Goal: Transaction & Acquisition: Purchase product/service

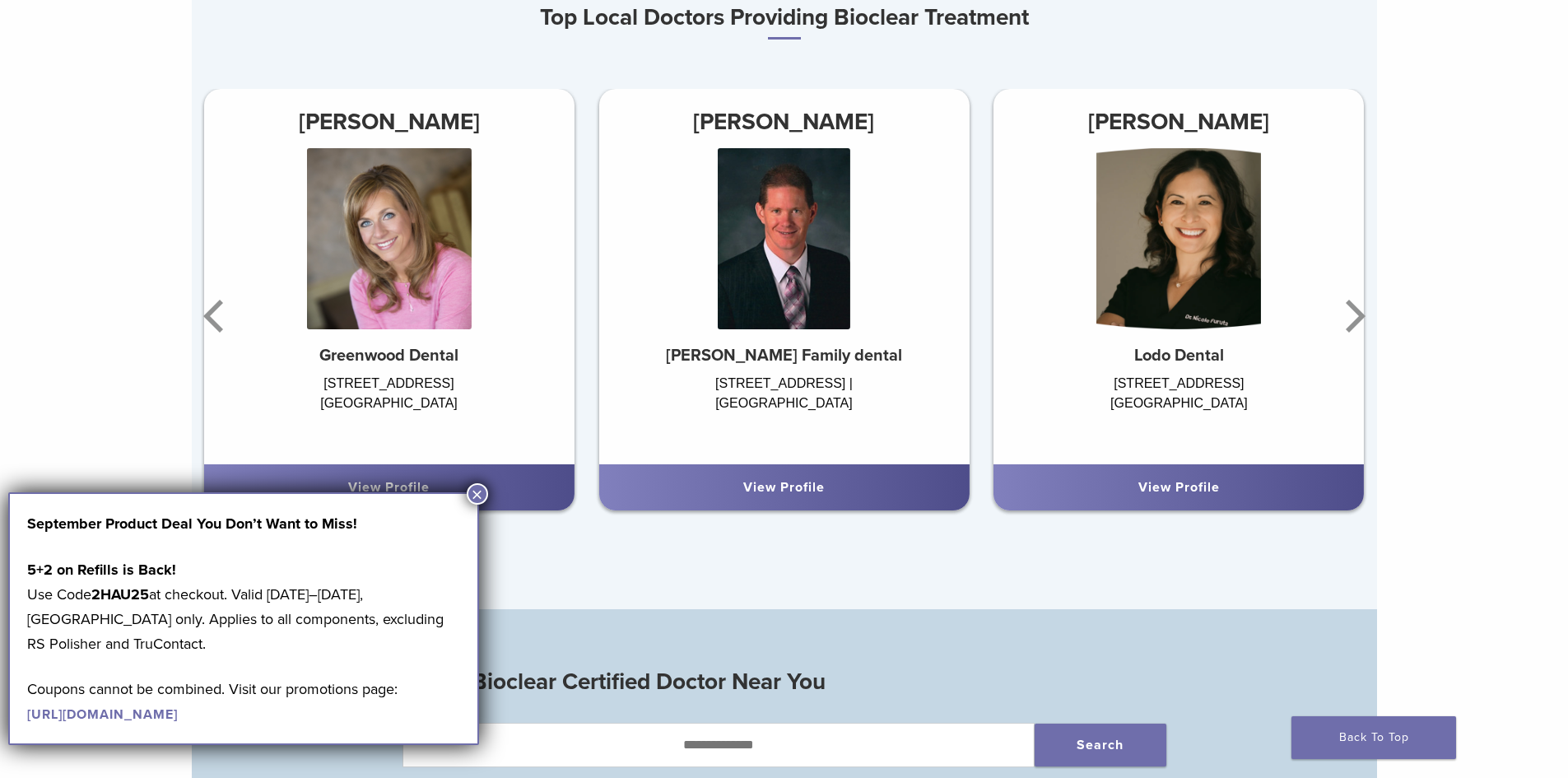
scroll to position [1153, 0]
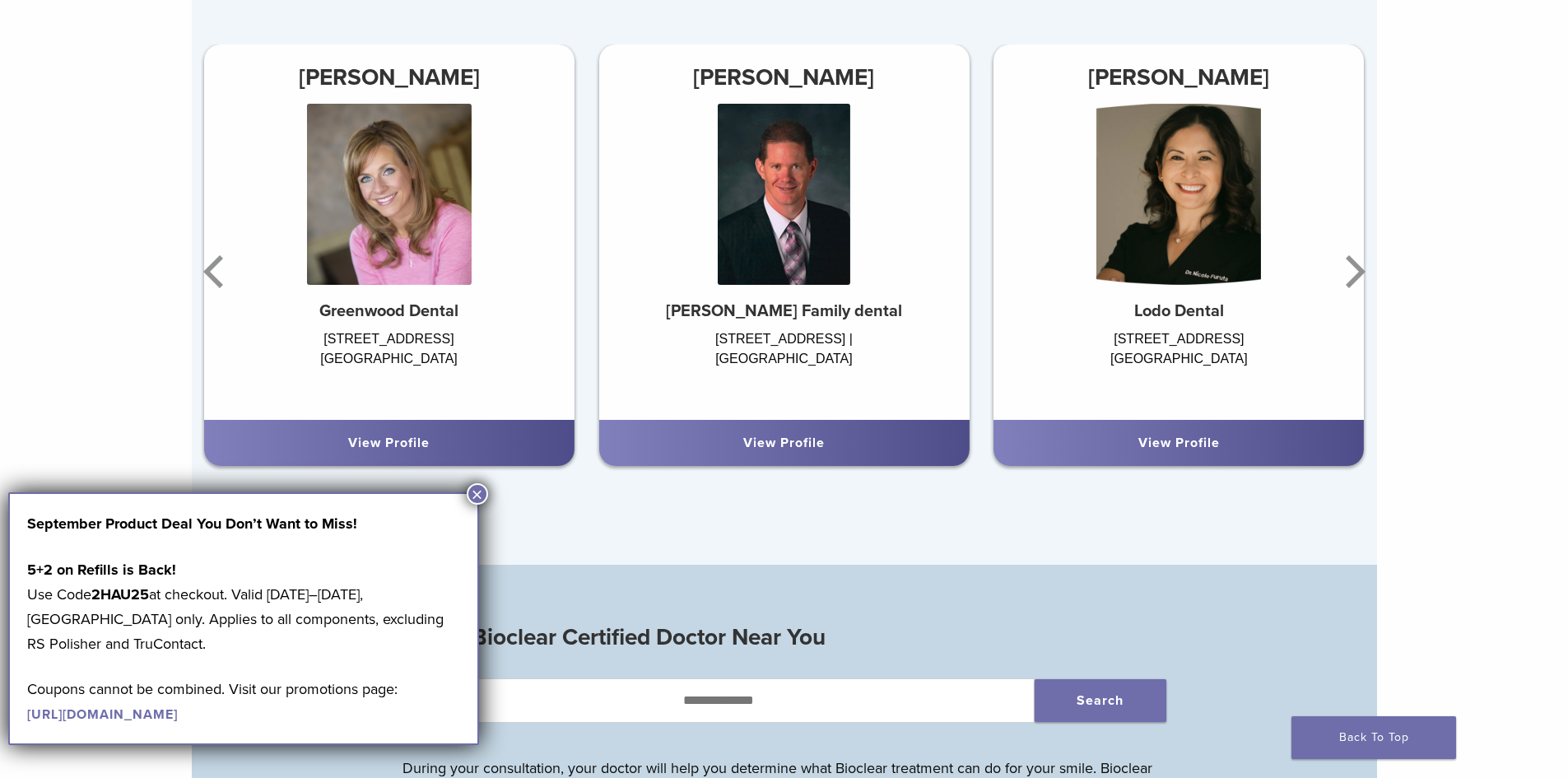
click at [481, 491] on button "×" at bounding box center [478, 494] width 22 height 22
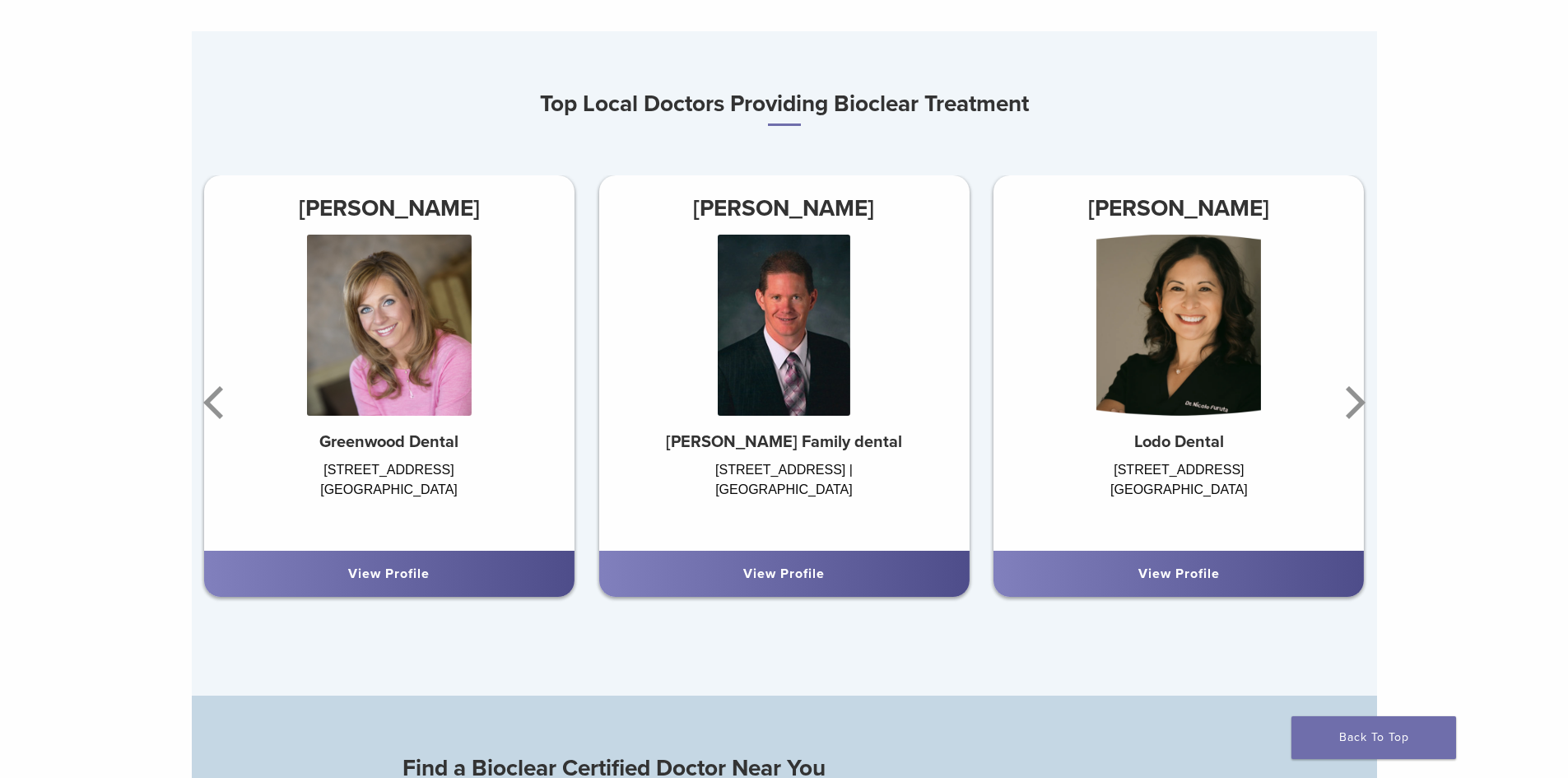
scroll to position [988, 0]
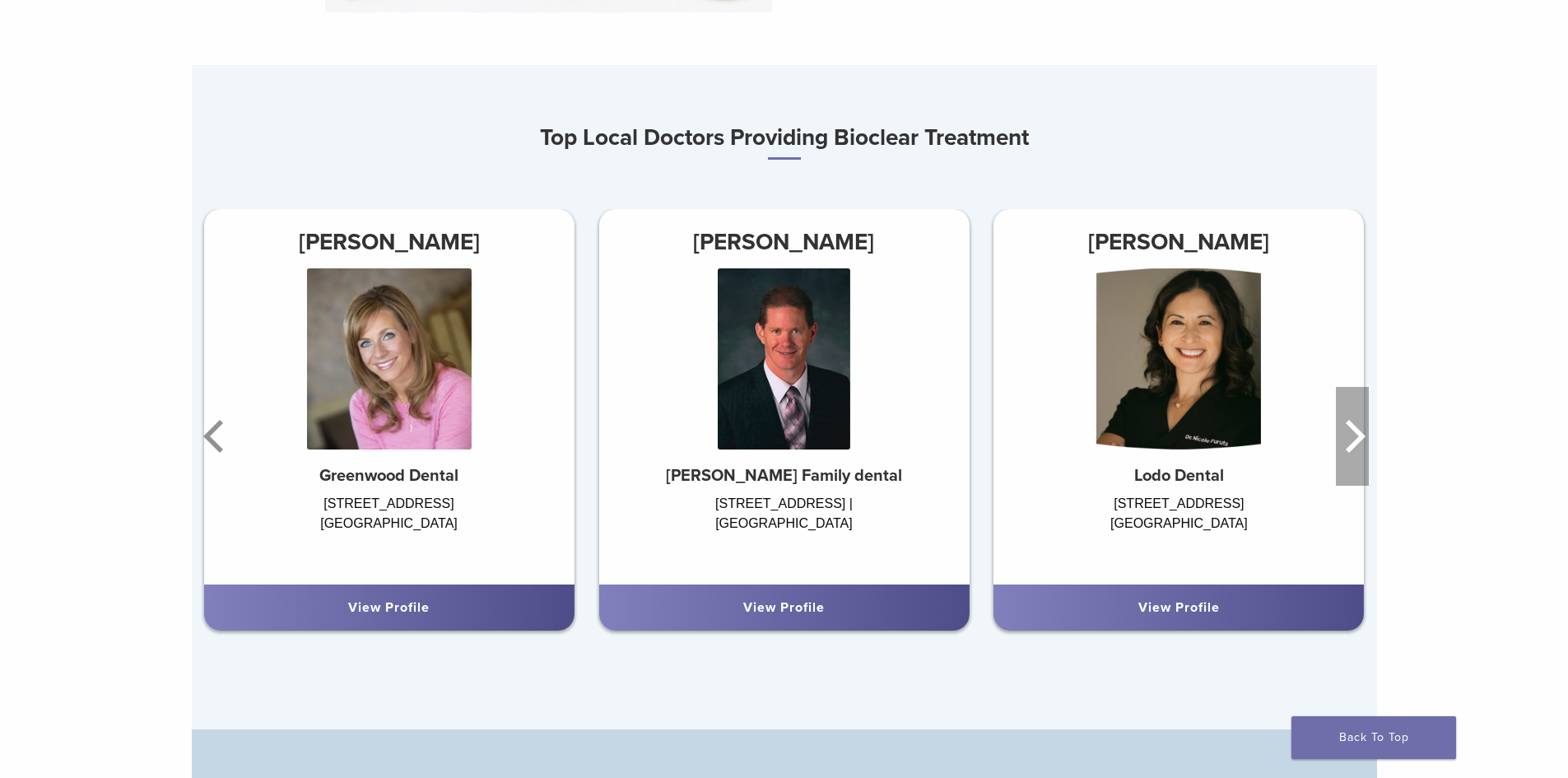
click at [1362, 437] on icon "Next" at bounding box center [1352, 437] width 33 height 99
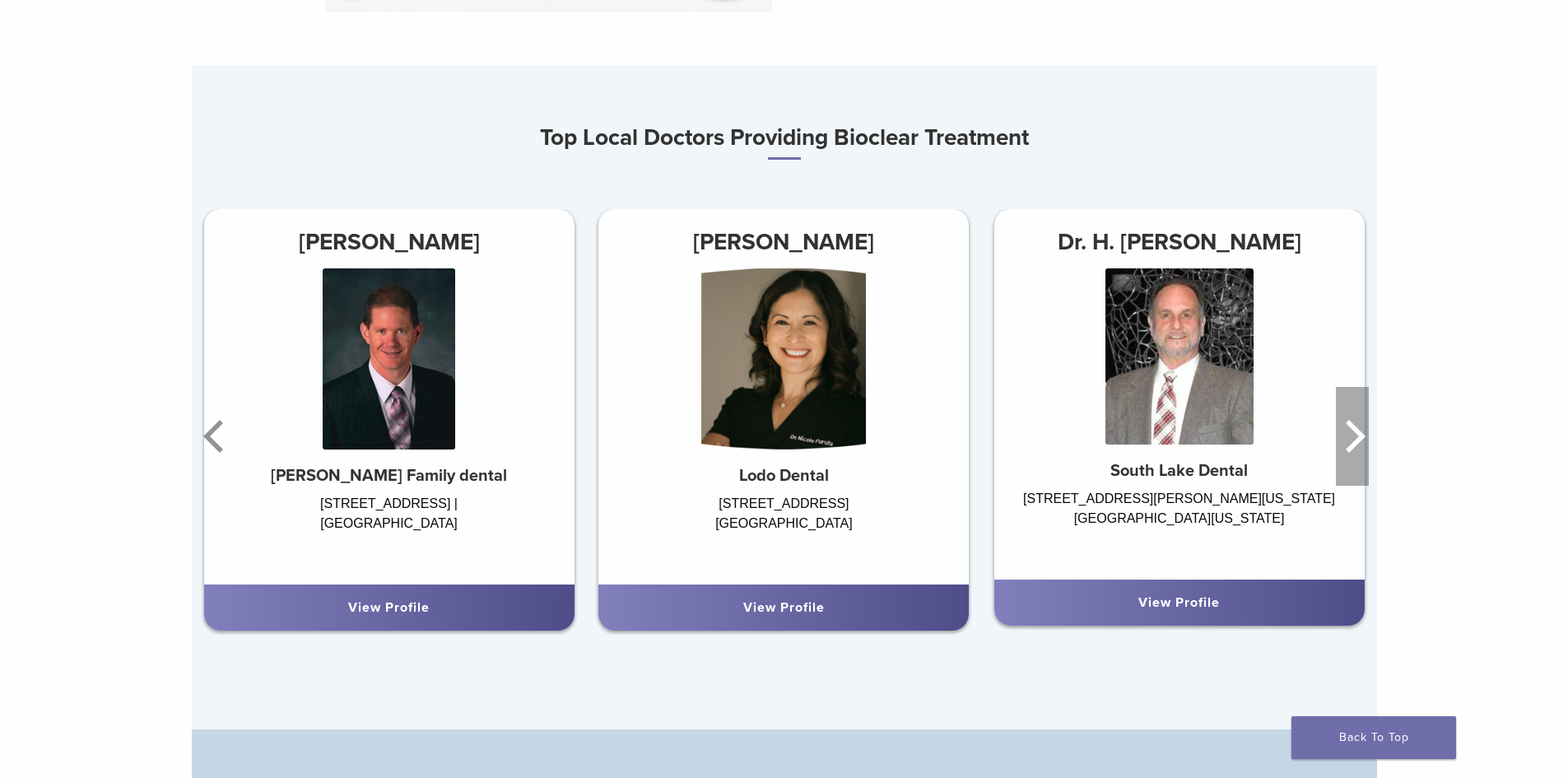
click at [1362, 437] on icon "Next" at bounding box center [1352, 437] width 33 height 99
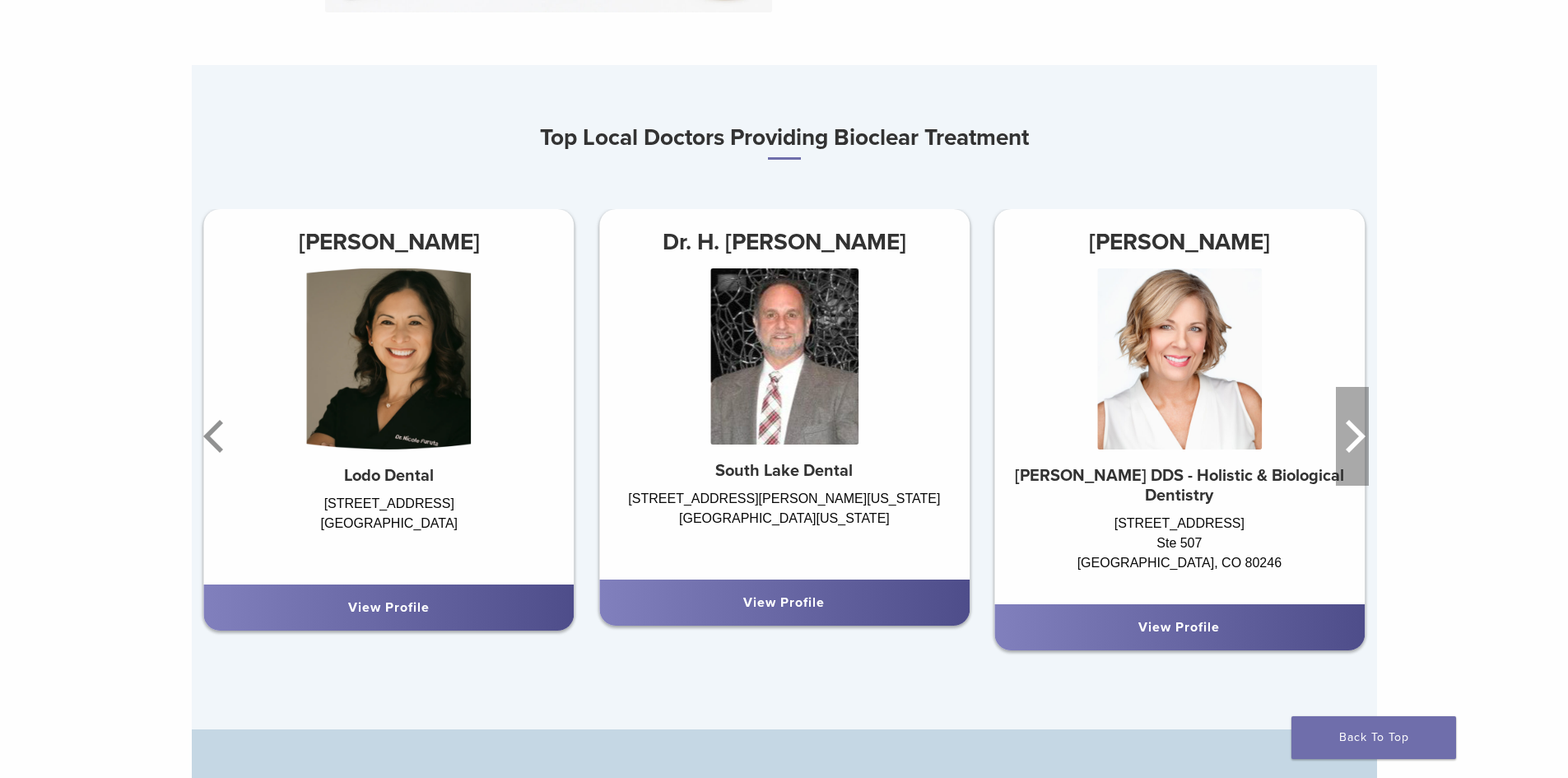
click at [1362, 437] on icon "Next" at bounding box center [1352, 437] width 33 height 99
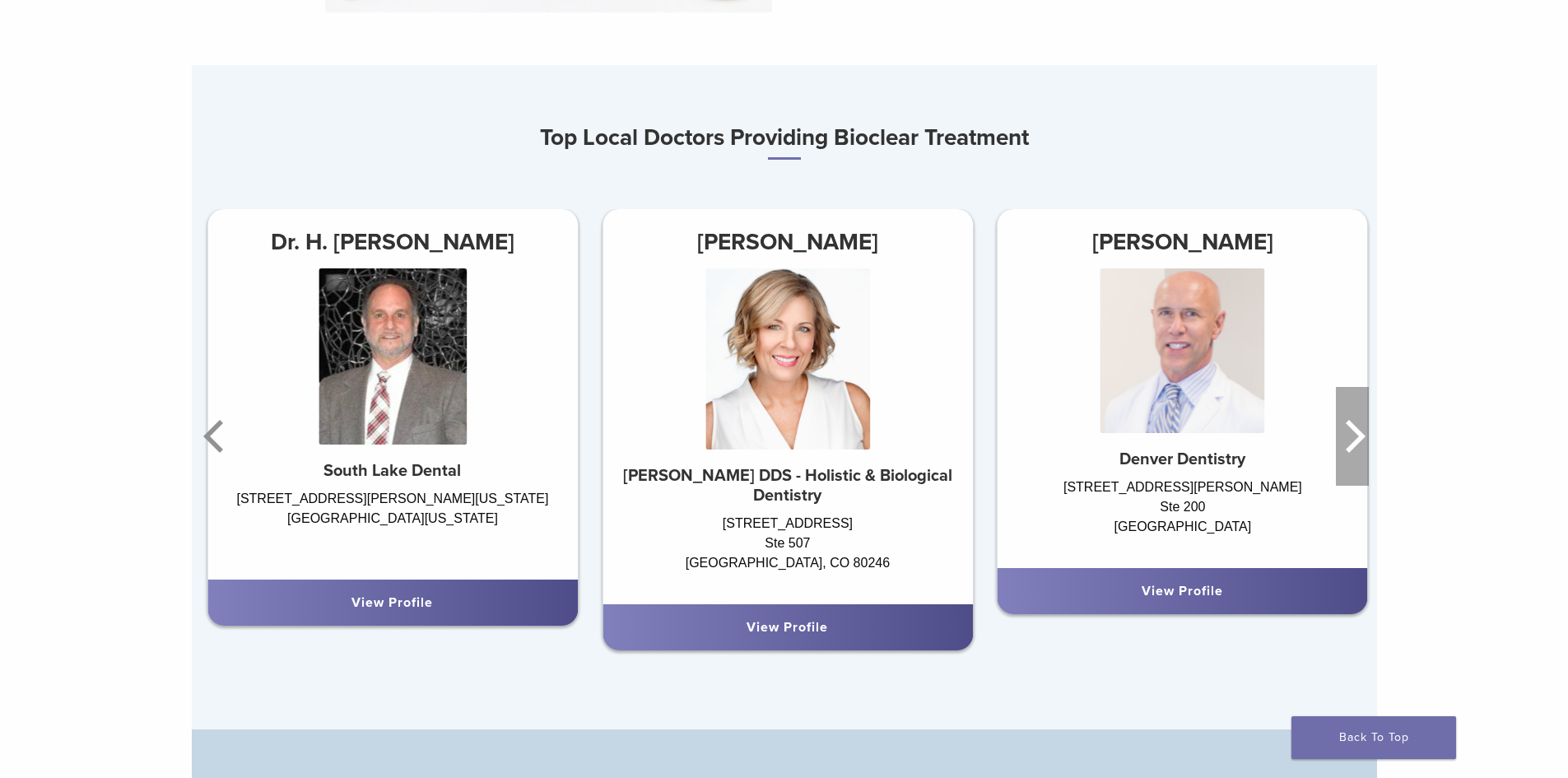
click at [1362, 437] on icon "Next" at bounding box center [1352, 437] width 33 height 99
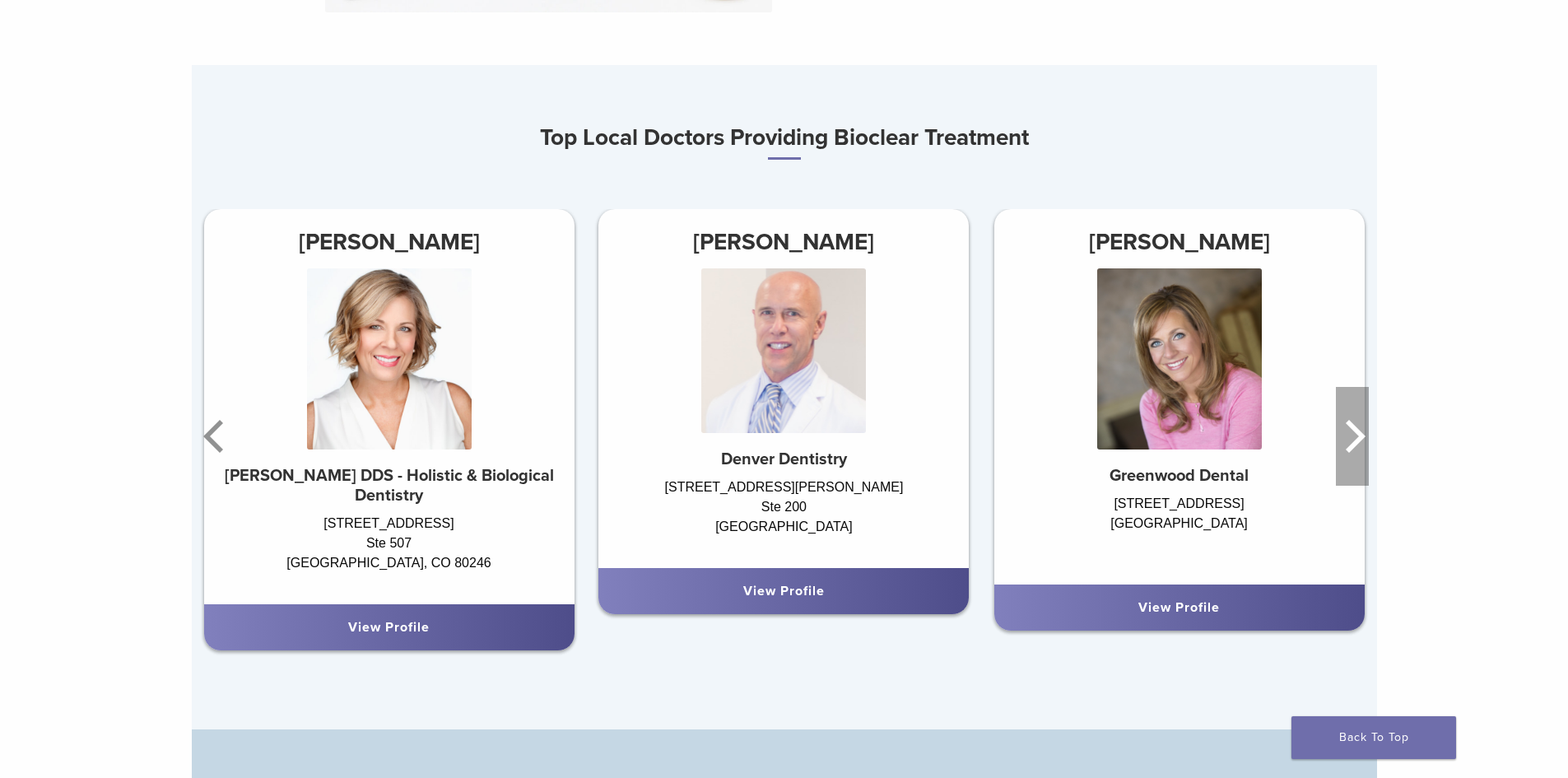
click at [1362, 437] on icon "Next" at bounding box center [1352, 437] width 33 height 99
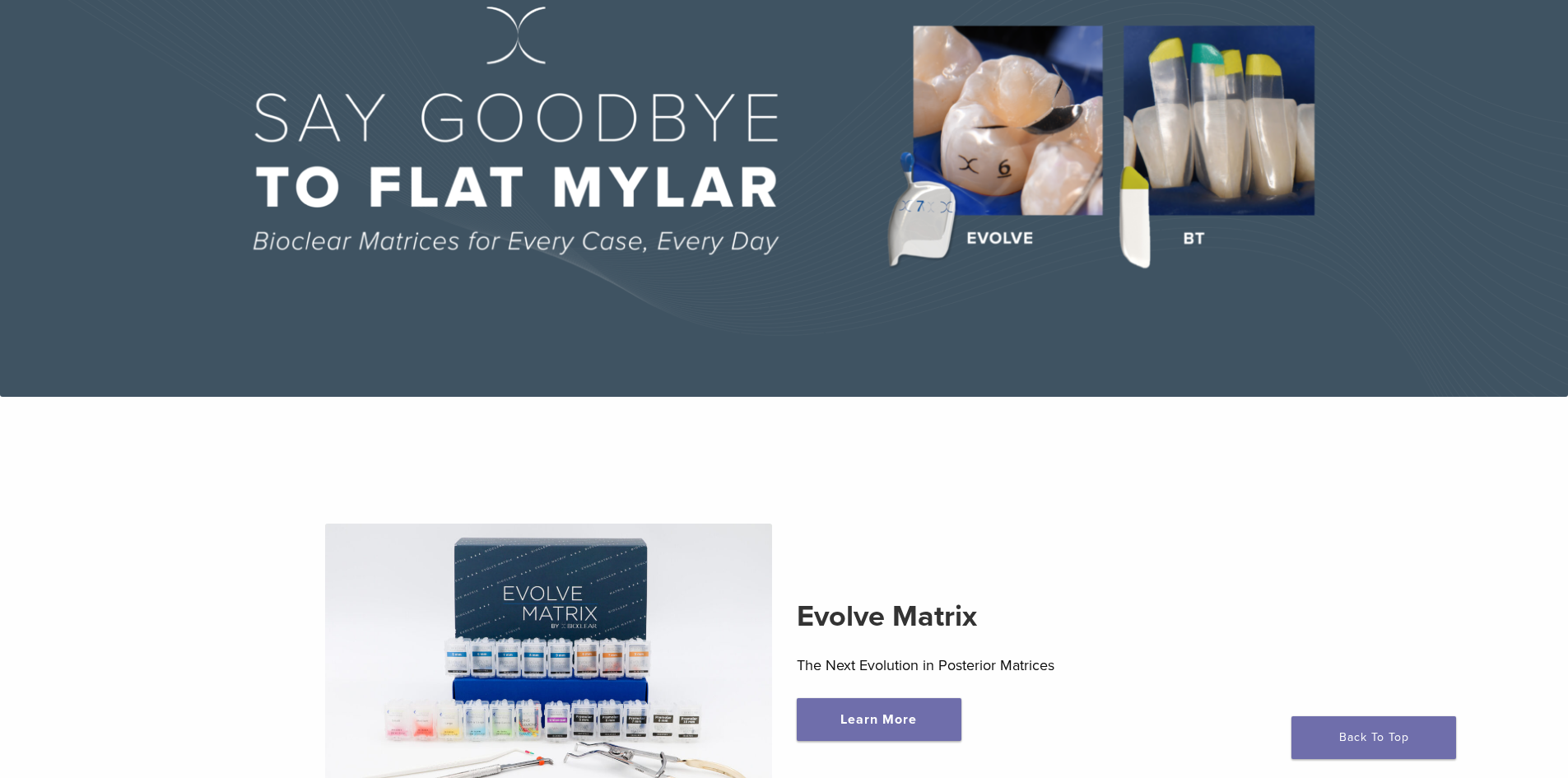
scroll to position [0, 0]
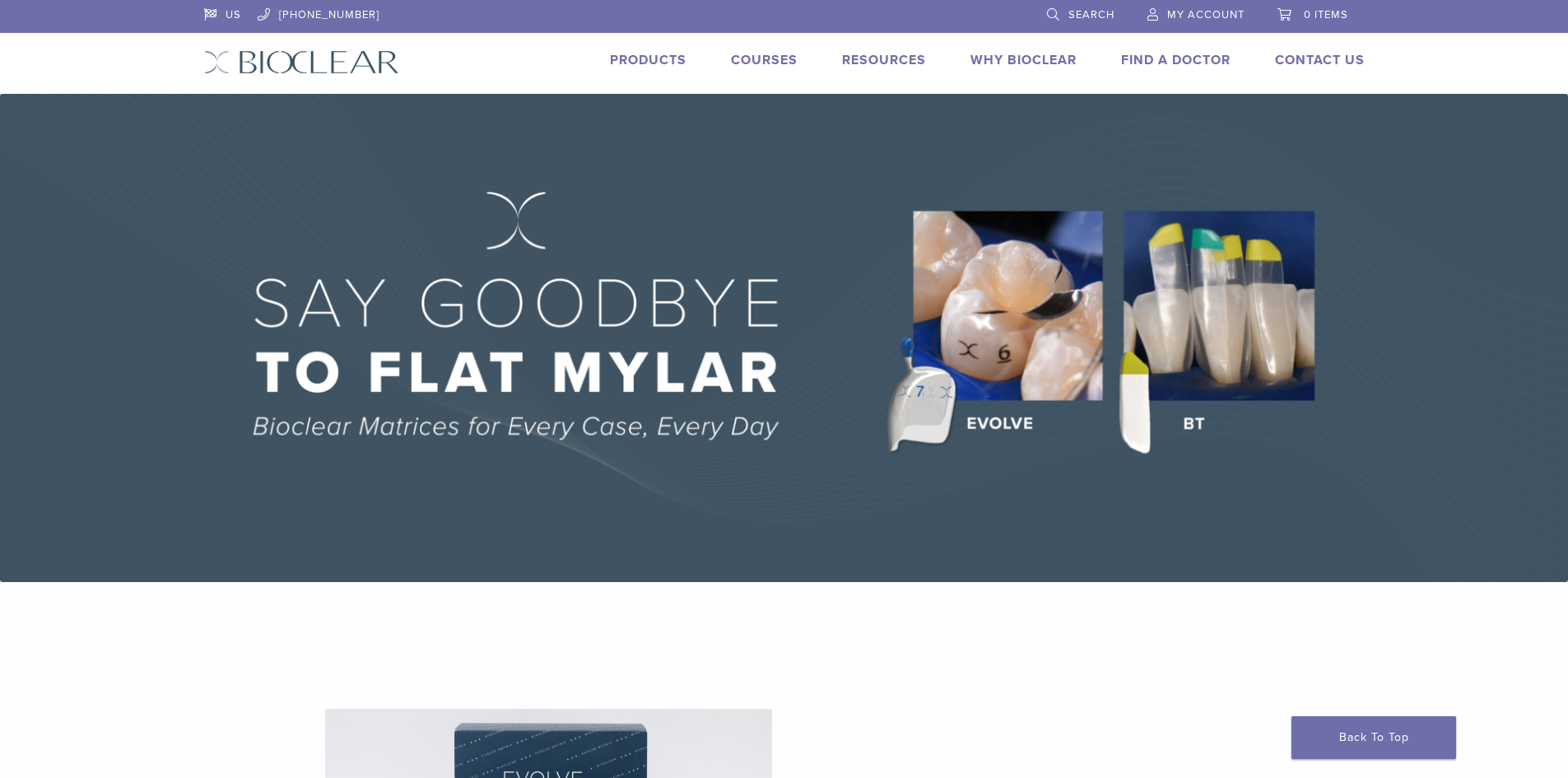
click at [631, 64] on link "Products" at bounding box center [647, 60] width 76 height 16
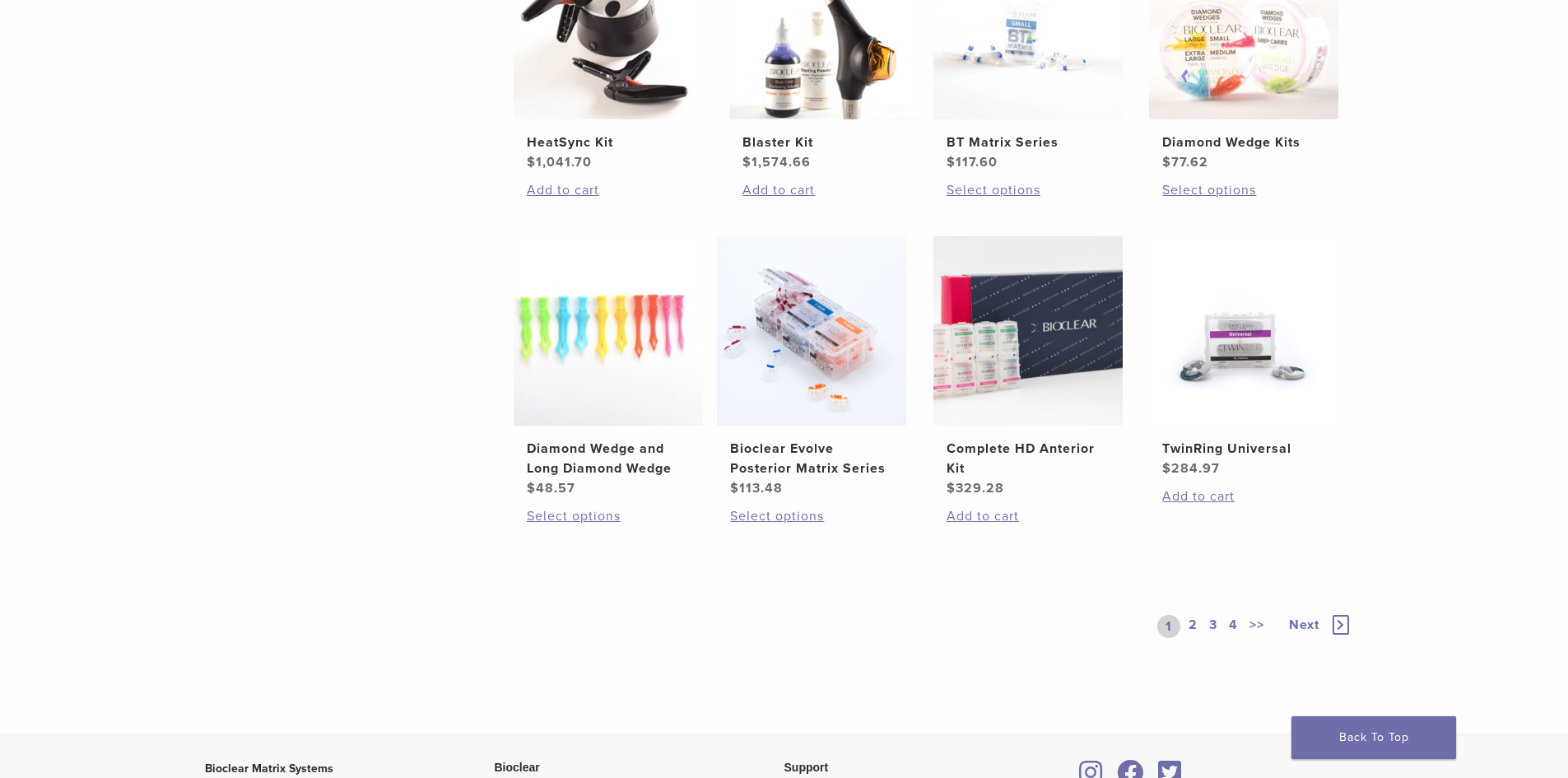
scroll to position [1153, 0]
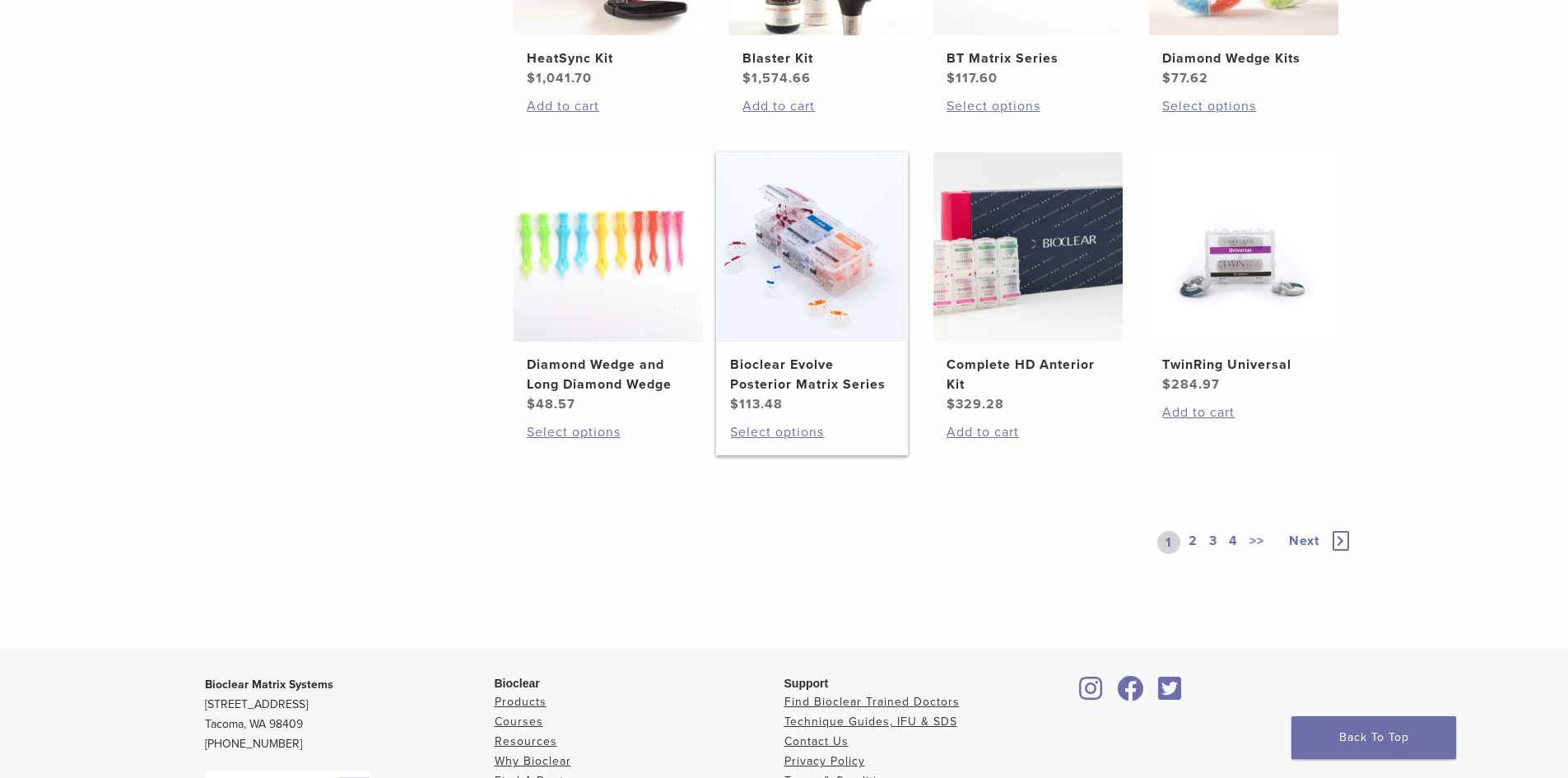
click at [808, 372] on h2 "Bioclear Evolve Posterior Matrix Series" at bounding box center [811, 375] width 163 height 40
click at [1193, 541] on link "2" at bounding box center [1193, 543] width 15 height 23
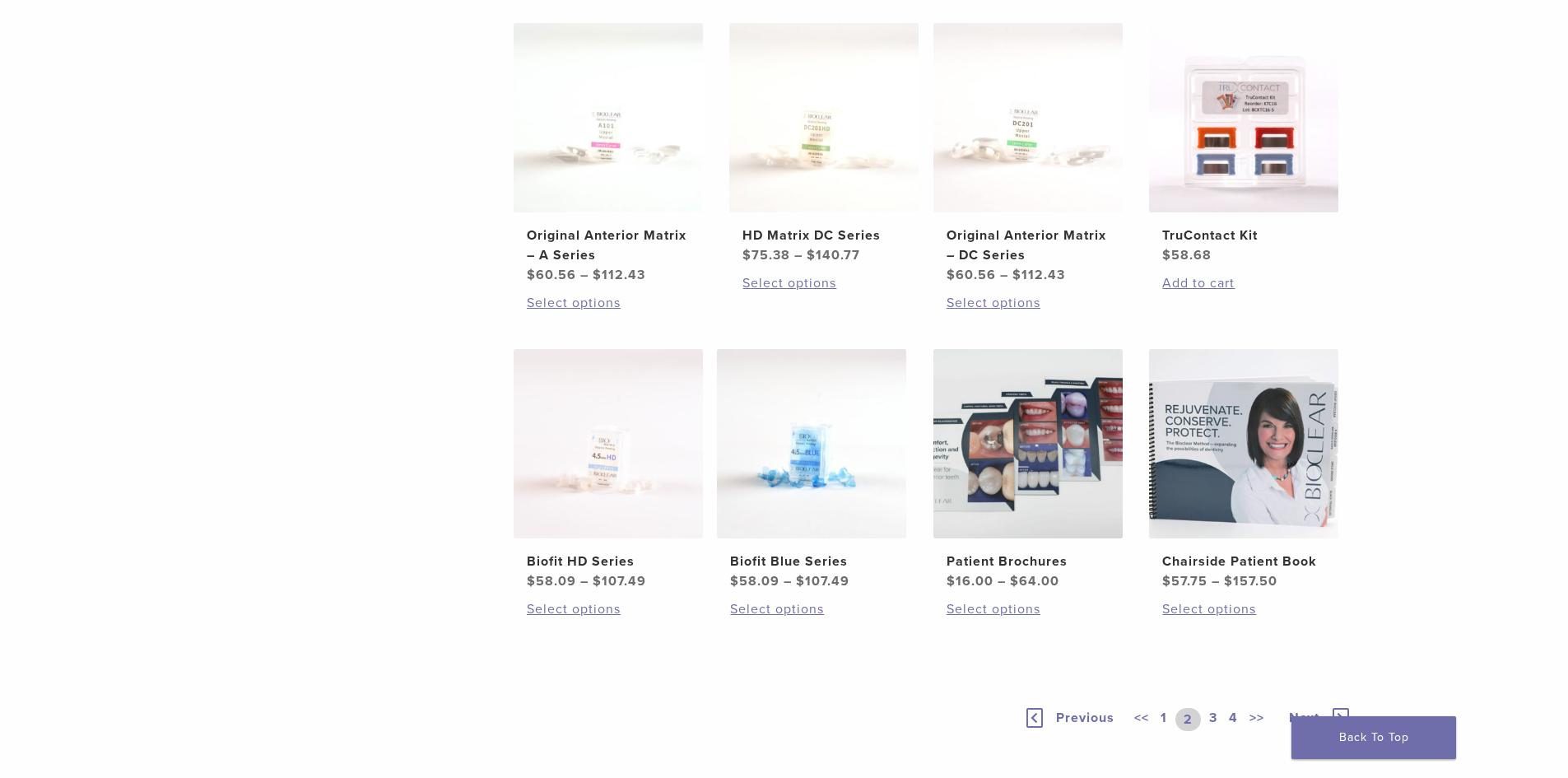
scroll to position [988, 0]
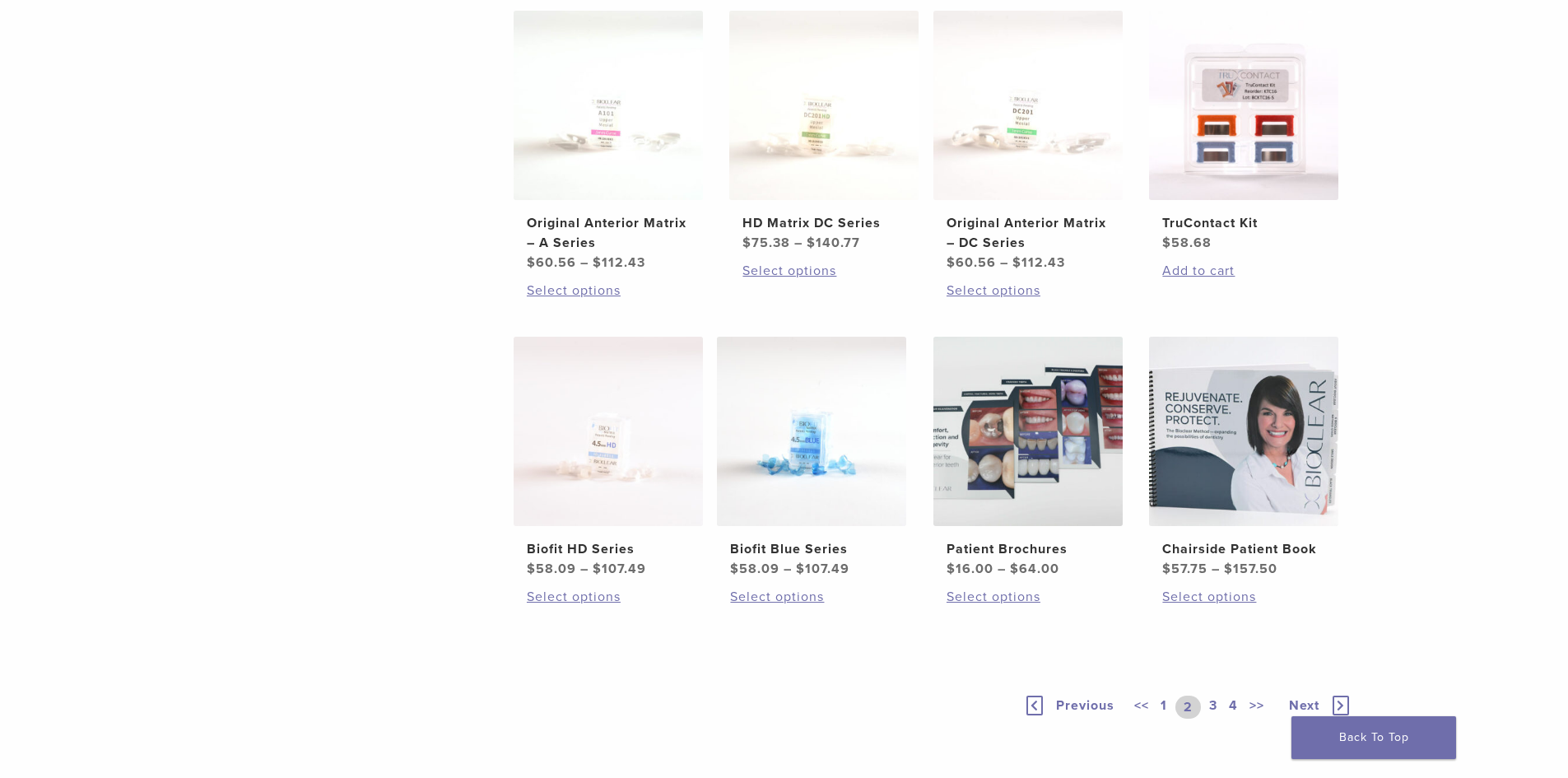
click at [1214, 706] on link "3" at bounding box center [1213, 708] width 14 height 23
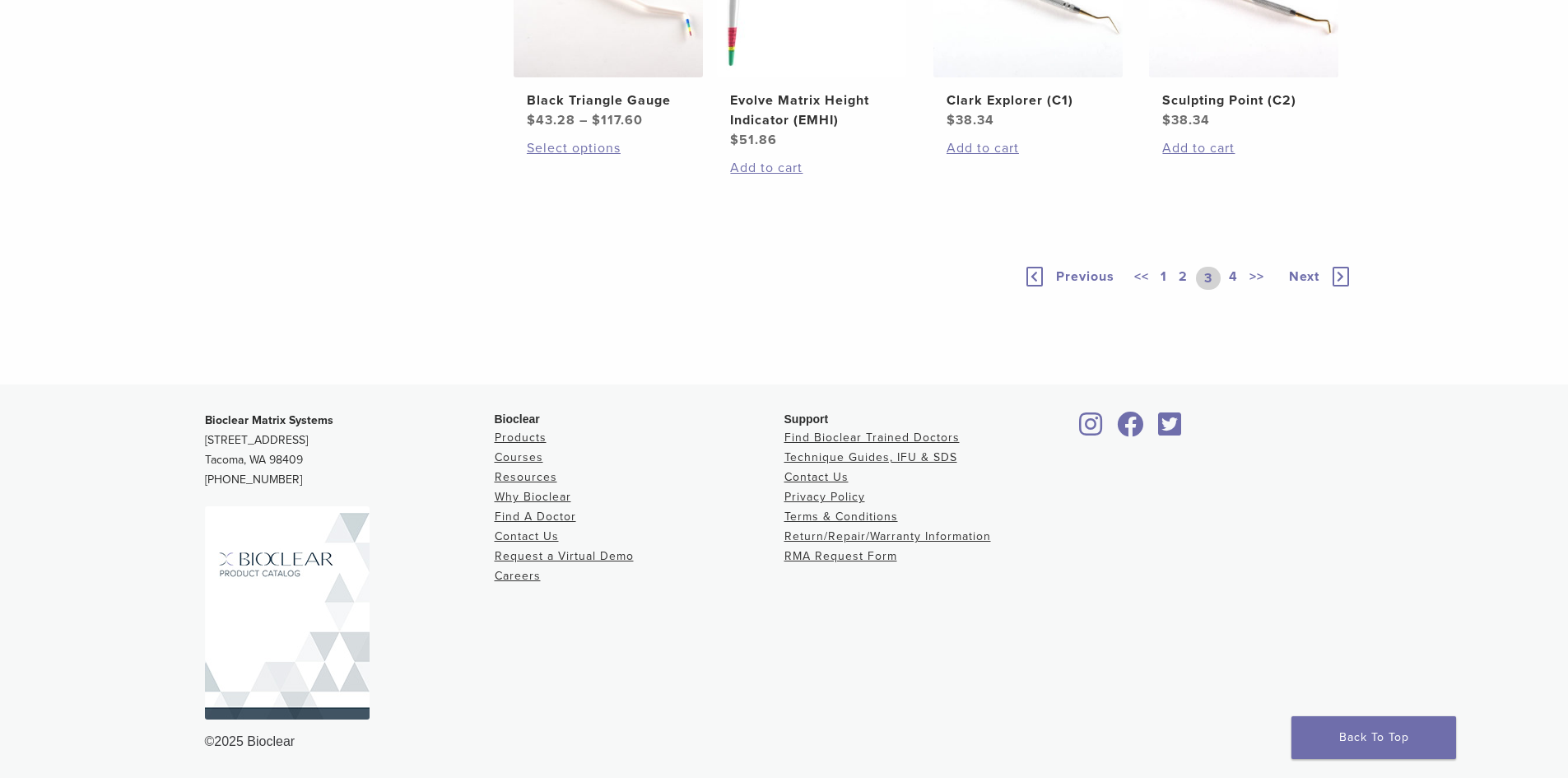
scroll to position [1400, 0]
click at [1234, 290] on link "4" at bounding box center [1233, 278] width 15 height 23
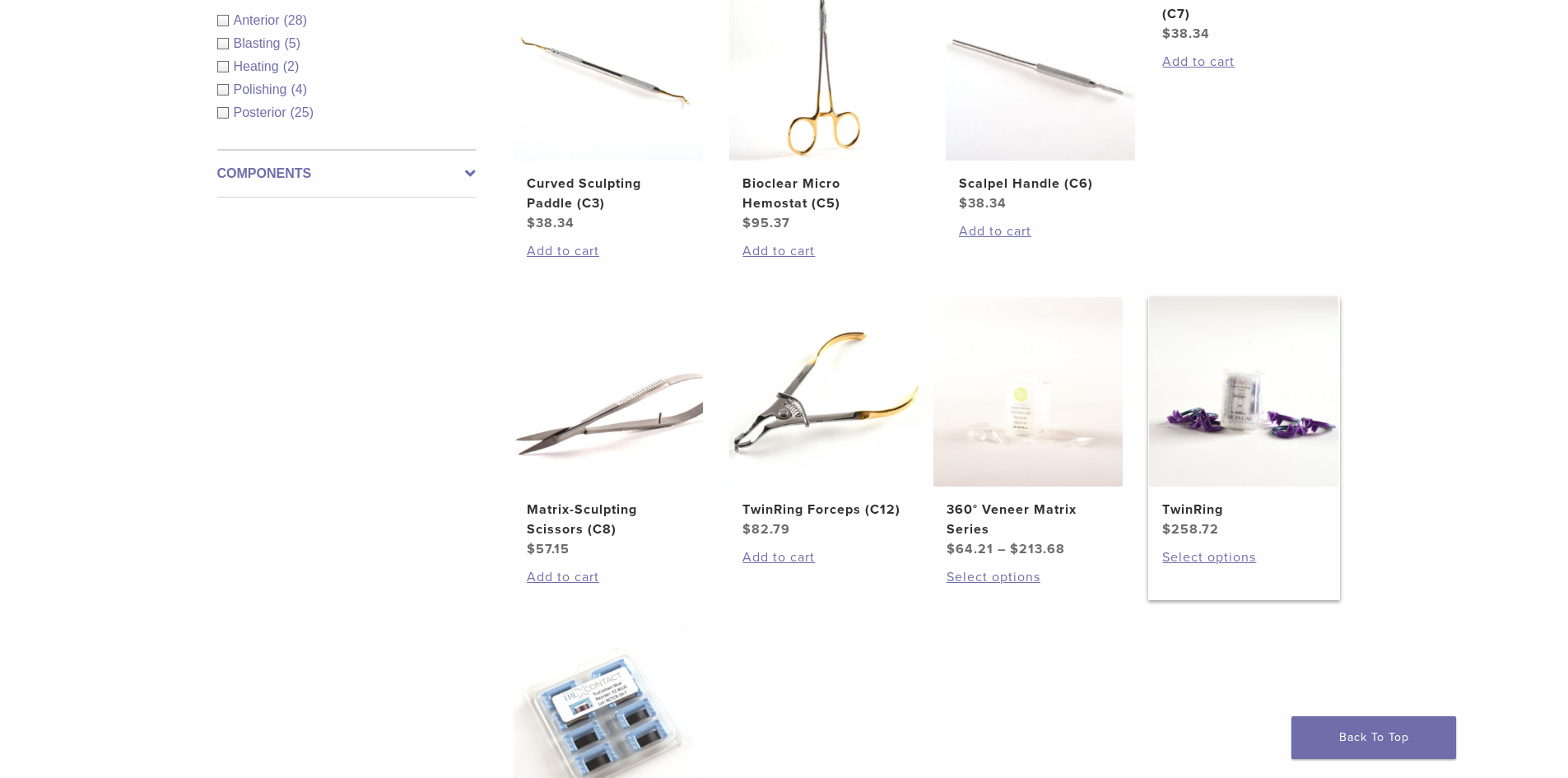
scroll to position [659, 0]
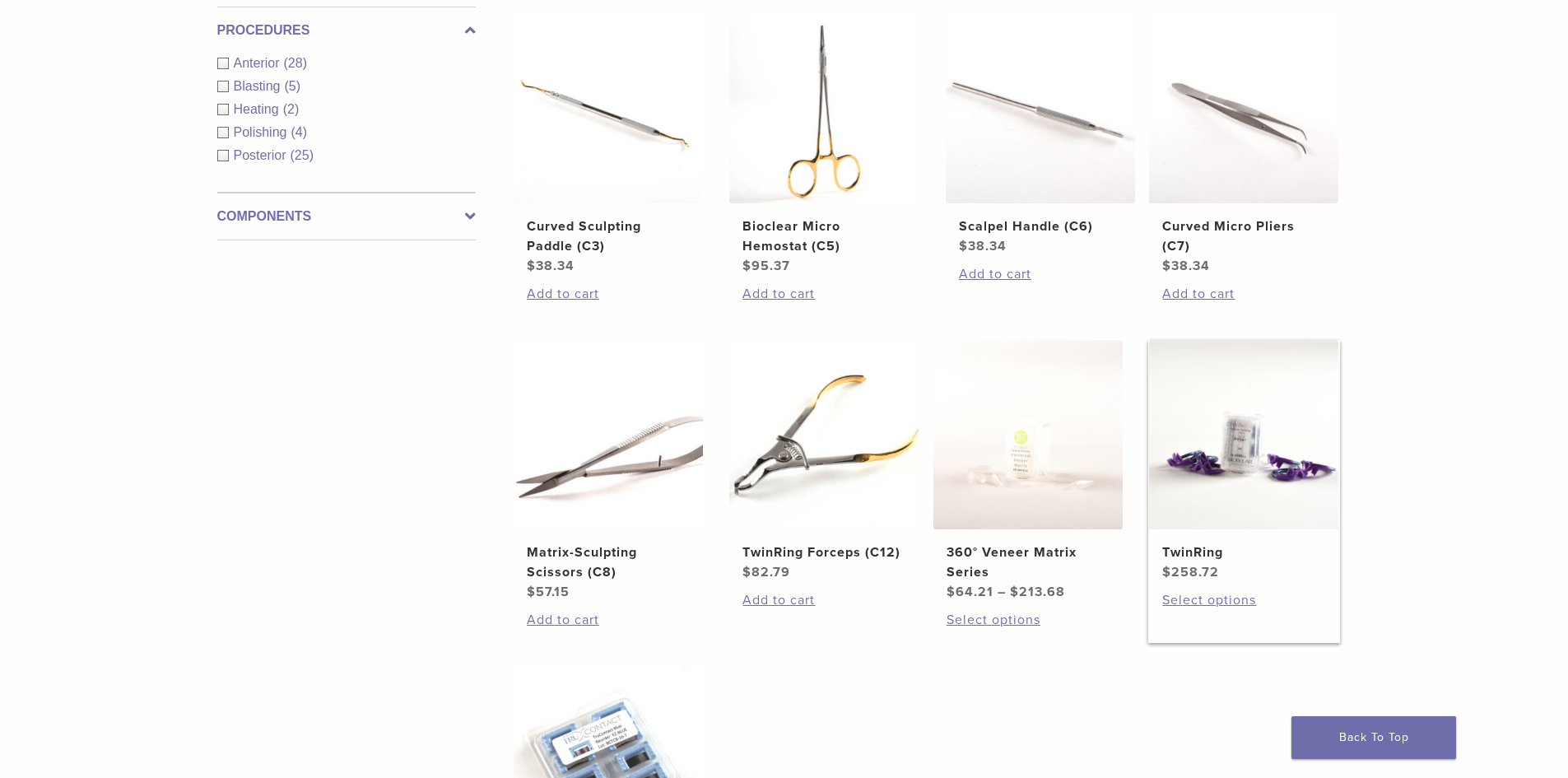
click at [1267, 473] on img at bounding box center [1244, 435] width 189 height 190
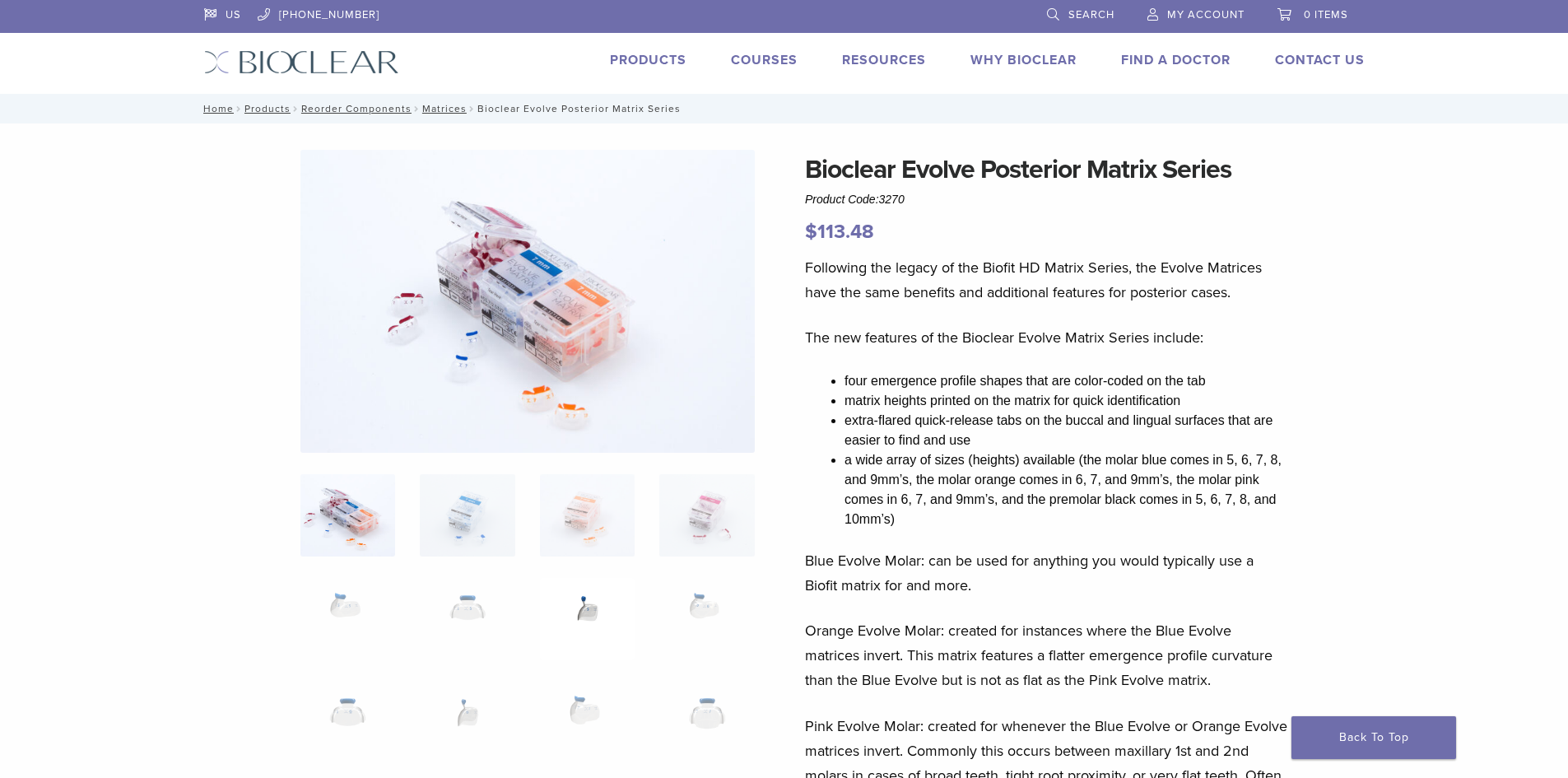
click at [588, 607] on img at bounding box center [586, 619] width 94 height 83
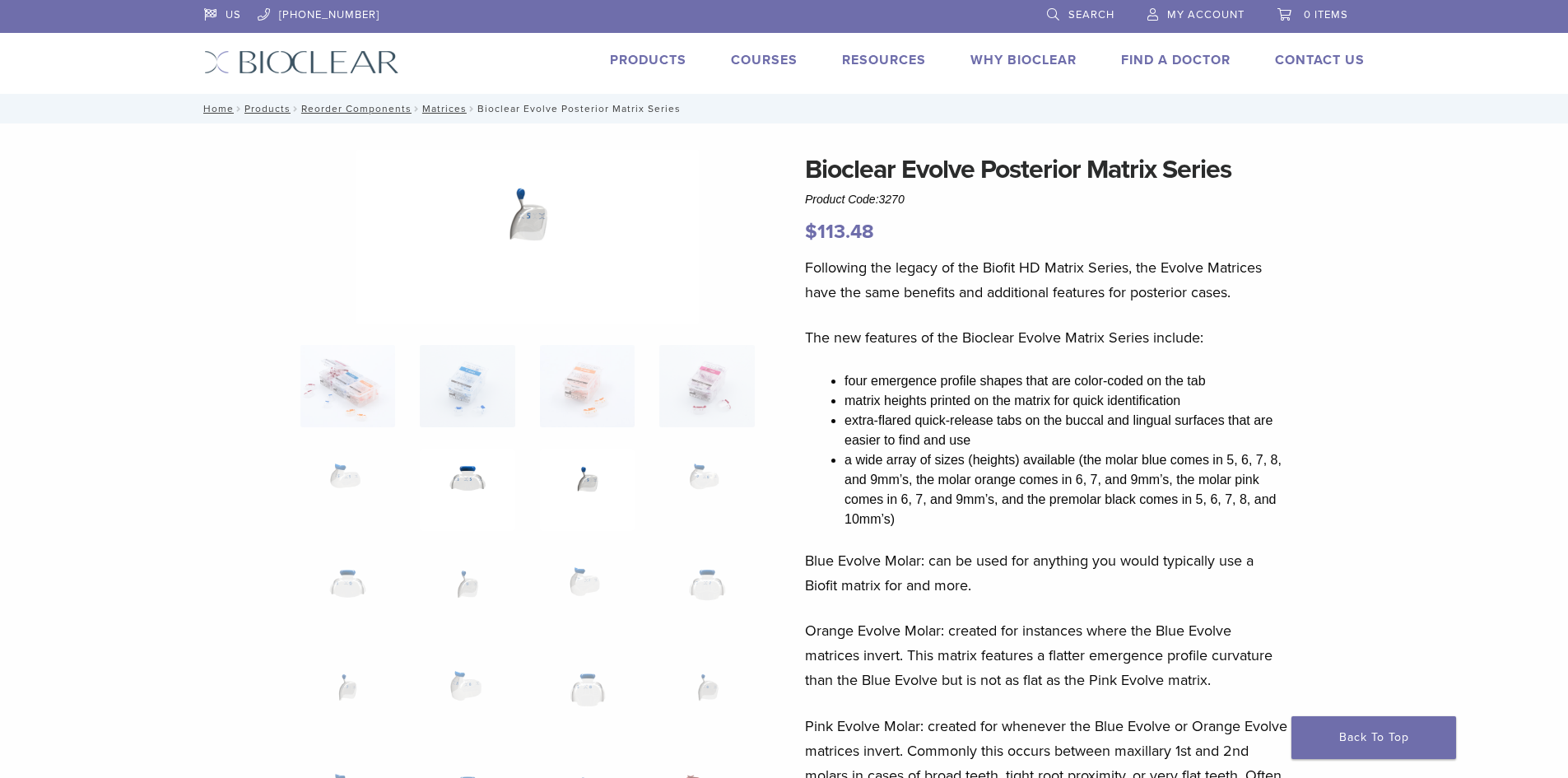
click at [476, 486] on img at bounding box center [466, 491] width 94 height 83
click at [366, 477] on img at bounding box center [348, 491] width 94 height 83
click at [721, 469] on img at bounding box center [706, 491] width 94 height 83
click at [718, 558] on img at bounding box center [706, 594] width 94 height 83
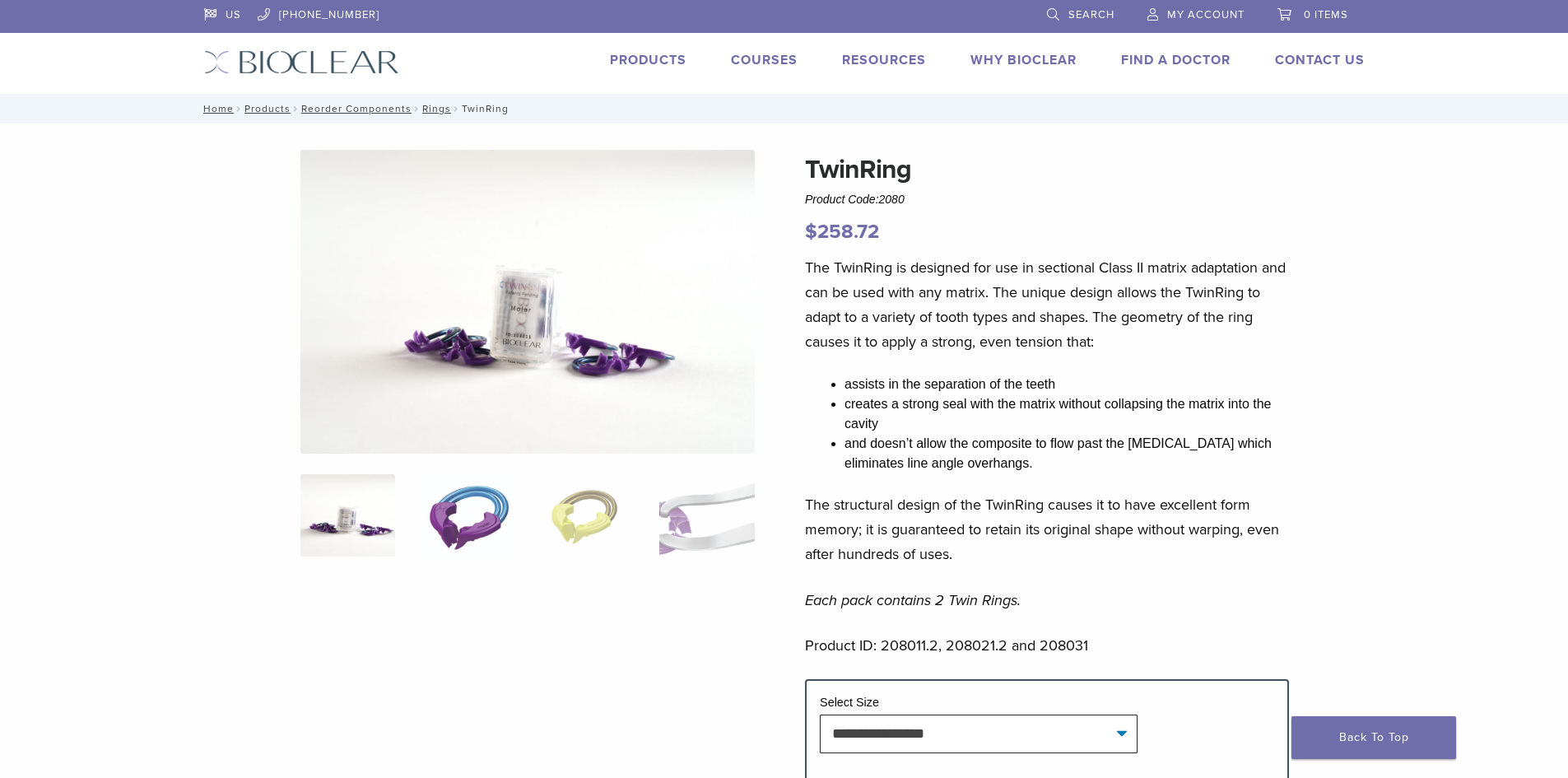
click at [498, 510] on img at bounding box center [466, 516] width 94 height 83
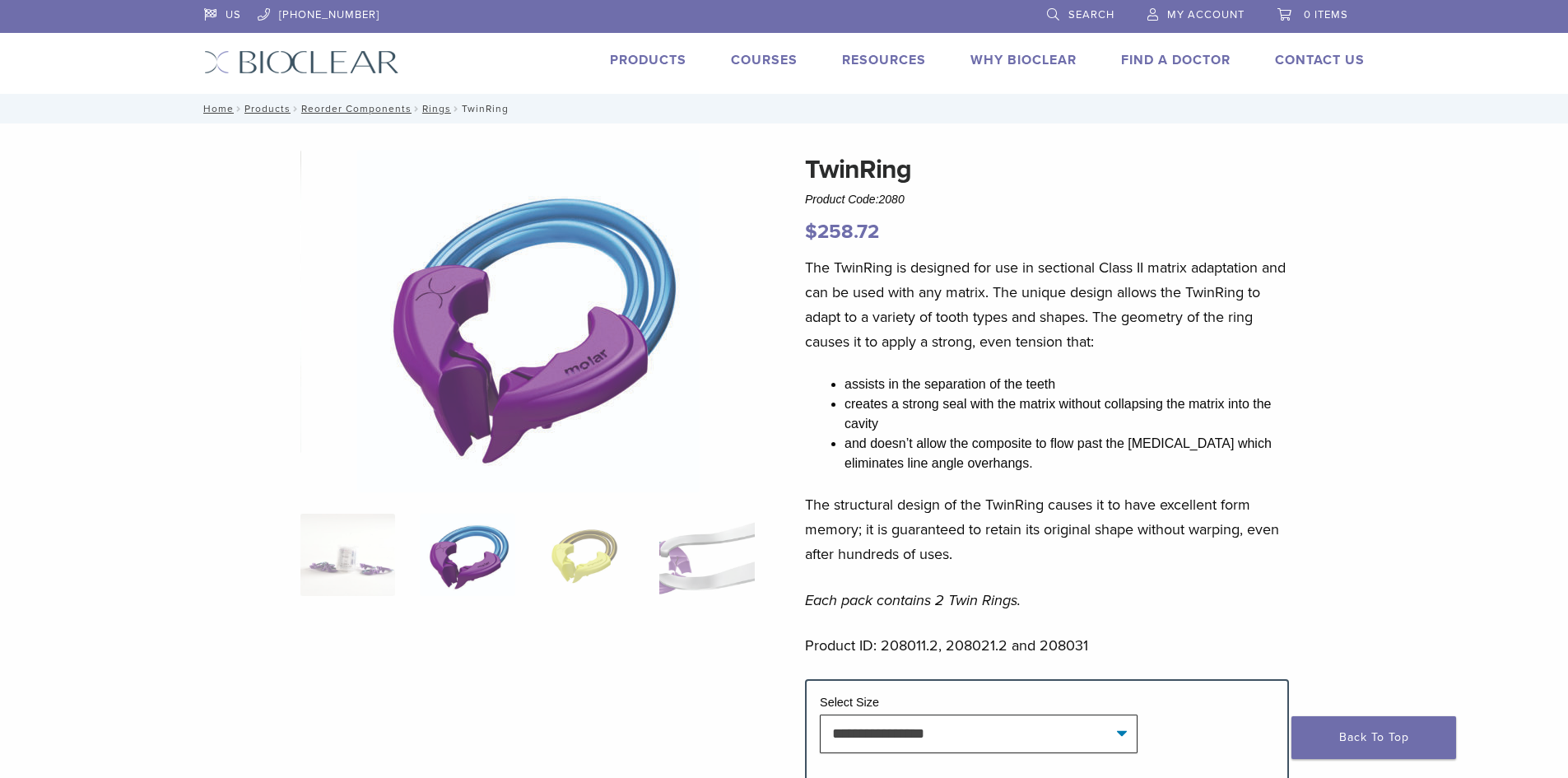
click at [258, 101] on nav "Home / Products / Reorder Components / Rings / TwinRing" at bounding box center [785, 108] width 1185 height 30
click at [258, 106] on link "Products" at bounding box center [267, 109] width 46 height 12
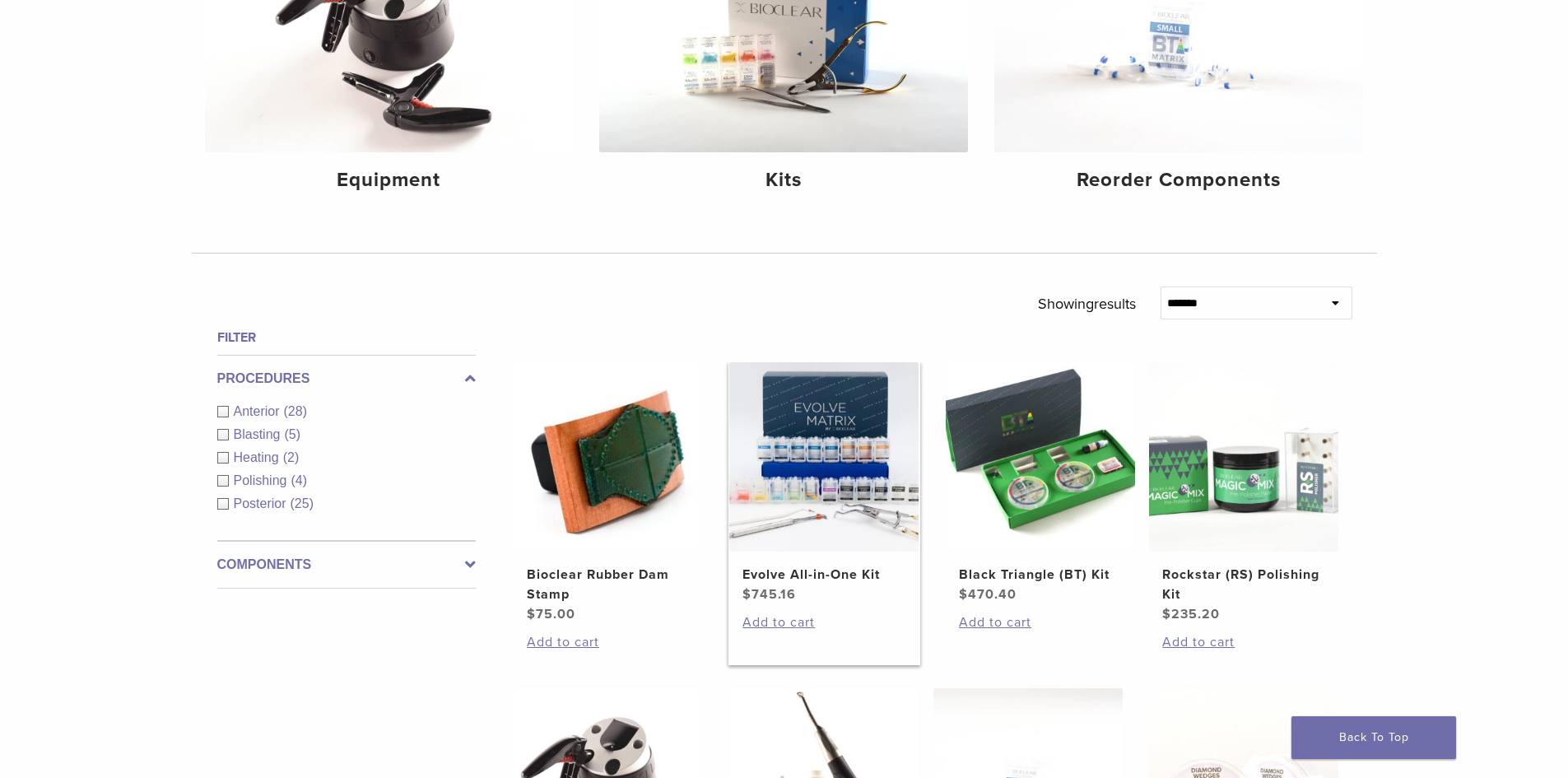
scroll to position [164, 0]
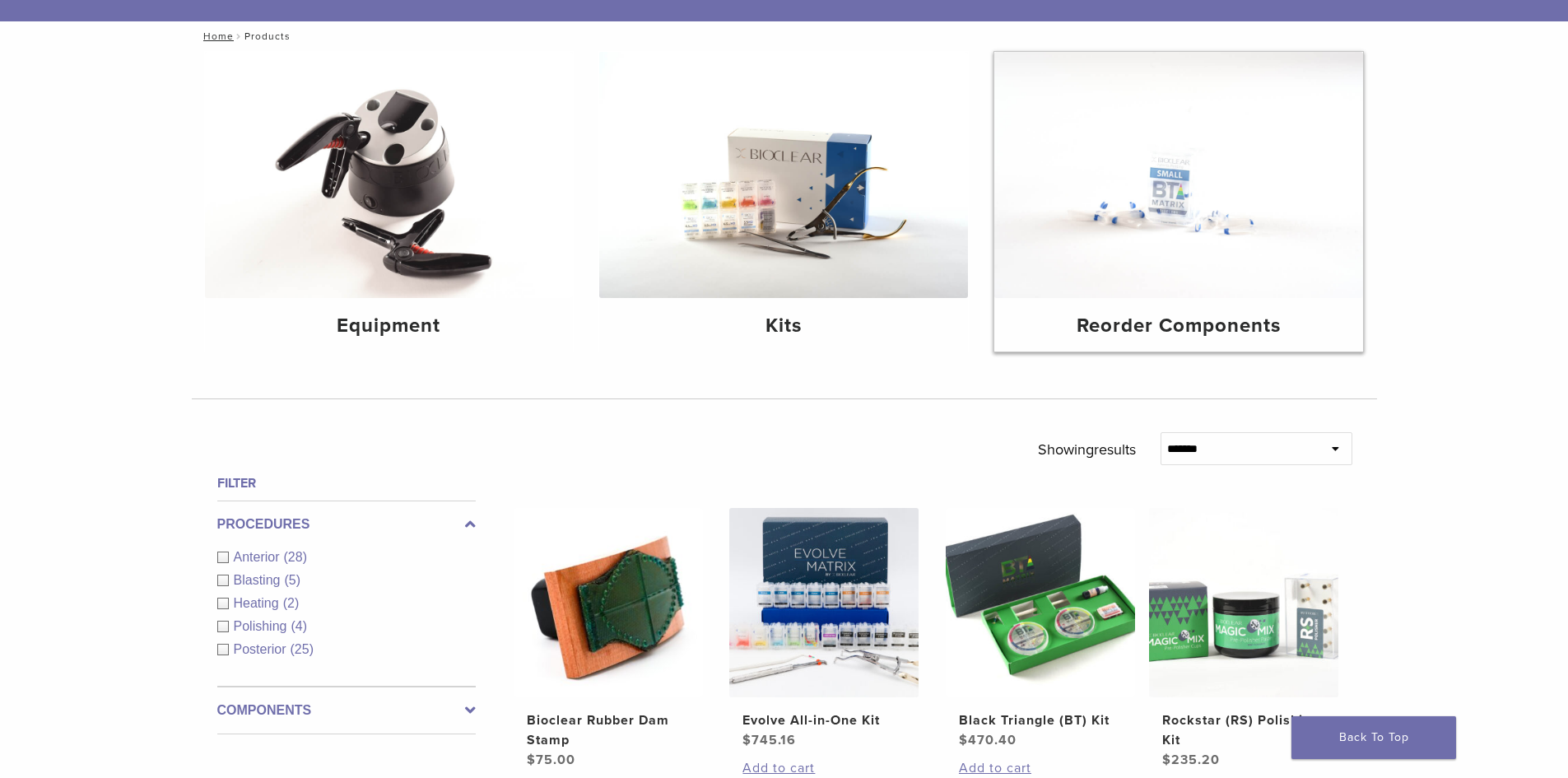
click at [1219, 253] on img at bounding box center [1178, 175] width 369 height 246
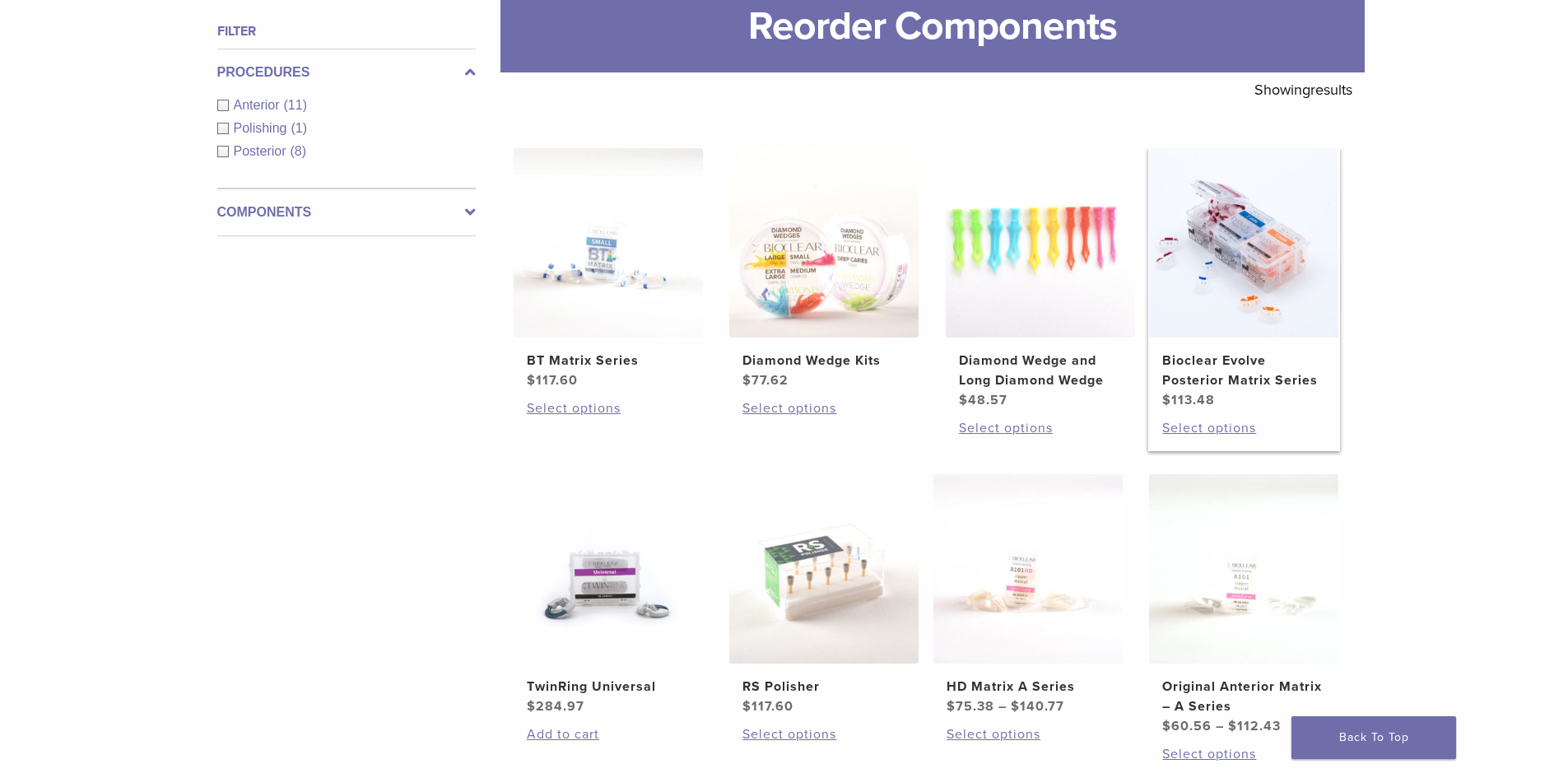
scroll to position [247, 0]
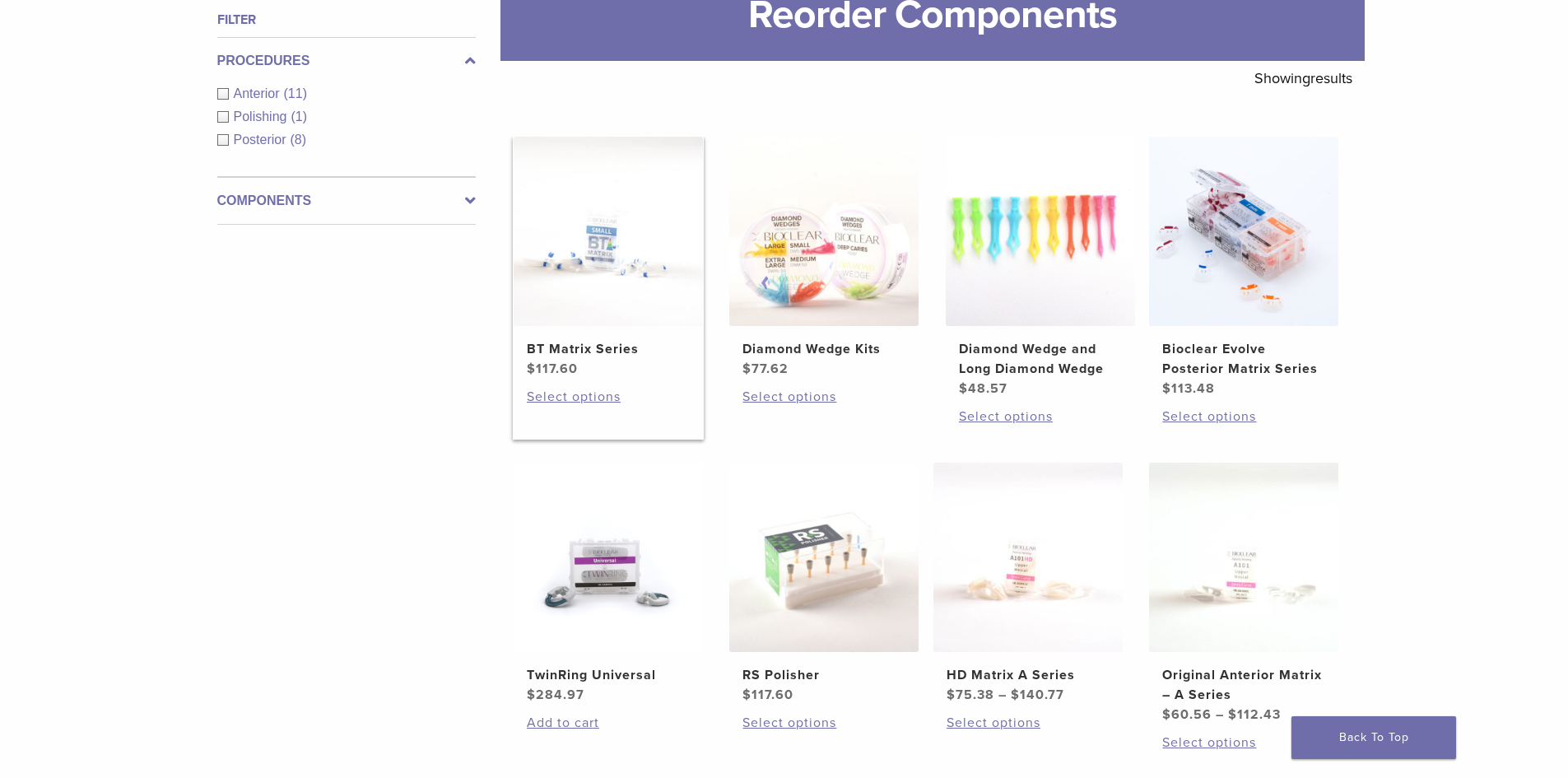
click at [570, 338] on link "BT Matrix Series $ 117.60" at bounding box center [609, 257] width 192 height 242
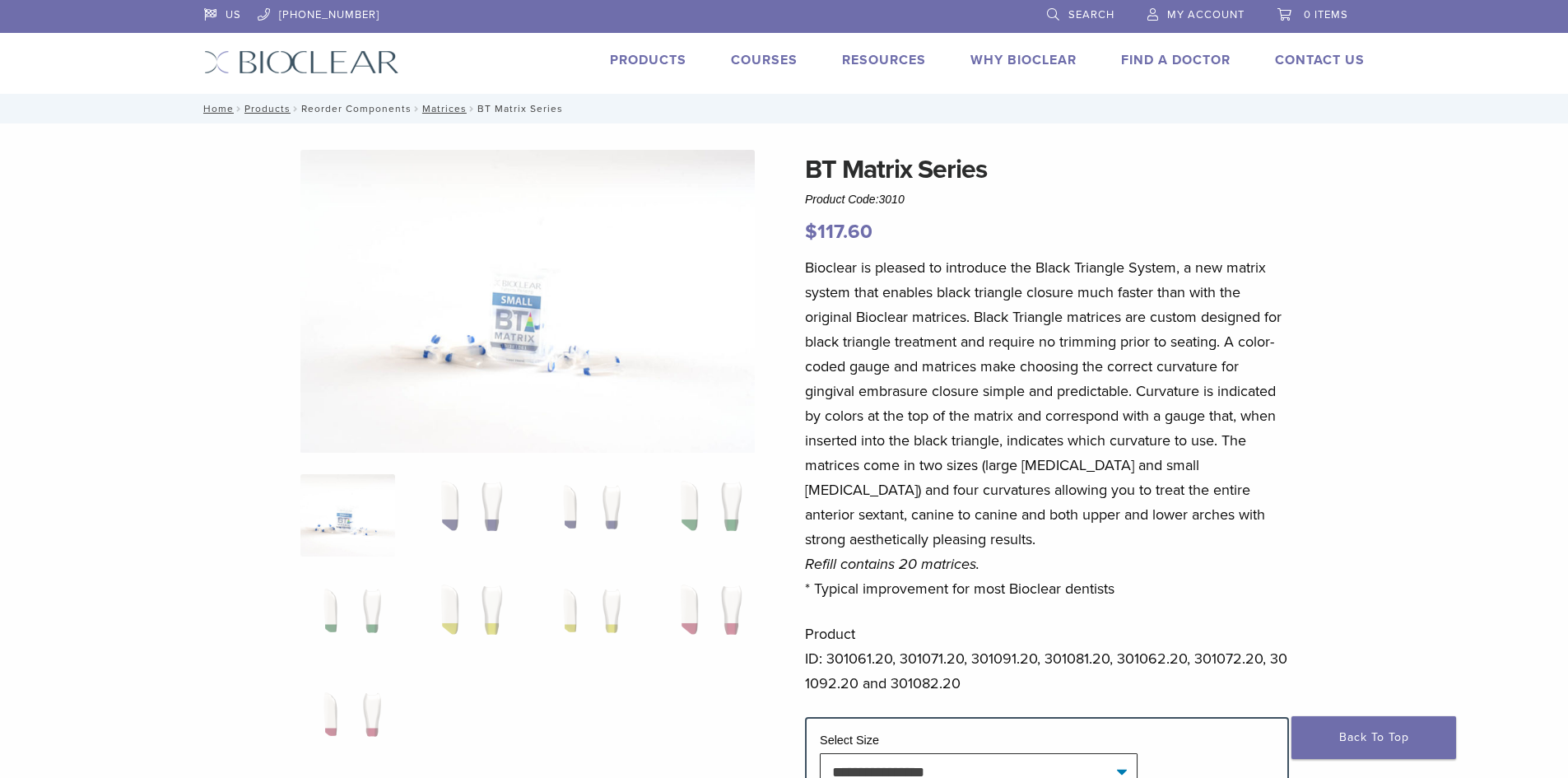
click at [366, 113] on link "Reorder Components" at bounding box center [356, 109] width 110 height 12
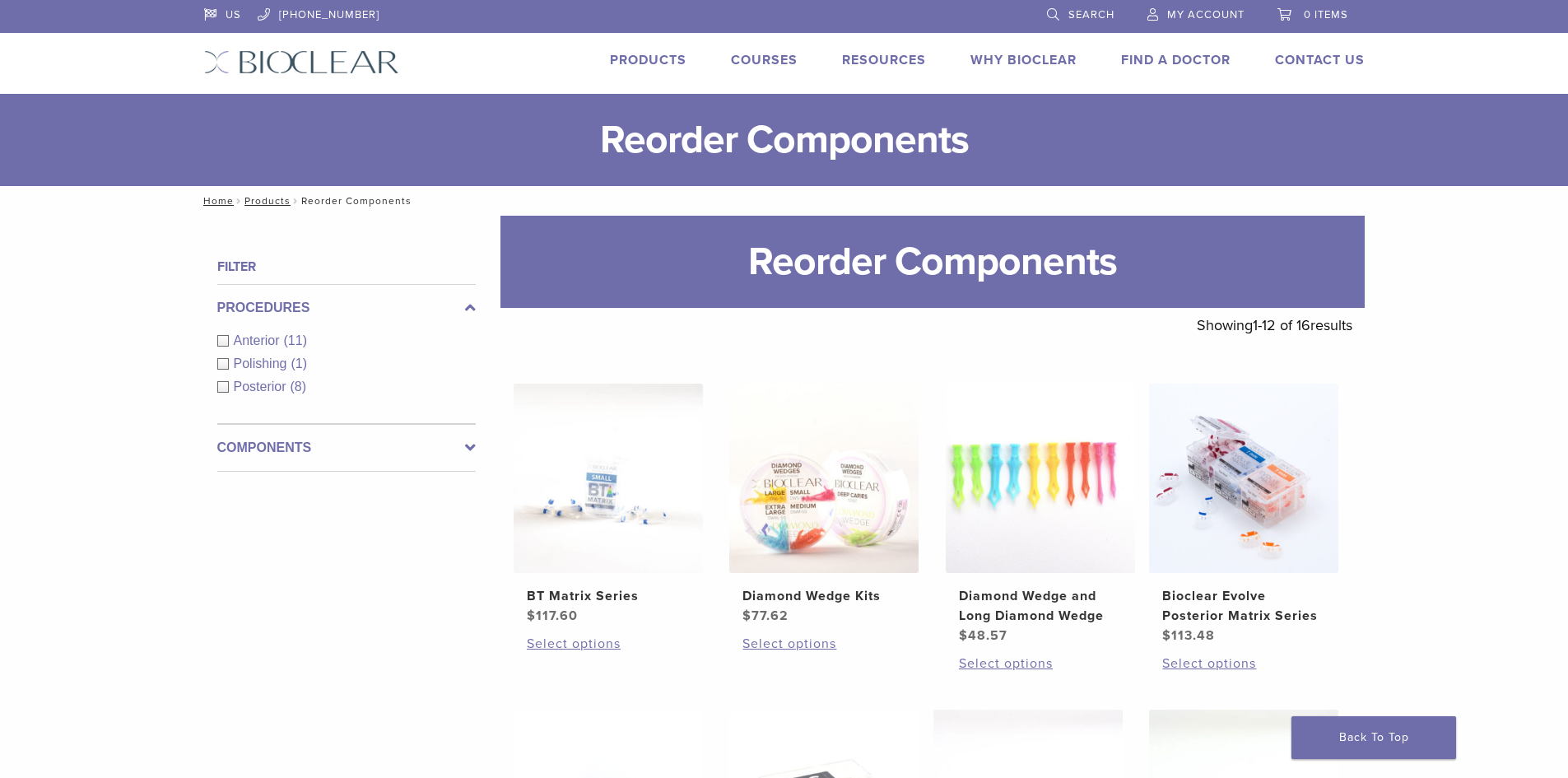
click at [366, 112] on h1 "Reorder Components" at bounding box center [784, 139] width 1568 height 93
click at [233, 340] on div "Anterior (11)" at bounding box center [347, 340] width 259 height 20
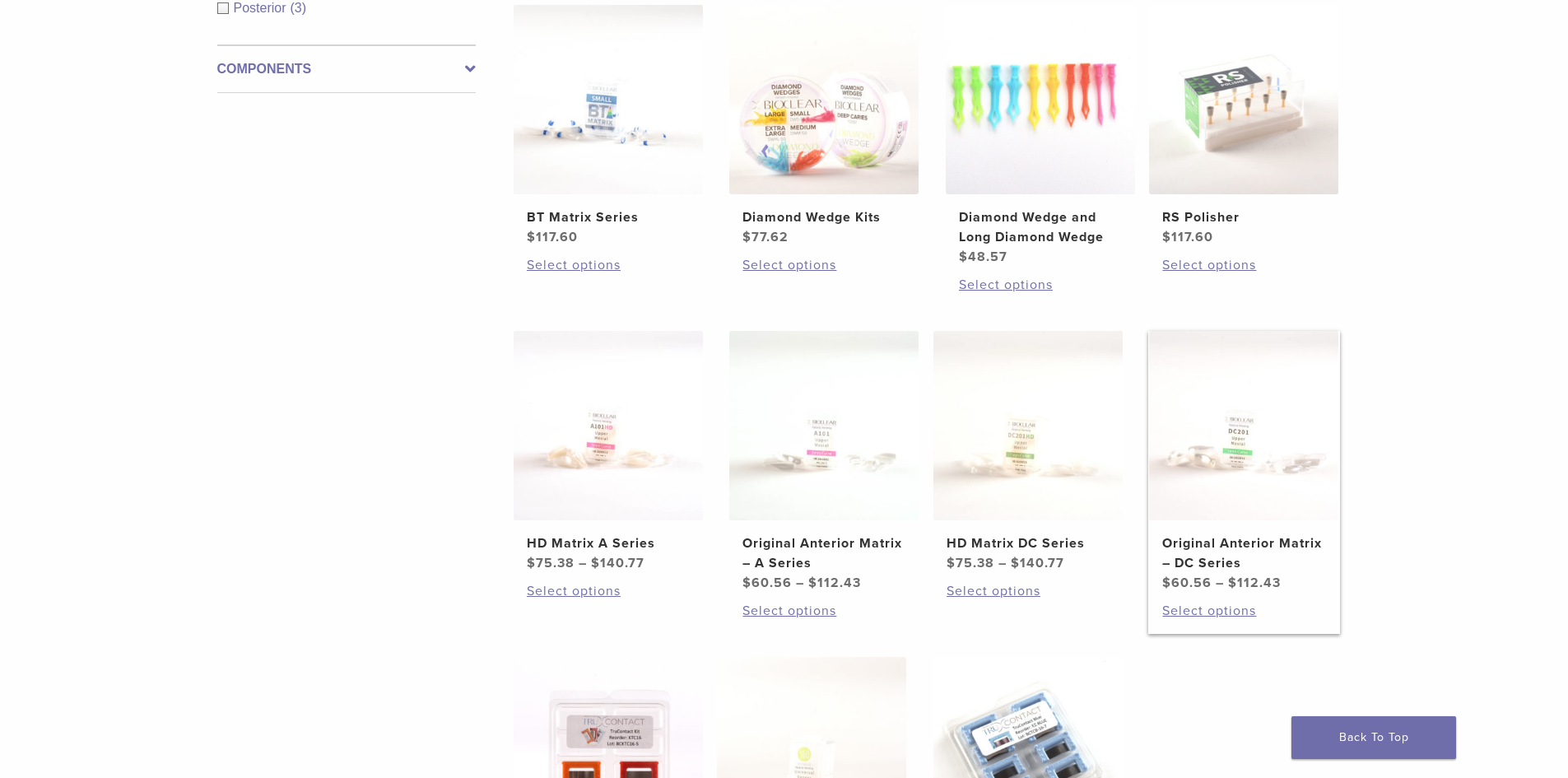
scroll to position [330, 0]
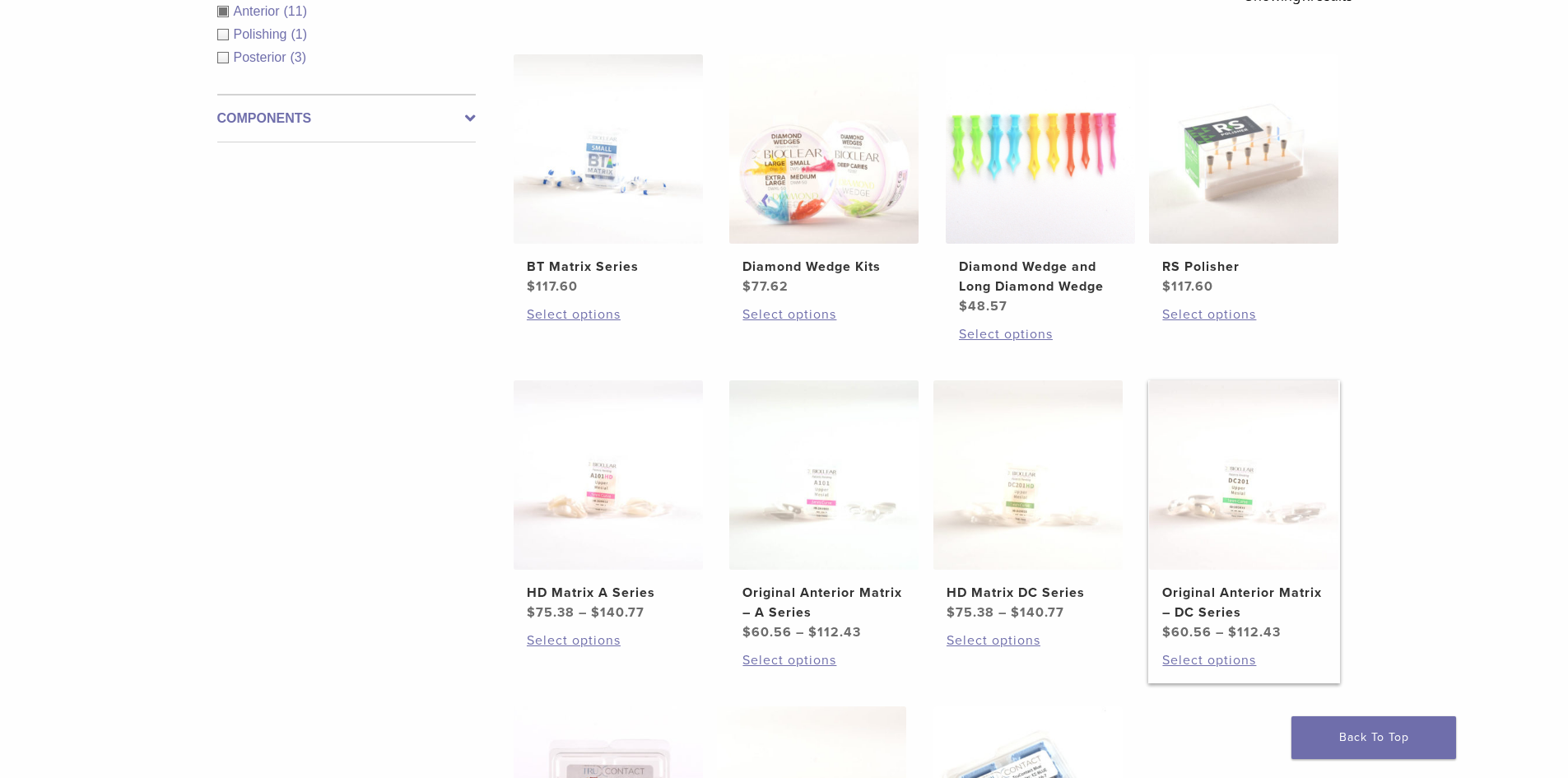
click at [1233, 497] on img at bounding box center [1244, 474] width 189 height 190
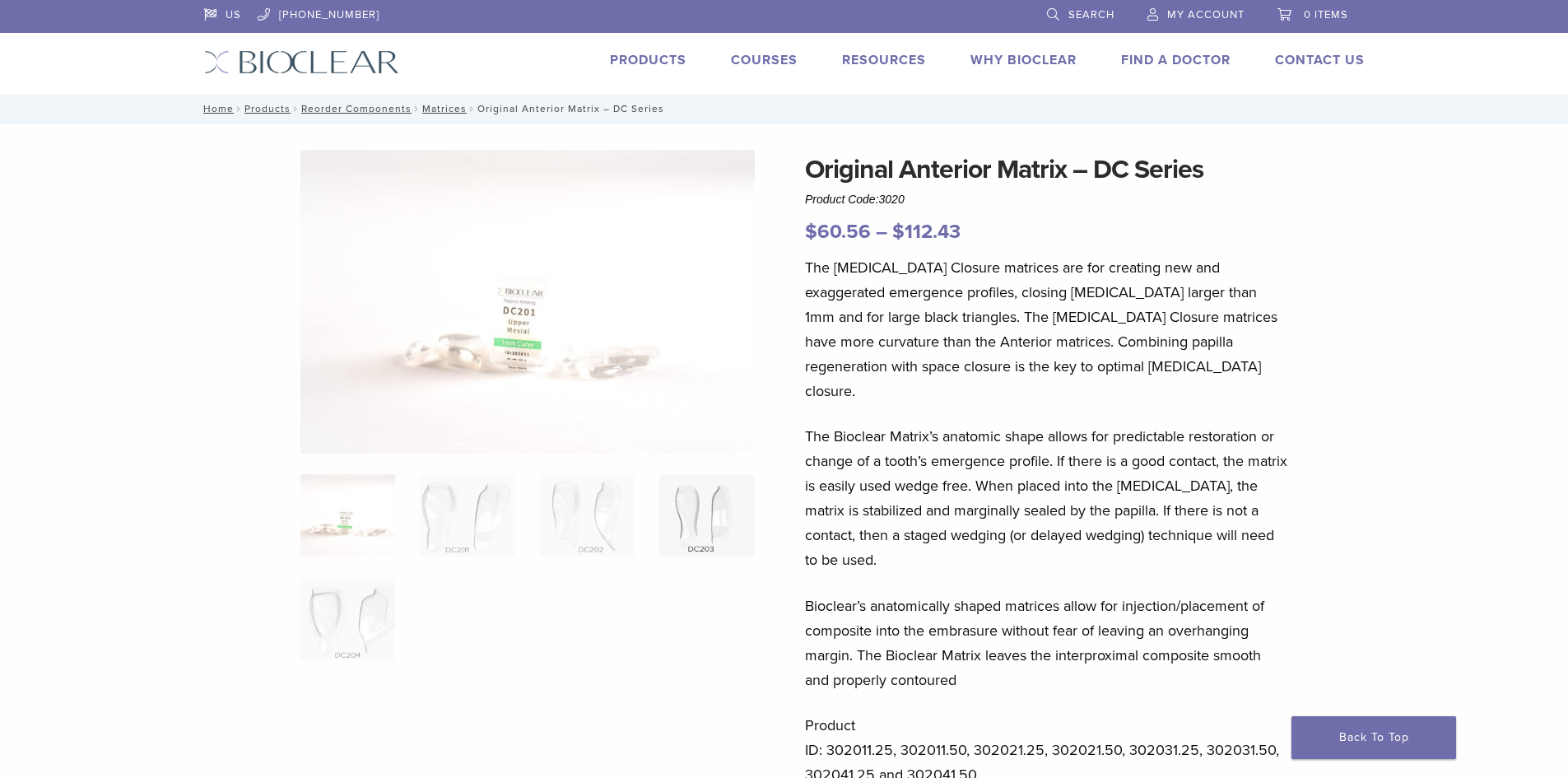
click at [696, 525] on img at bounding box center [706, 516] width 94 height 83
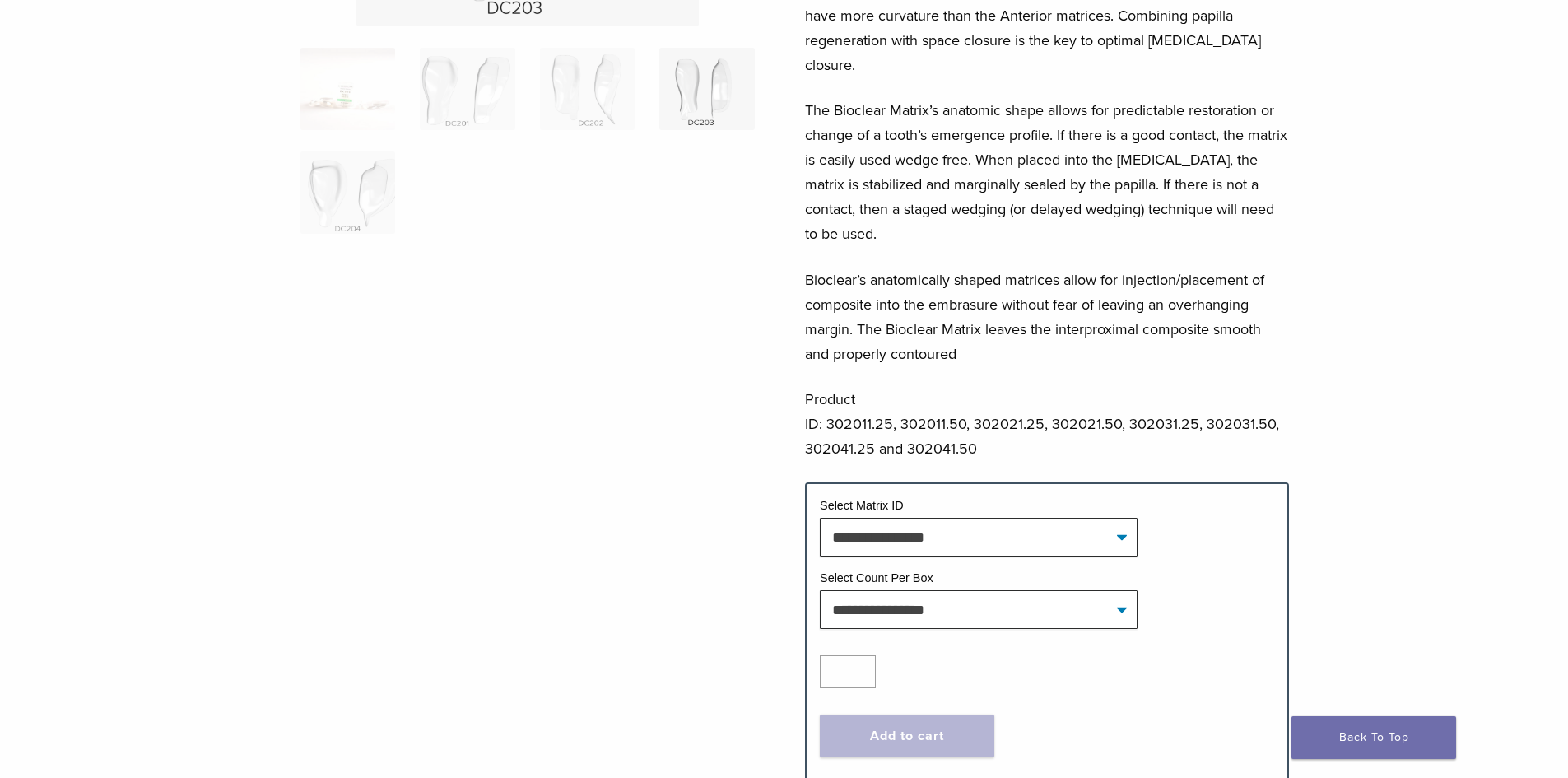
scroll to position [330, 0]
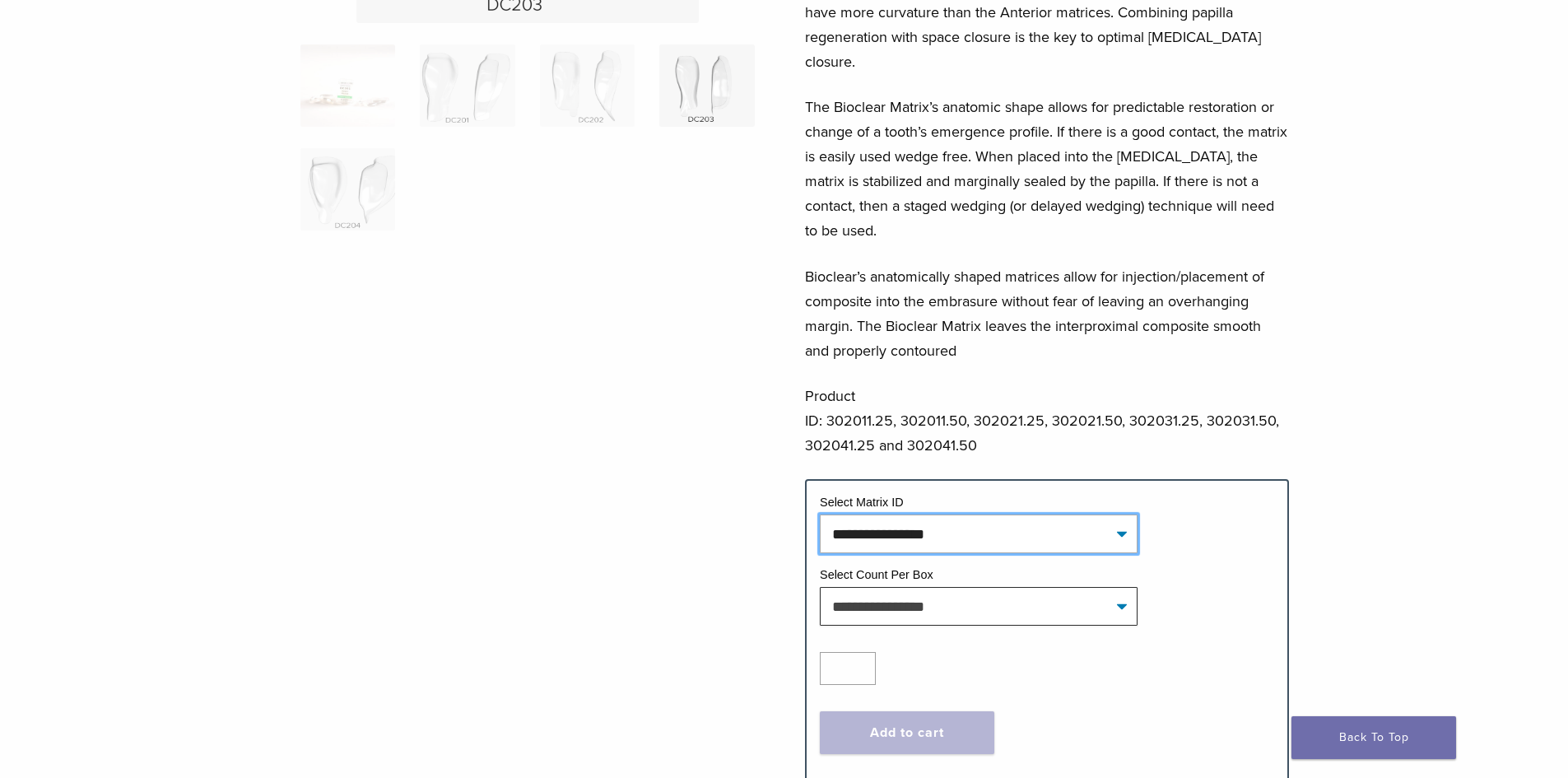
click at [1106, 515] on select "**********" at bounding box center [979, 534] width 318 height 38
click at [820, 515] on select "**********" at bounding box center [979, 534] width 318 height 38
select select "*****"
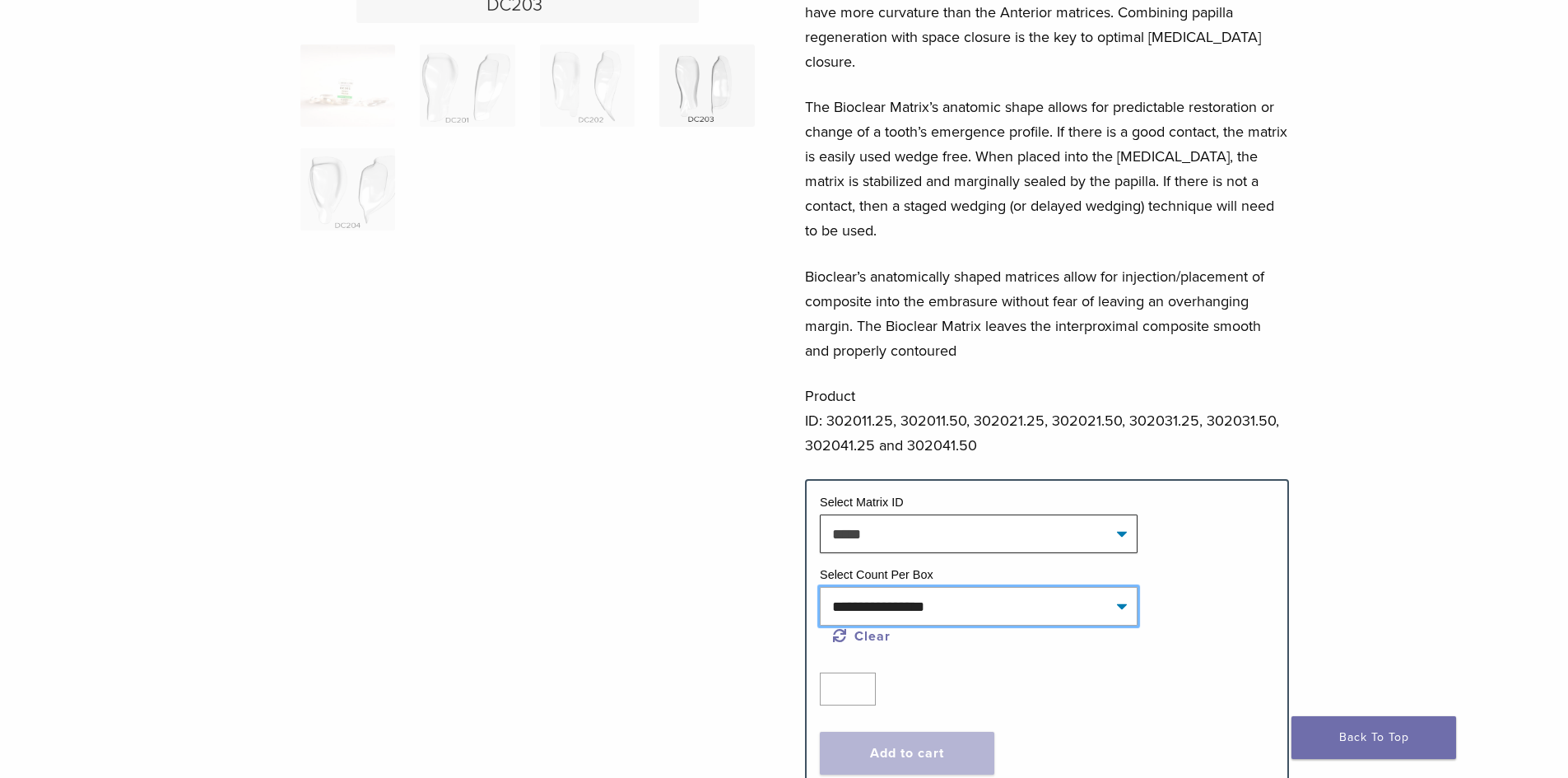
click at [1095, 588] on select "**********" at bounding box center [979, 606] width 318 height 38
select select "*****"
click at [820, 588] on select "**********" at bounding box center [979, 606] width 318 height 38
select select "*****"
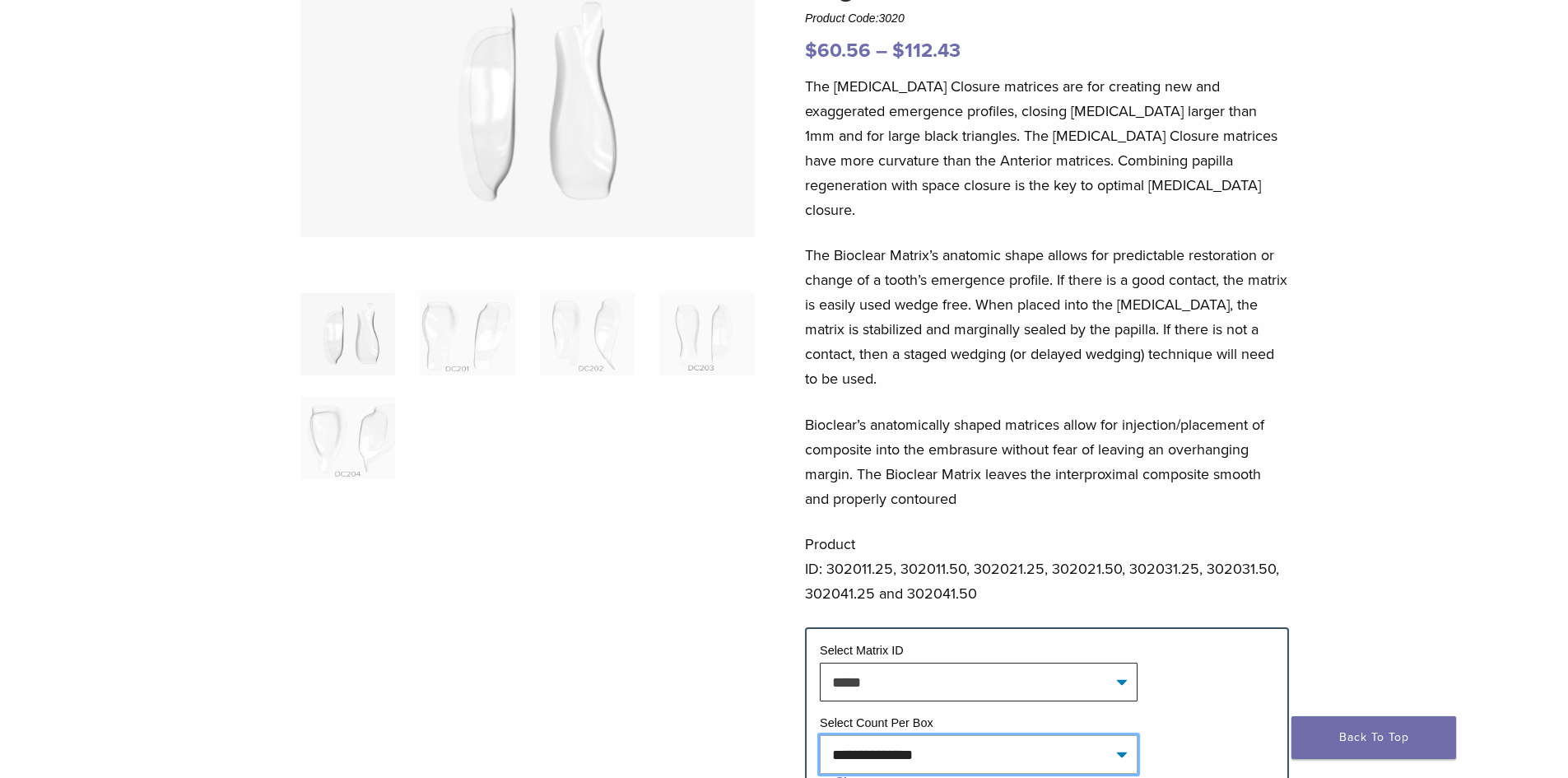
scroll to position [164, 0]
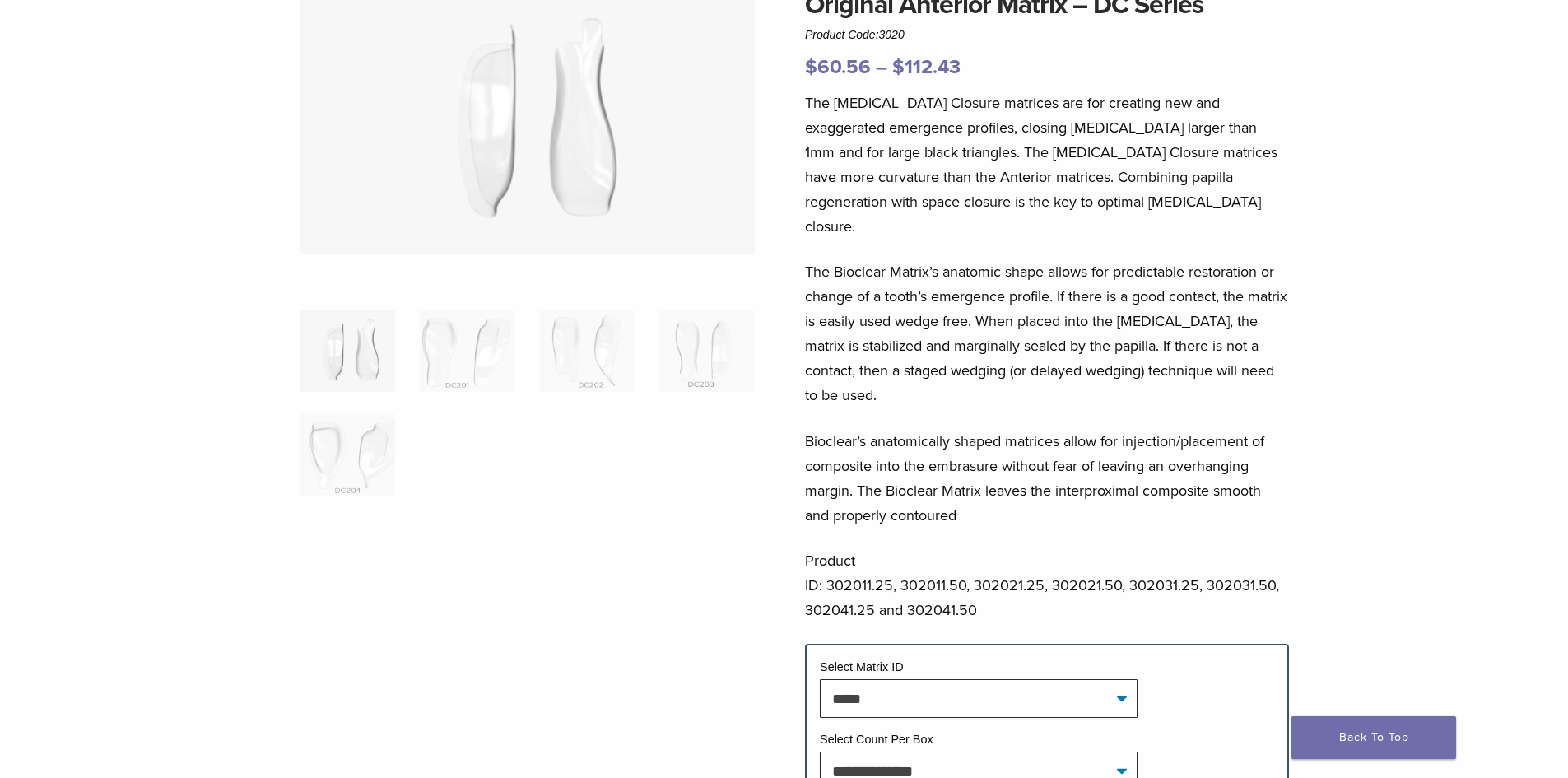
click at [340, 358] on img at bounding box center [348, 351] width 94 height 83
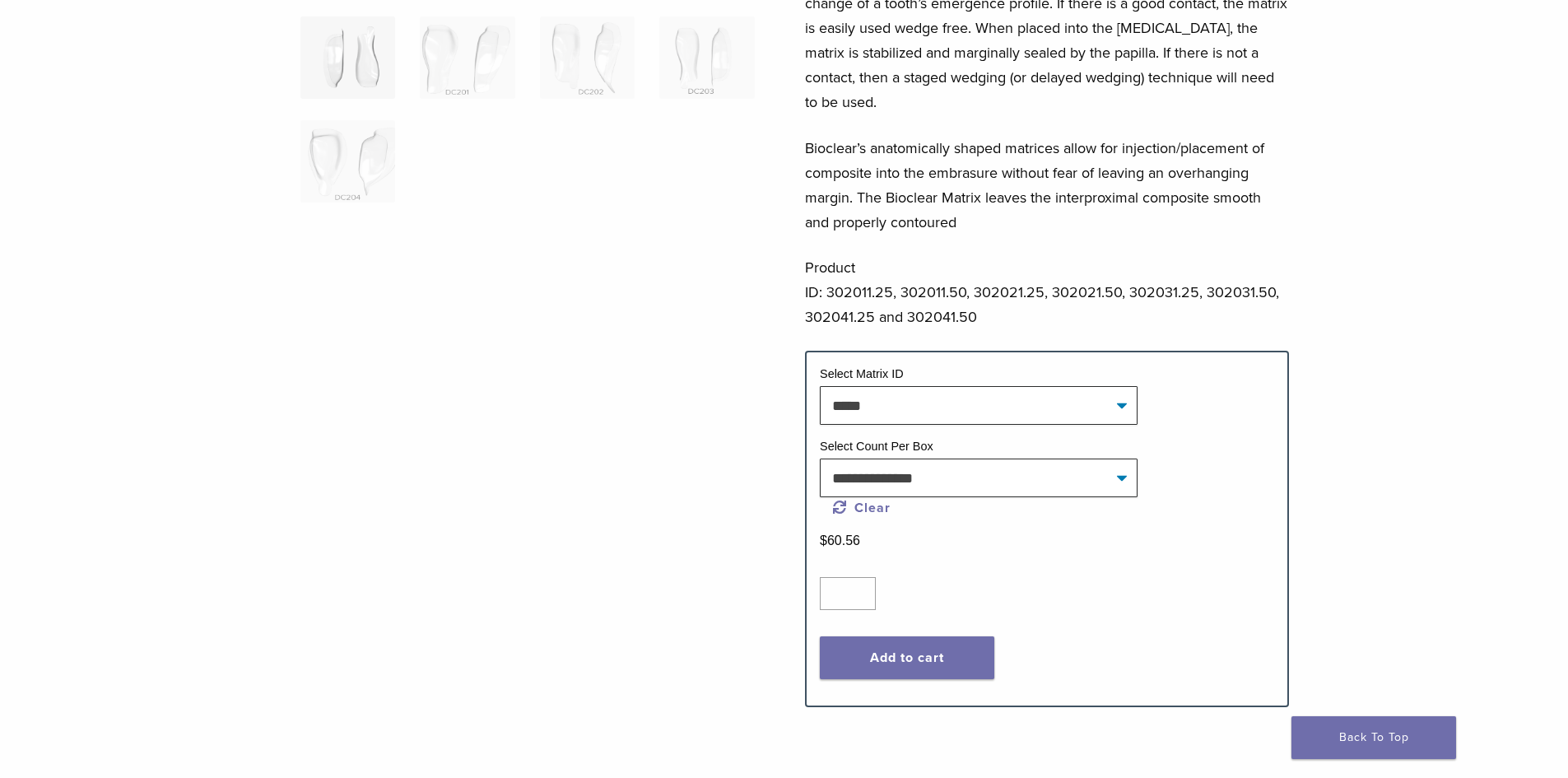
scroll to position [494, 0]
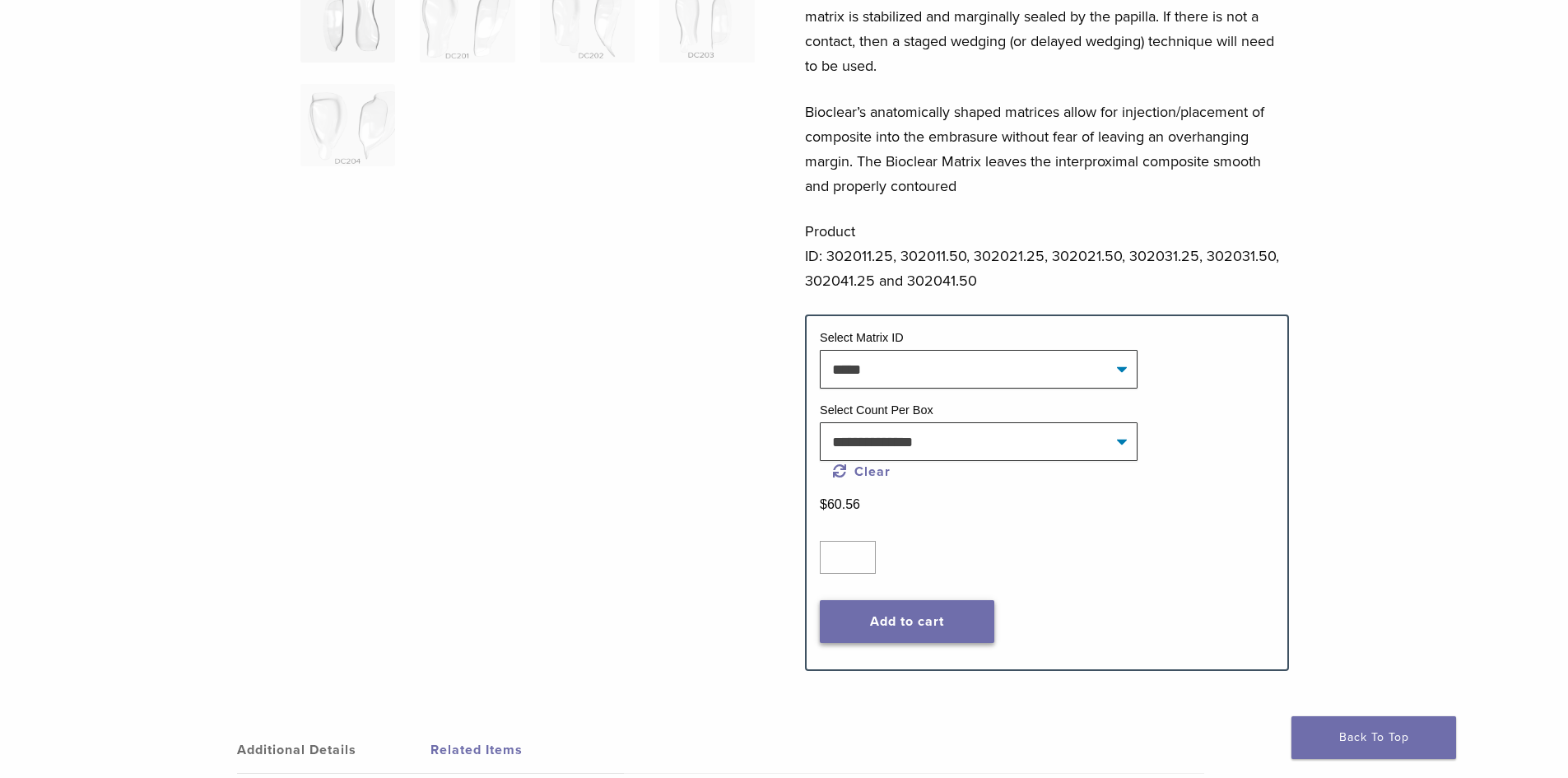
click at [929, 600] on button "Add to cart" at bounding box center [907, 622] width 174 height 43
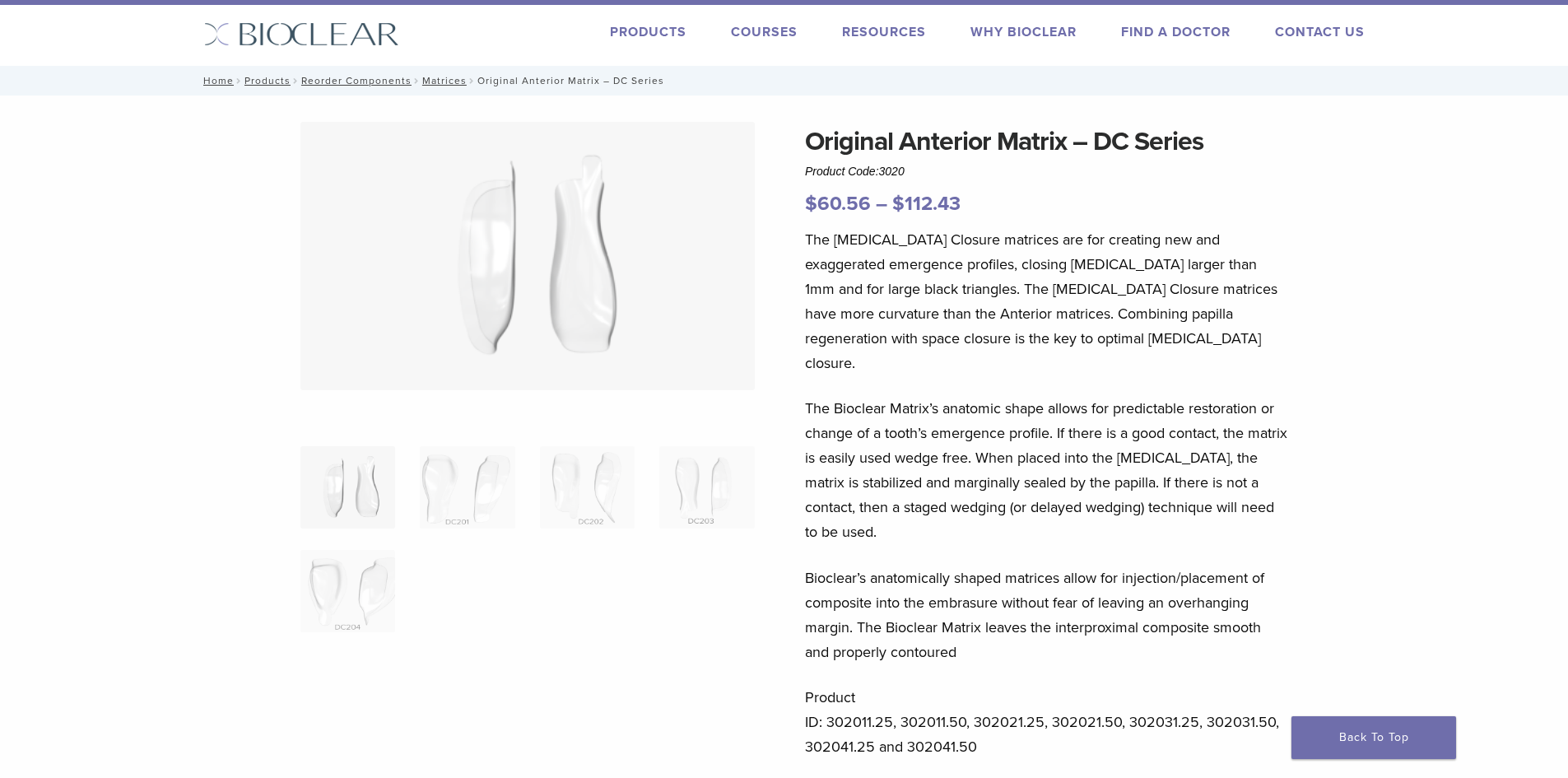
scroll to position [0, 0]
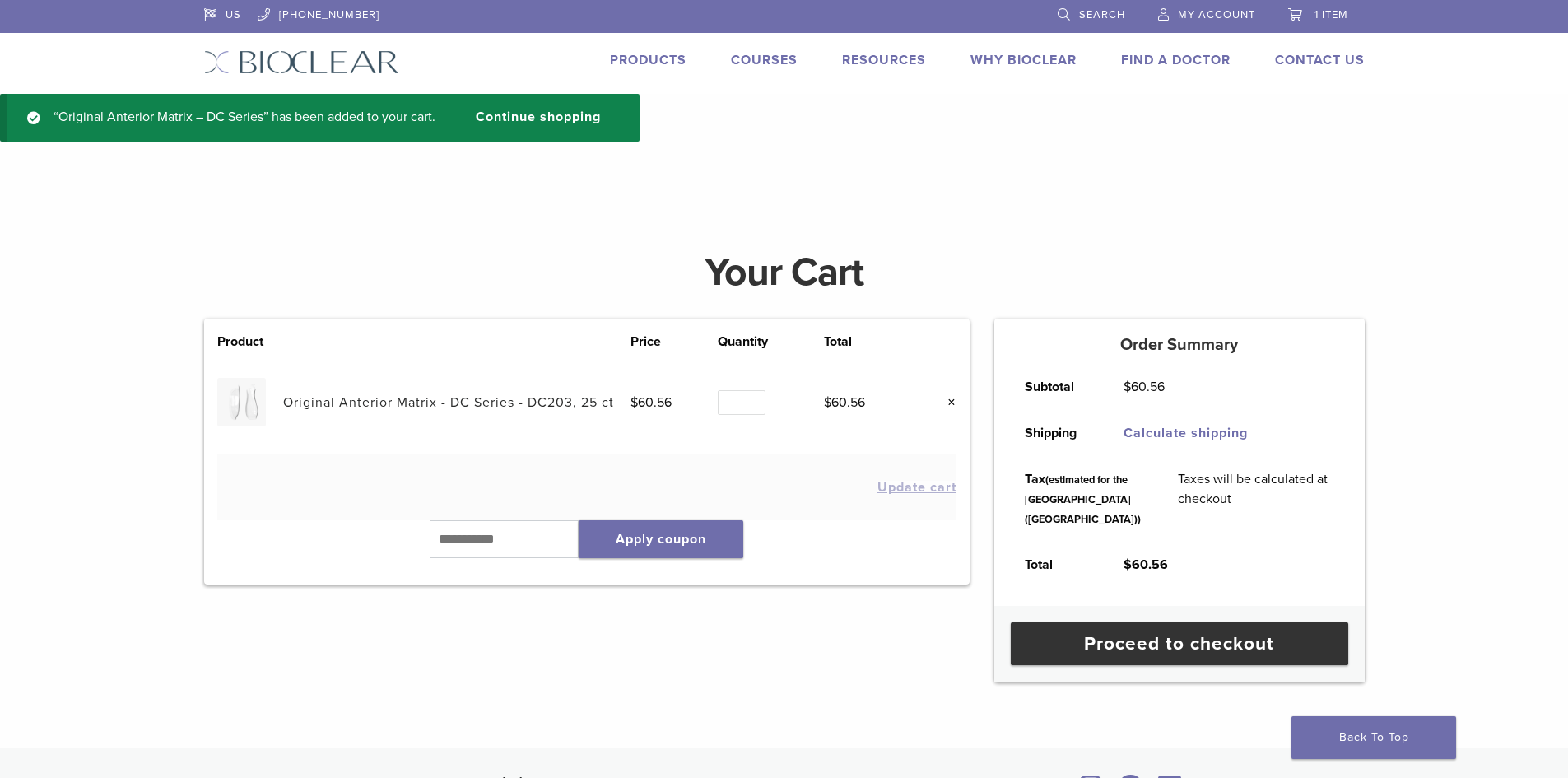
click at [647, 52] on link "Products" at bounding box center [647, 60] width 76 height 16
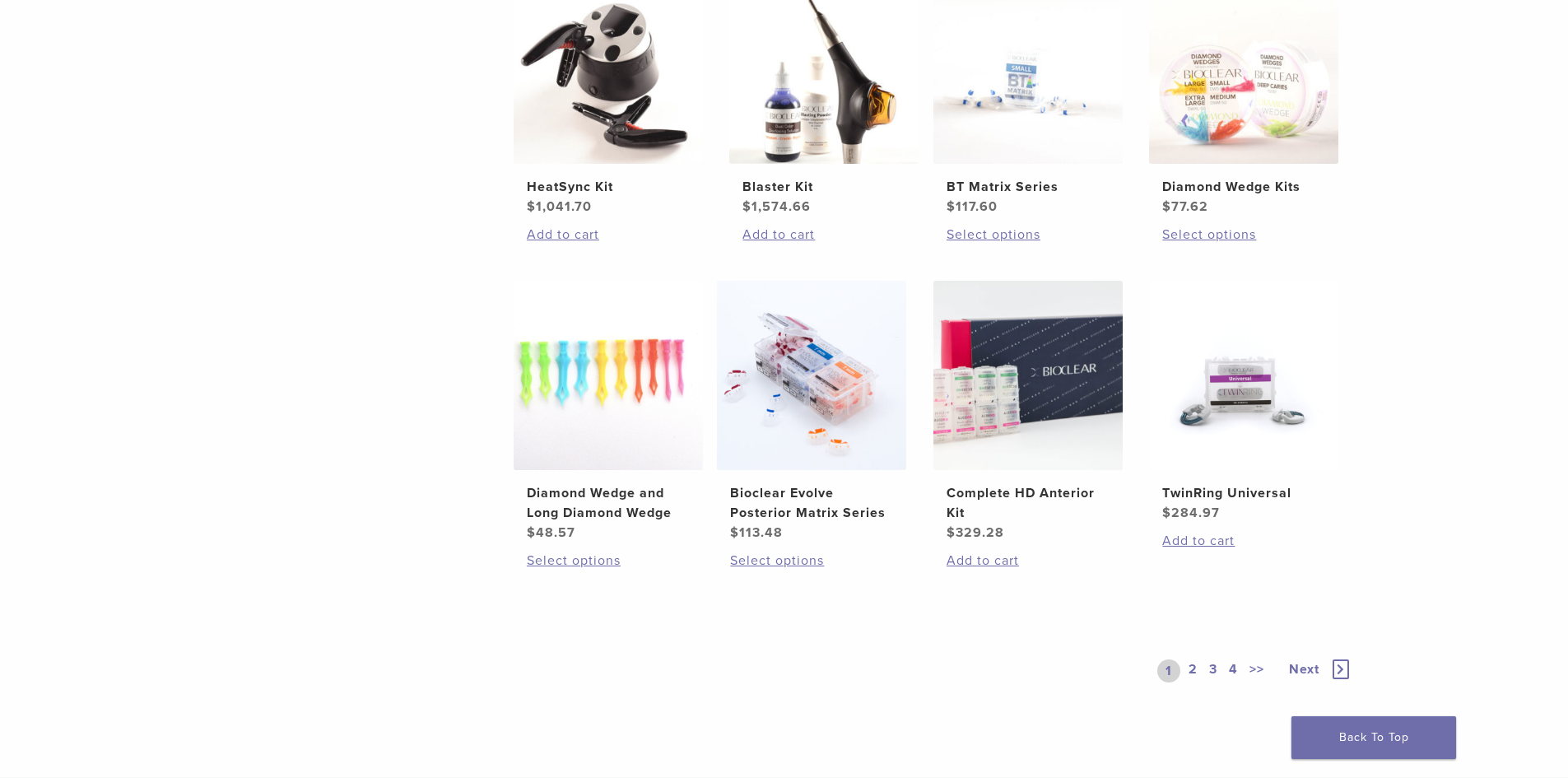
scroll to position [988, 0]
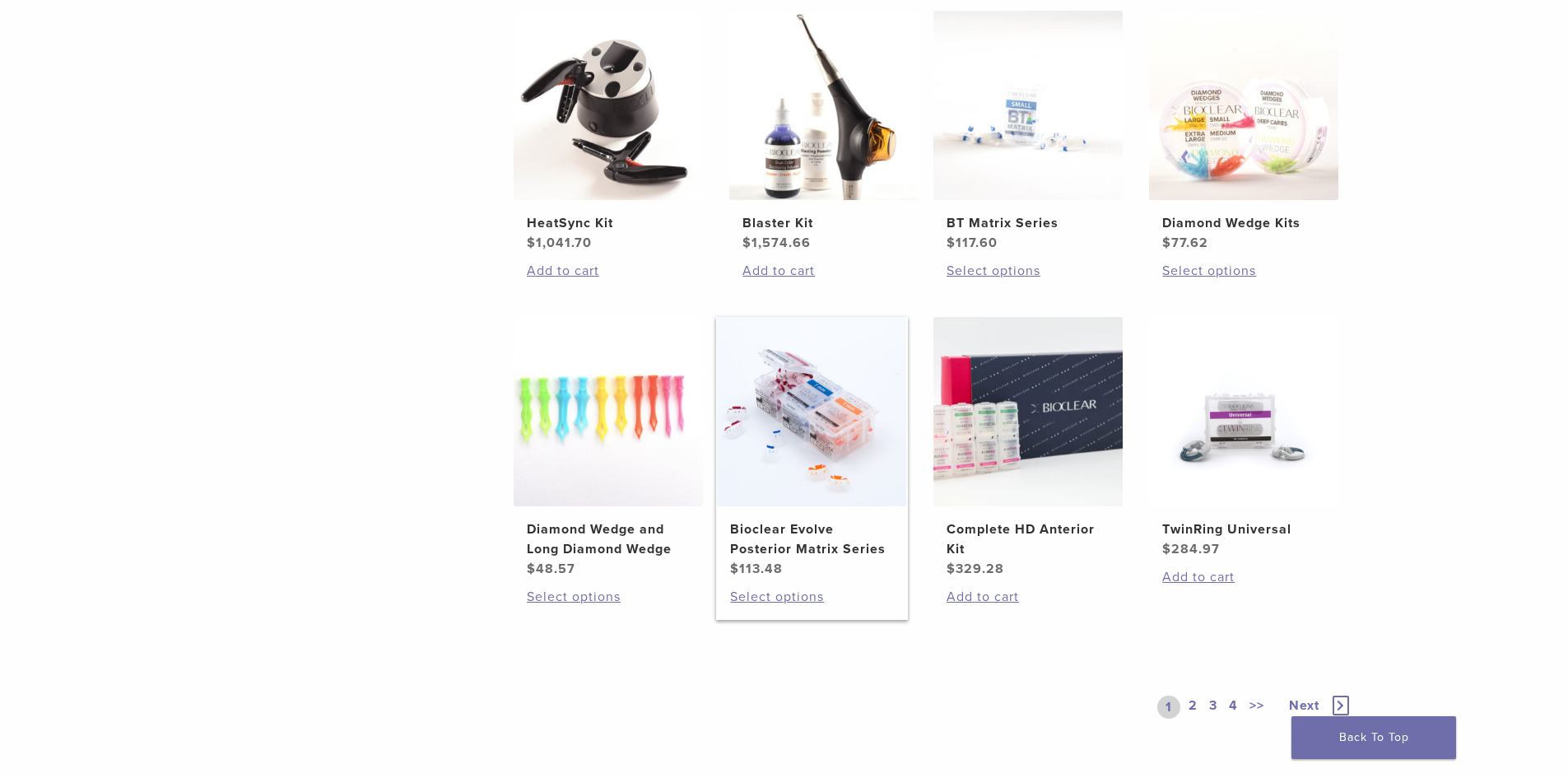
click at [823, 509] on link "Bioclear Evolve Posterior Matrix Series $ 113.48" at bounding box center [812, 447] width 192 height 261
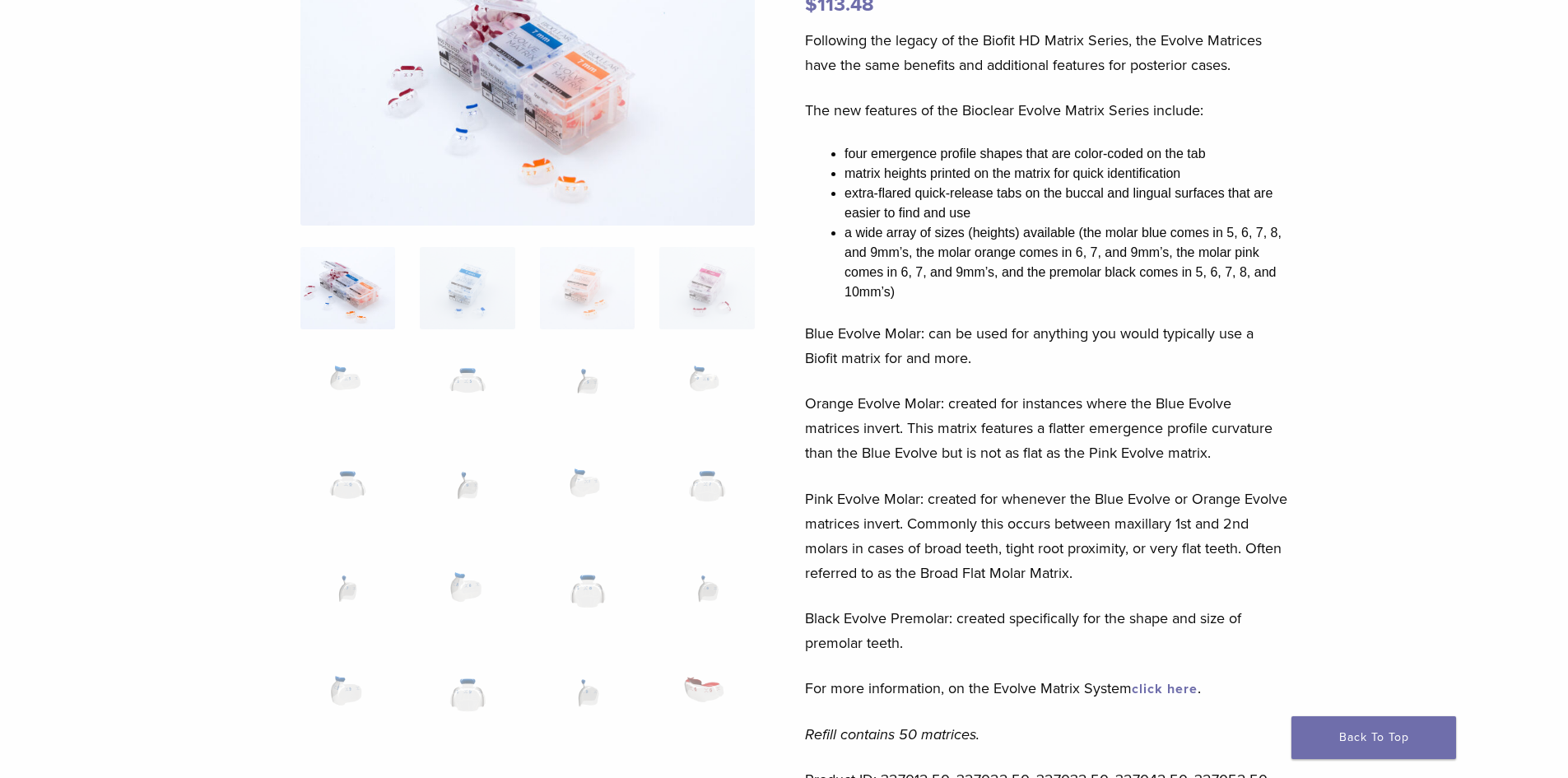
scroll to position [247, 0]
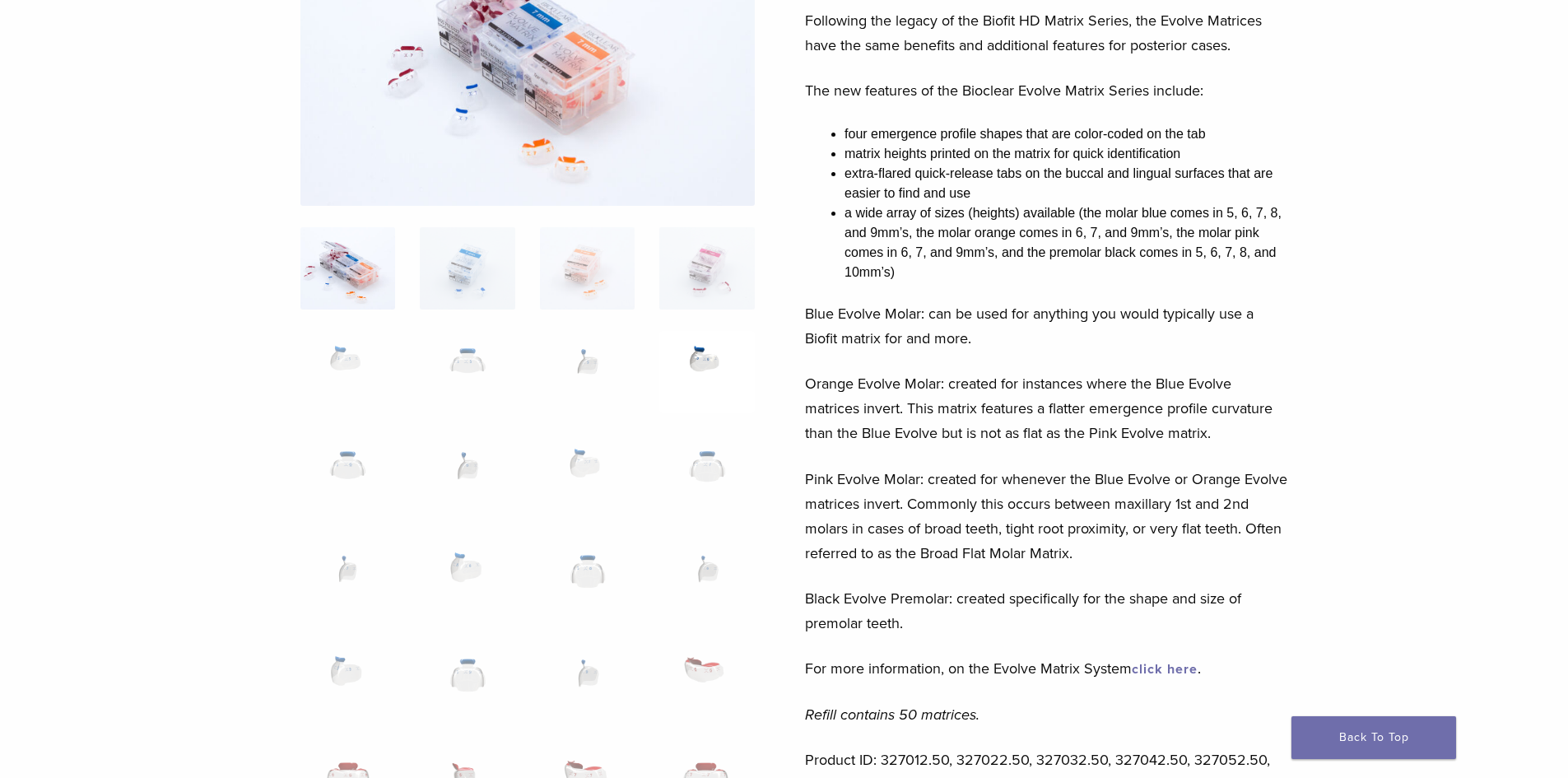
click at [709, 357] on img at bounding box center [706, 372] width 94 height 83
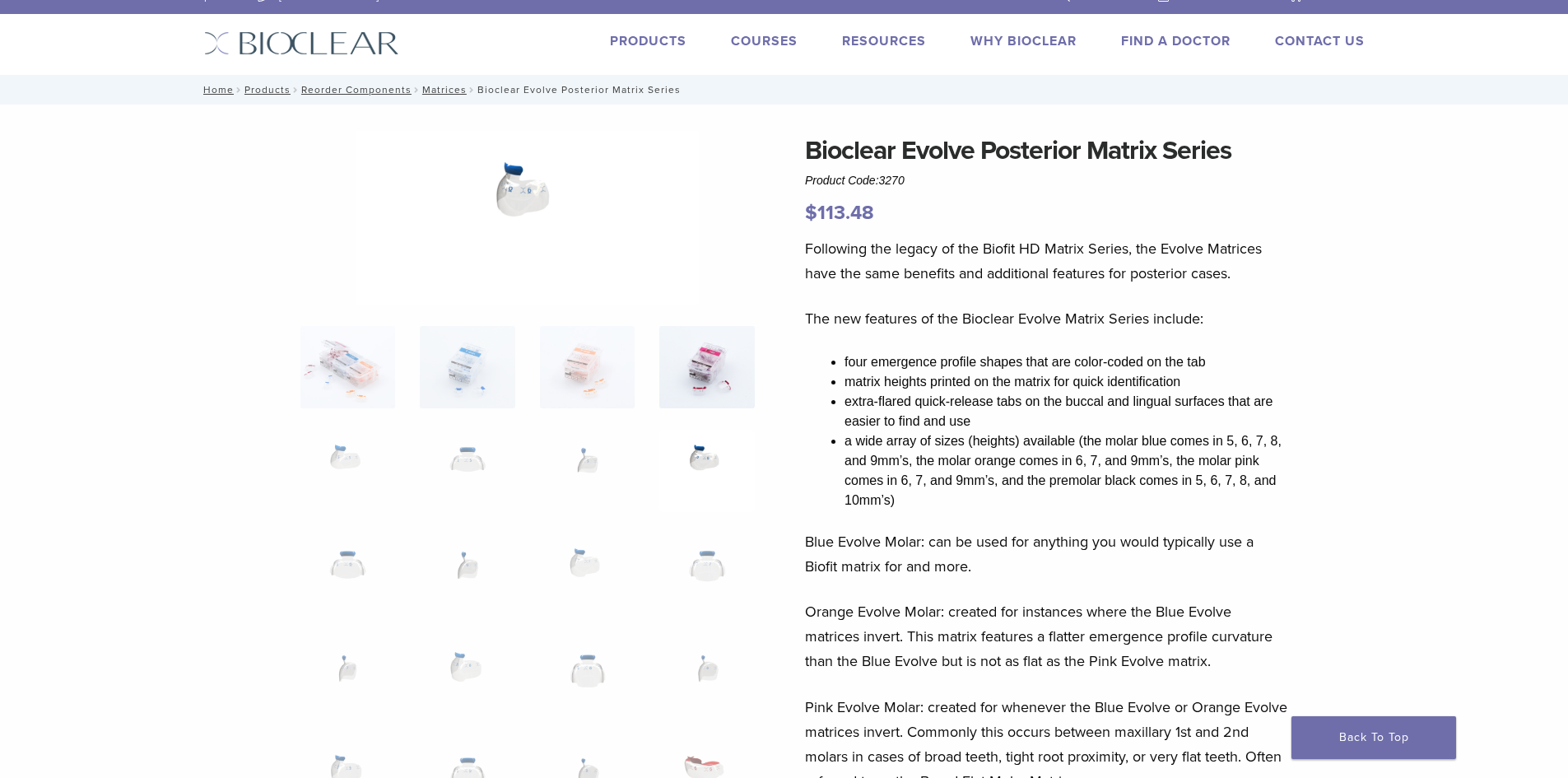
scroll to position [0, 0]
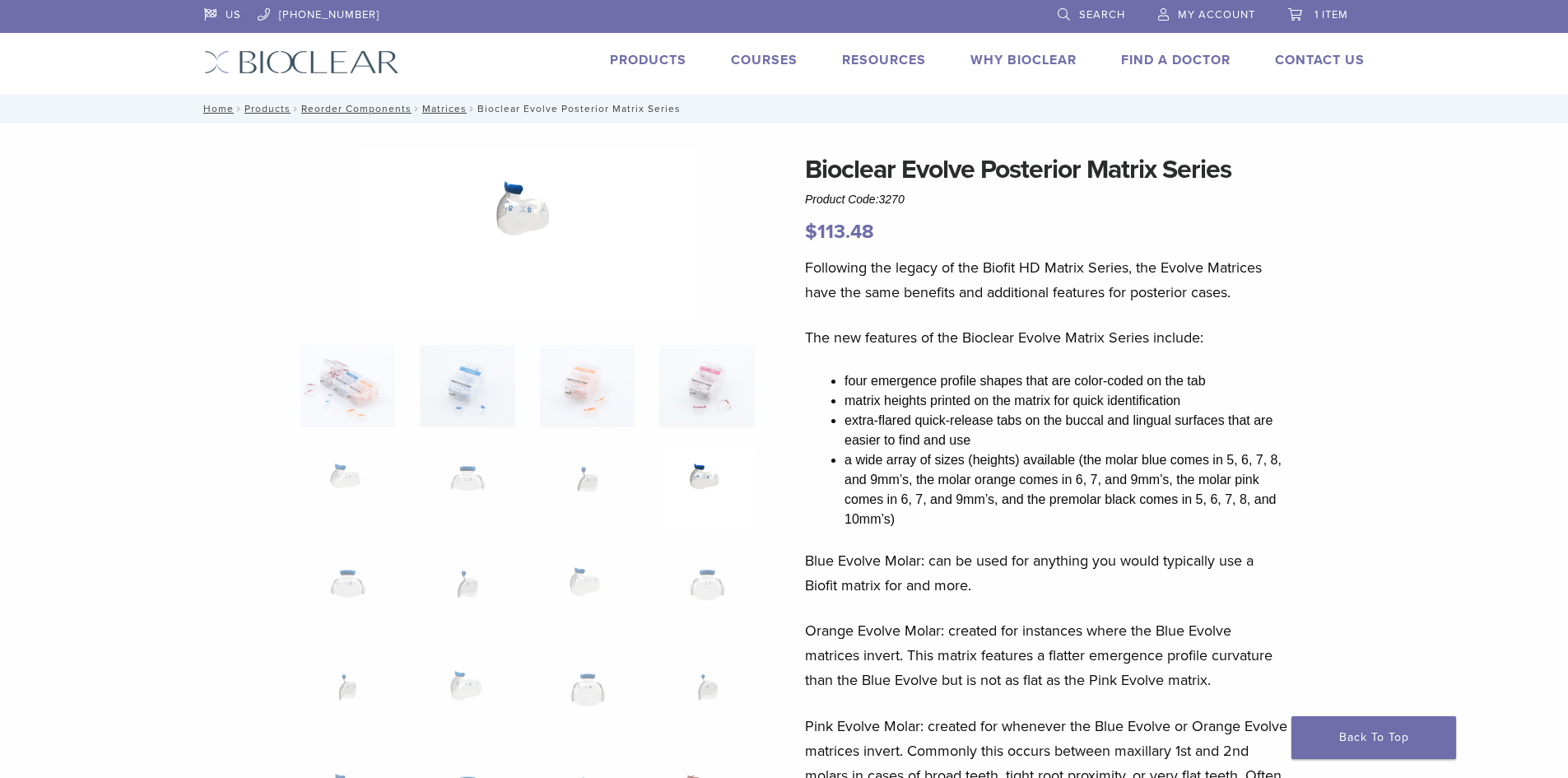
click at [512, 217] on img at bounding box center [527, 236] width 342 height 173
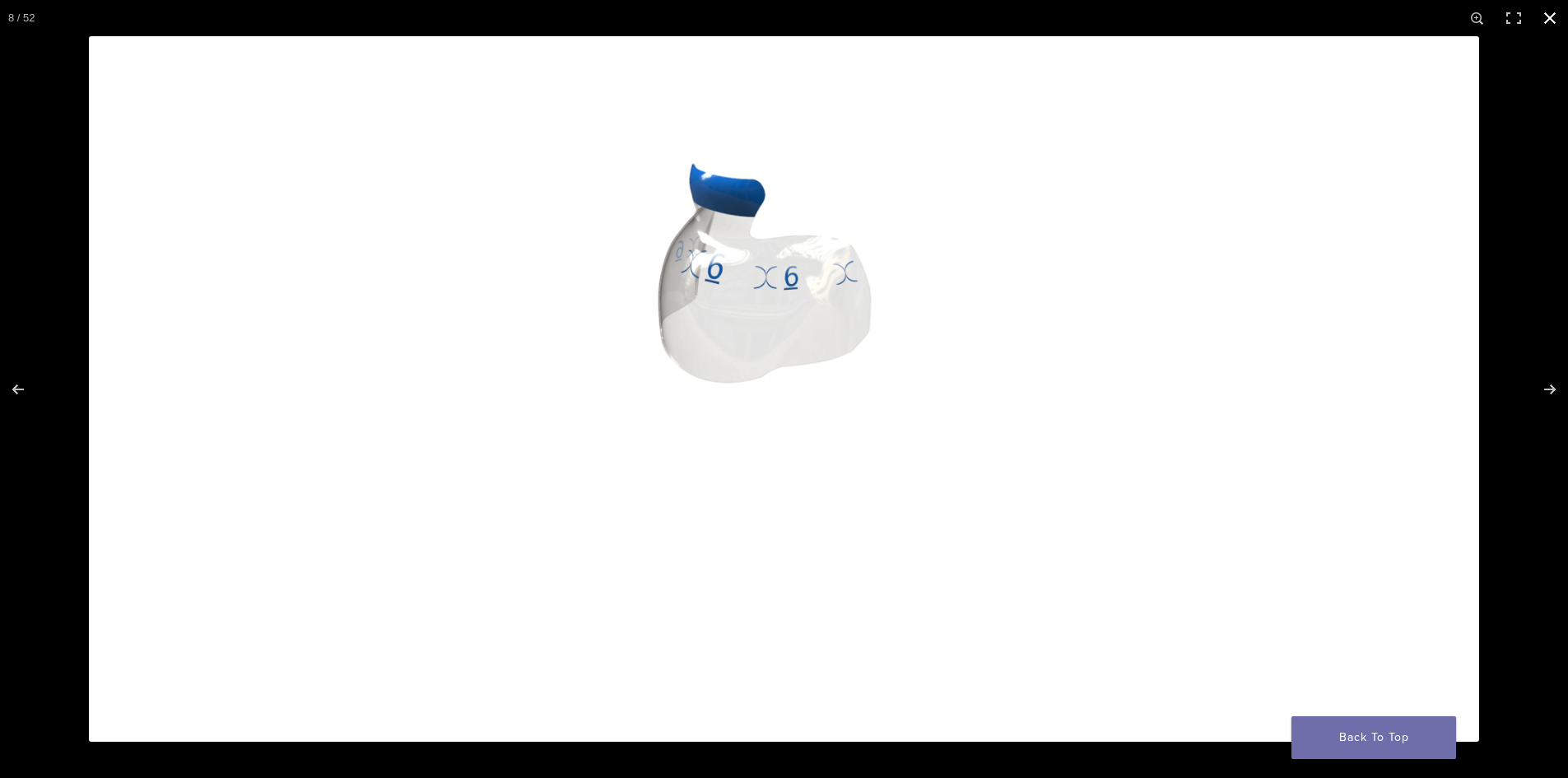
click at [1548, 11] on button "Close (Esc)" at bounding box center [1550, 18] width 36 height 36
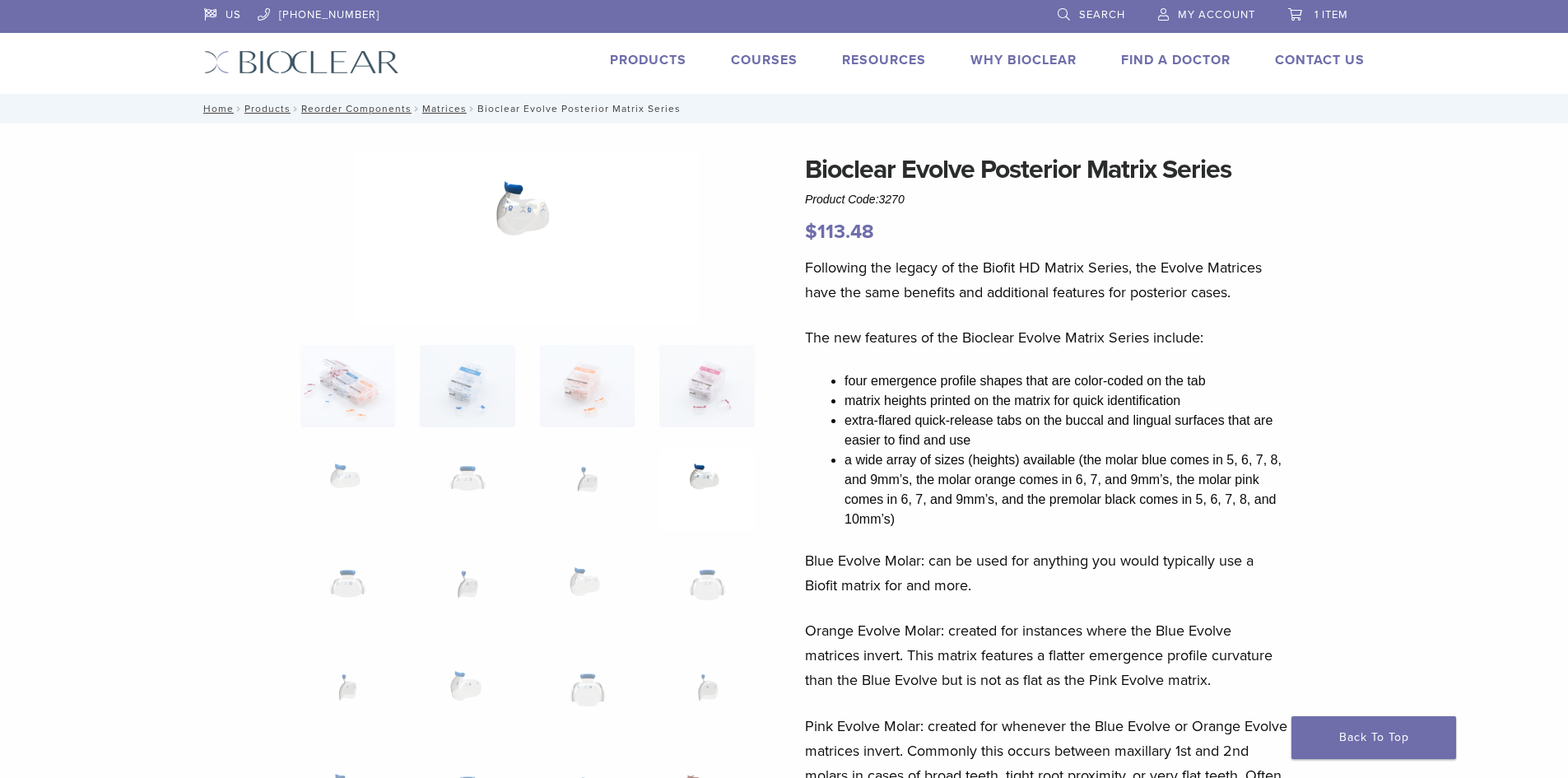
click at [655, 66] on link "Products" at bounding box center [647, 60] width 76 height 16
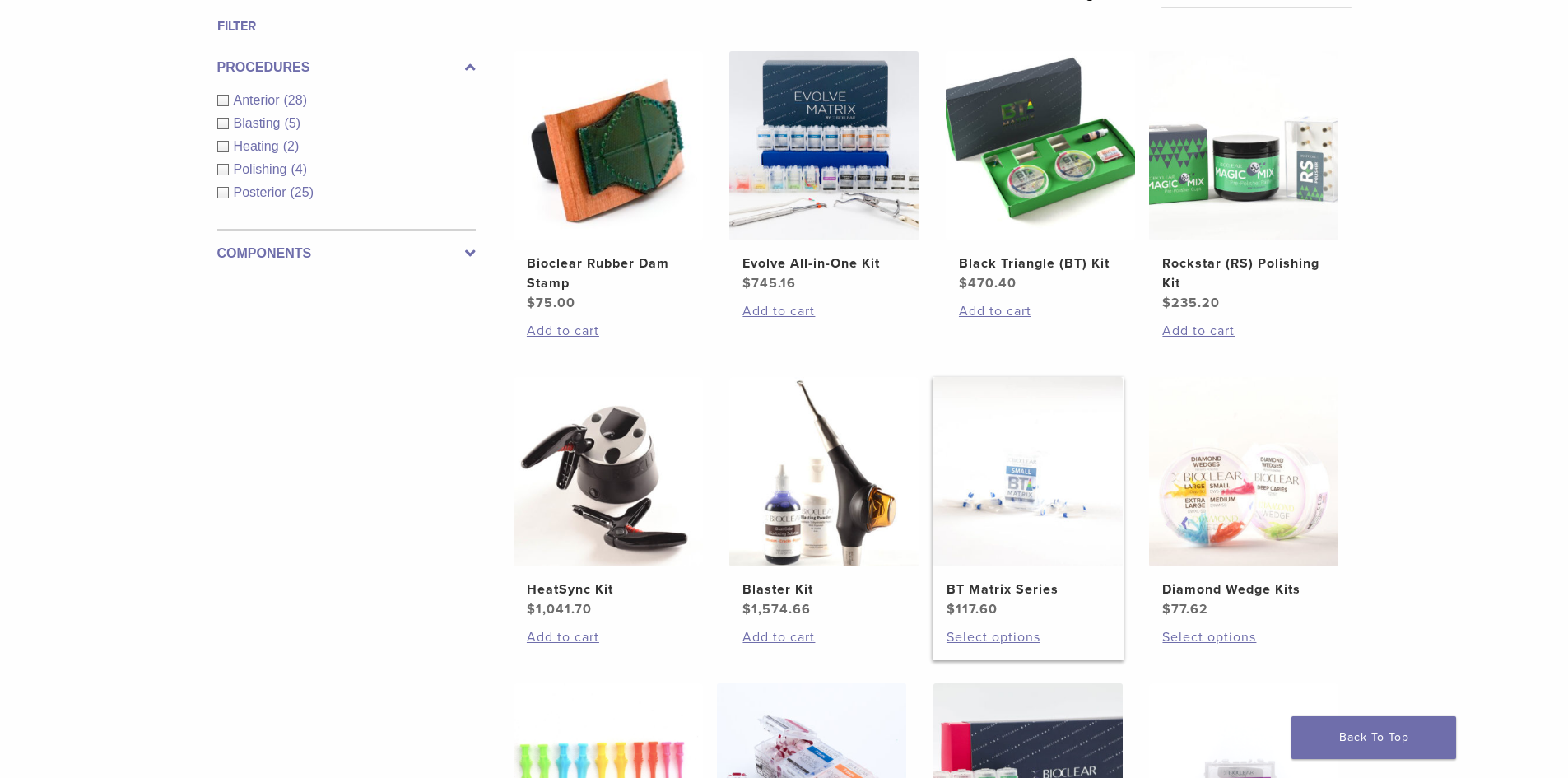
scroll to position [577, 0]
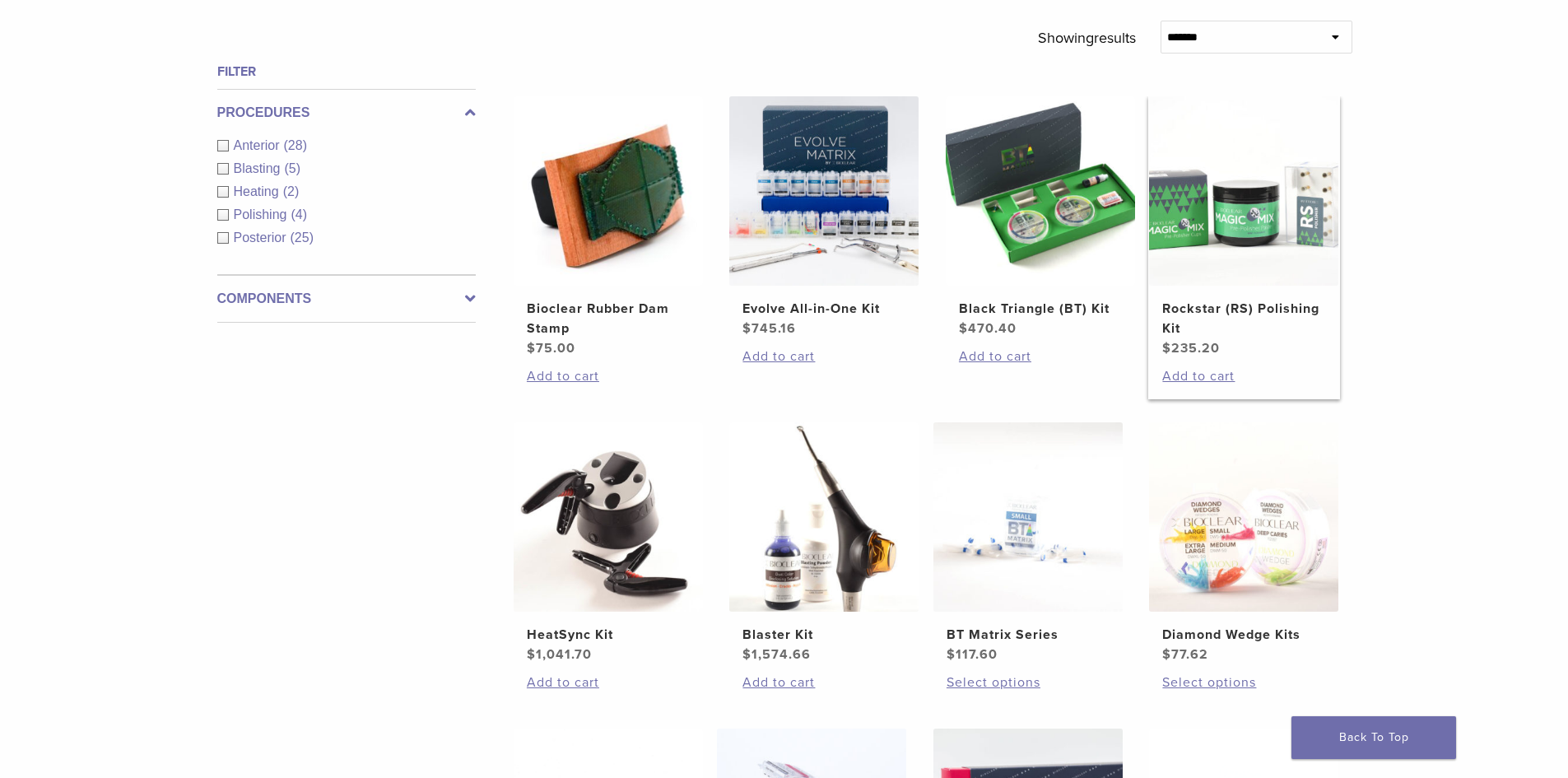
click at [1258, 236] on img at bounding box center [1244, 190] width 189 height 190
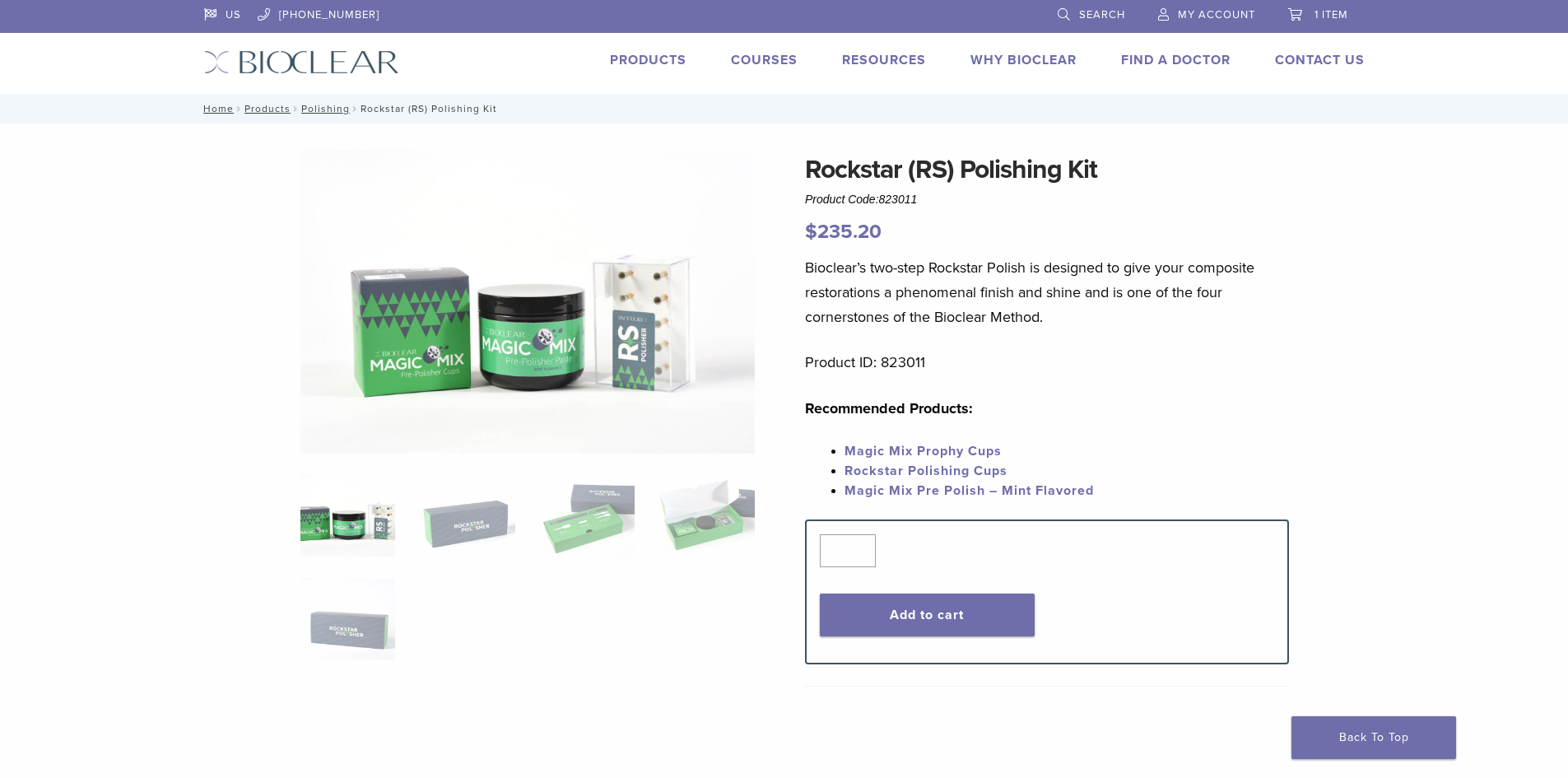
scroll to position [83, 0]
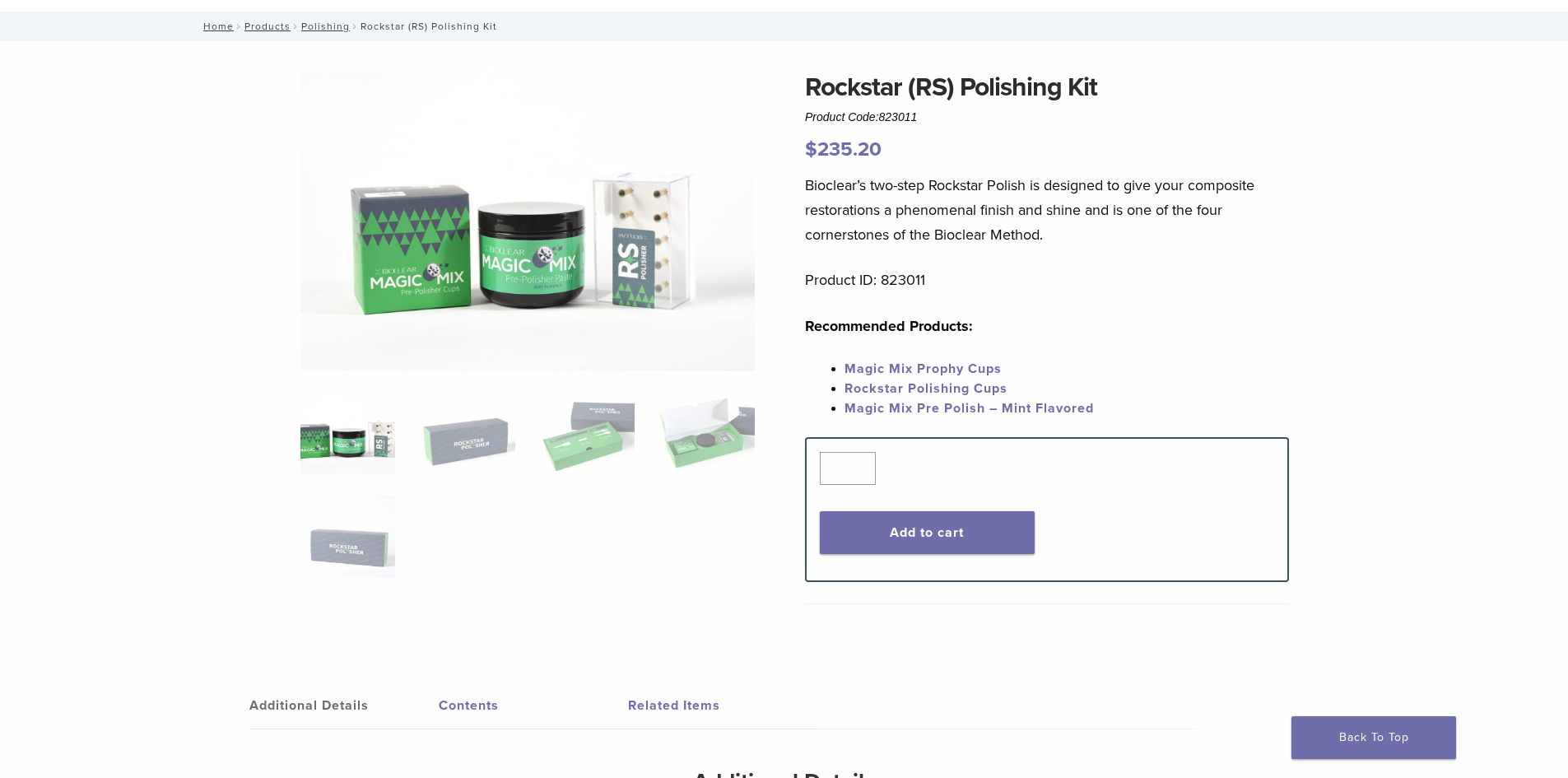
click at [617, 207] on img at bounding box center [528, 219] width 454 height 304
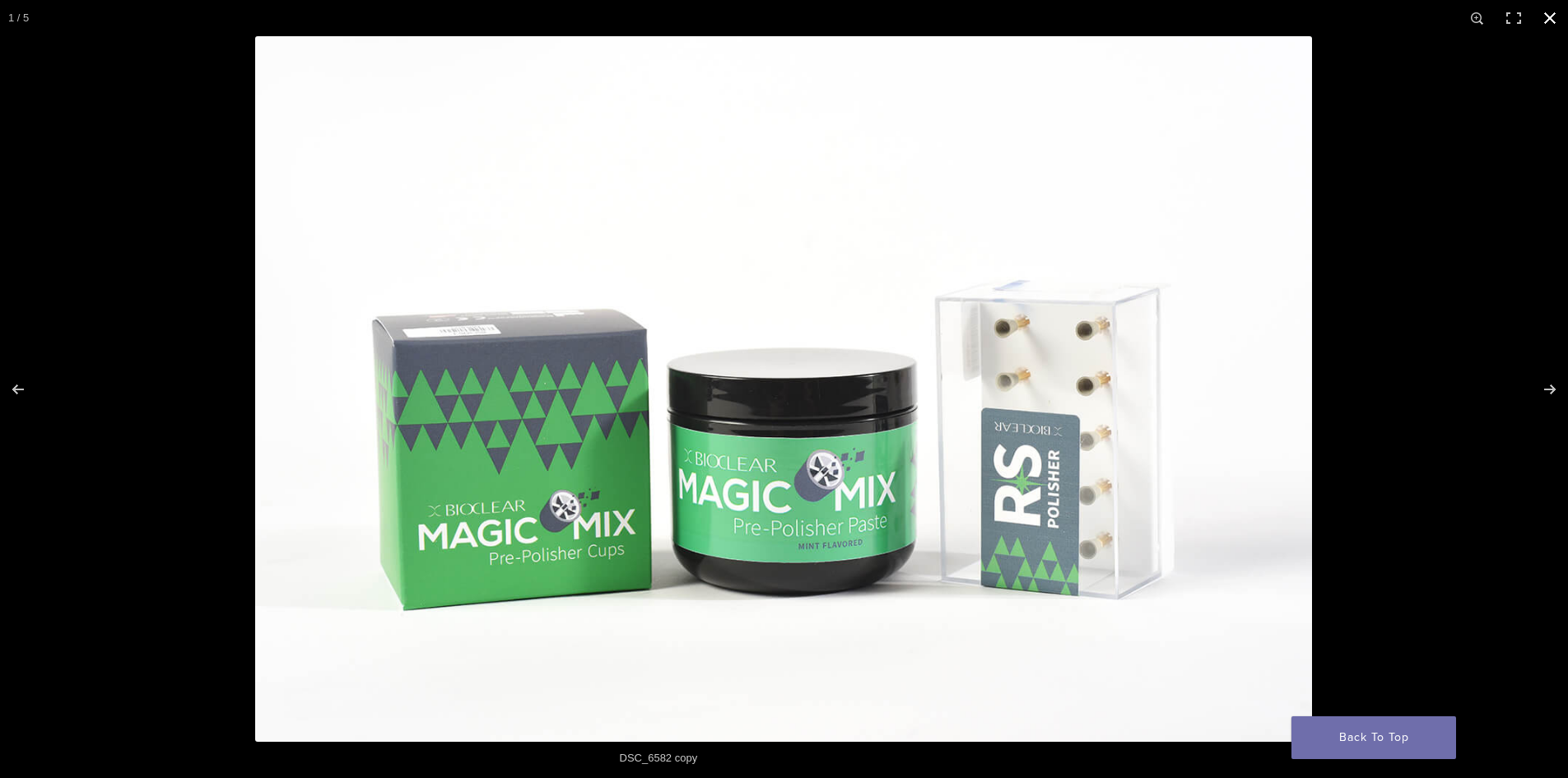
click at [1563, 14] on button "Close (Esc)" at bounding box center [1550, 18] width 36 height 36
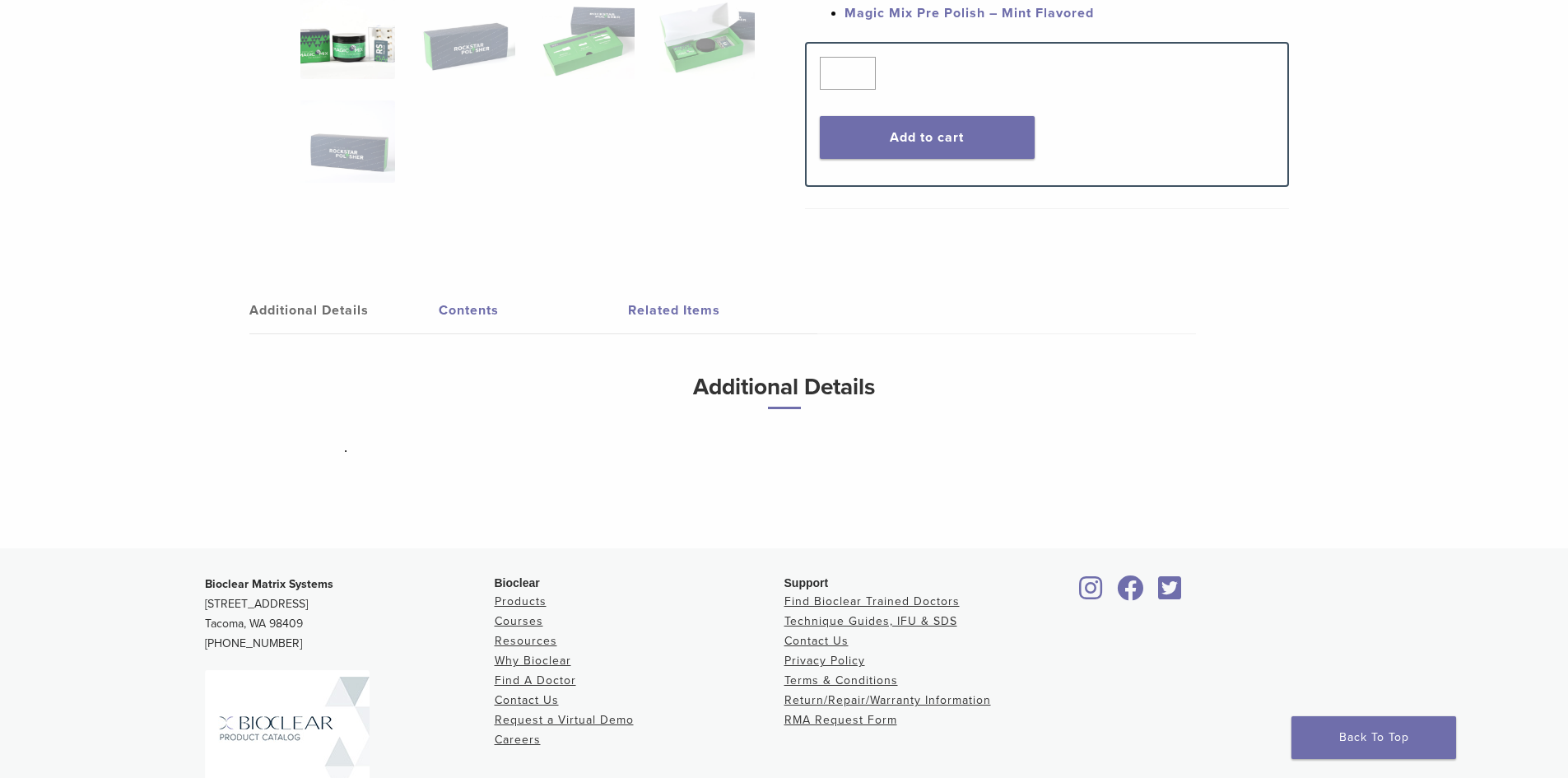
scroll to position [0, 0]
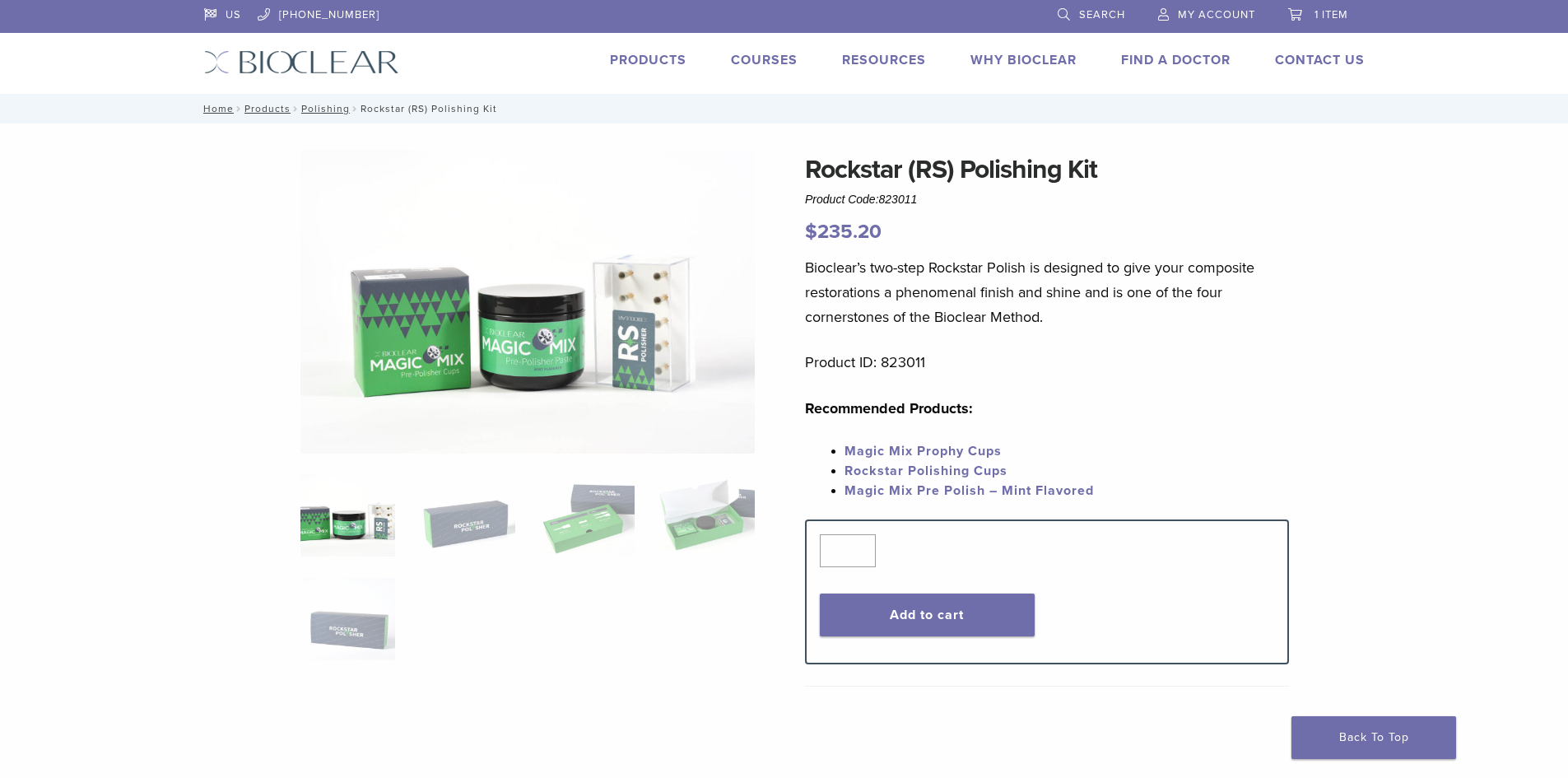
click at [1323, 13] on span "1 item" at bounding box center [1332, 14] width 34 height 13
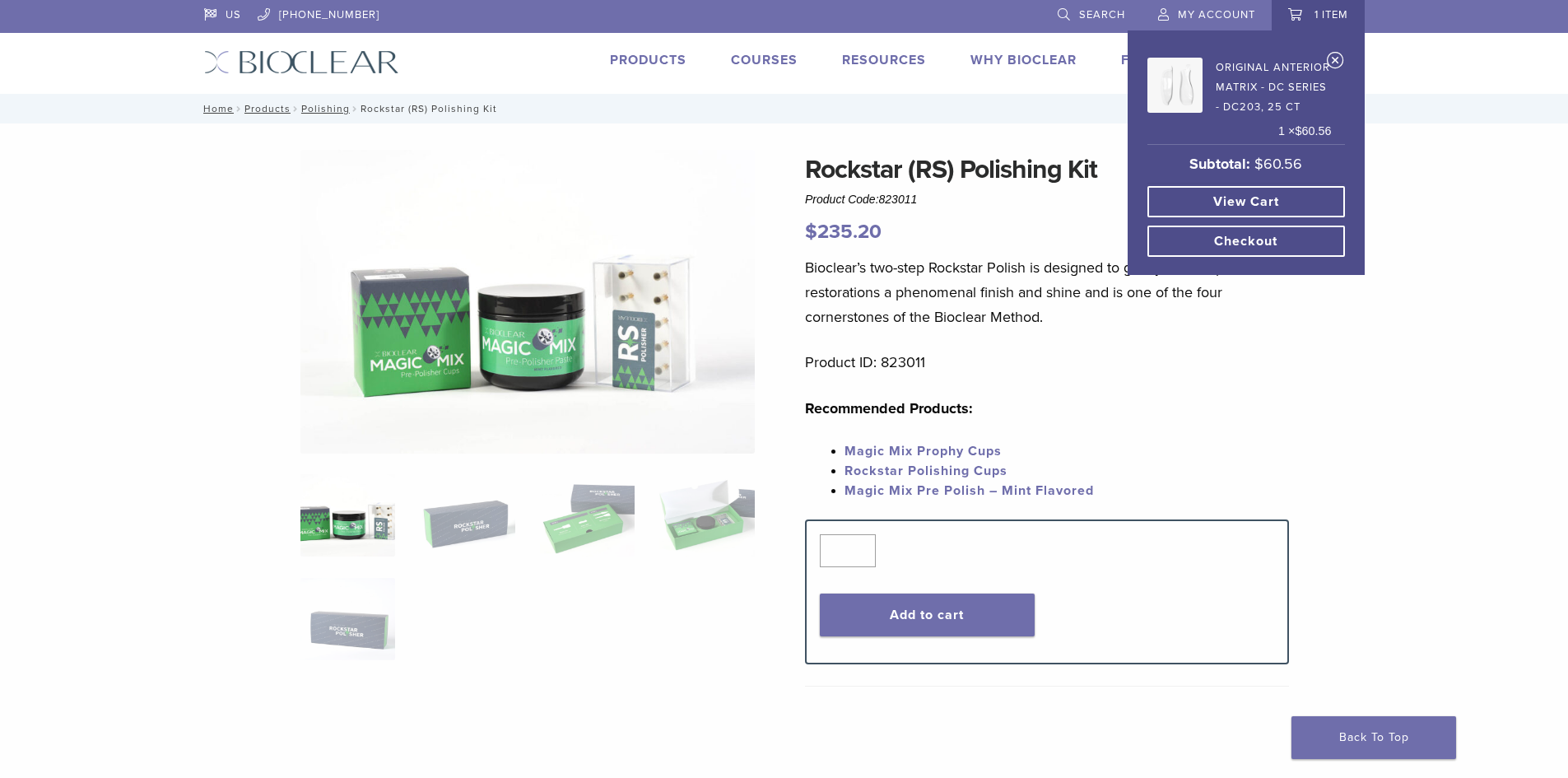
click at [1238, 202] on link "View cart" at bounding box center [1246, 201] width 198 height 31
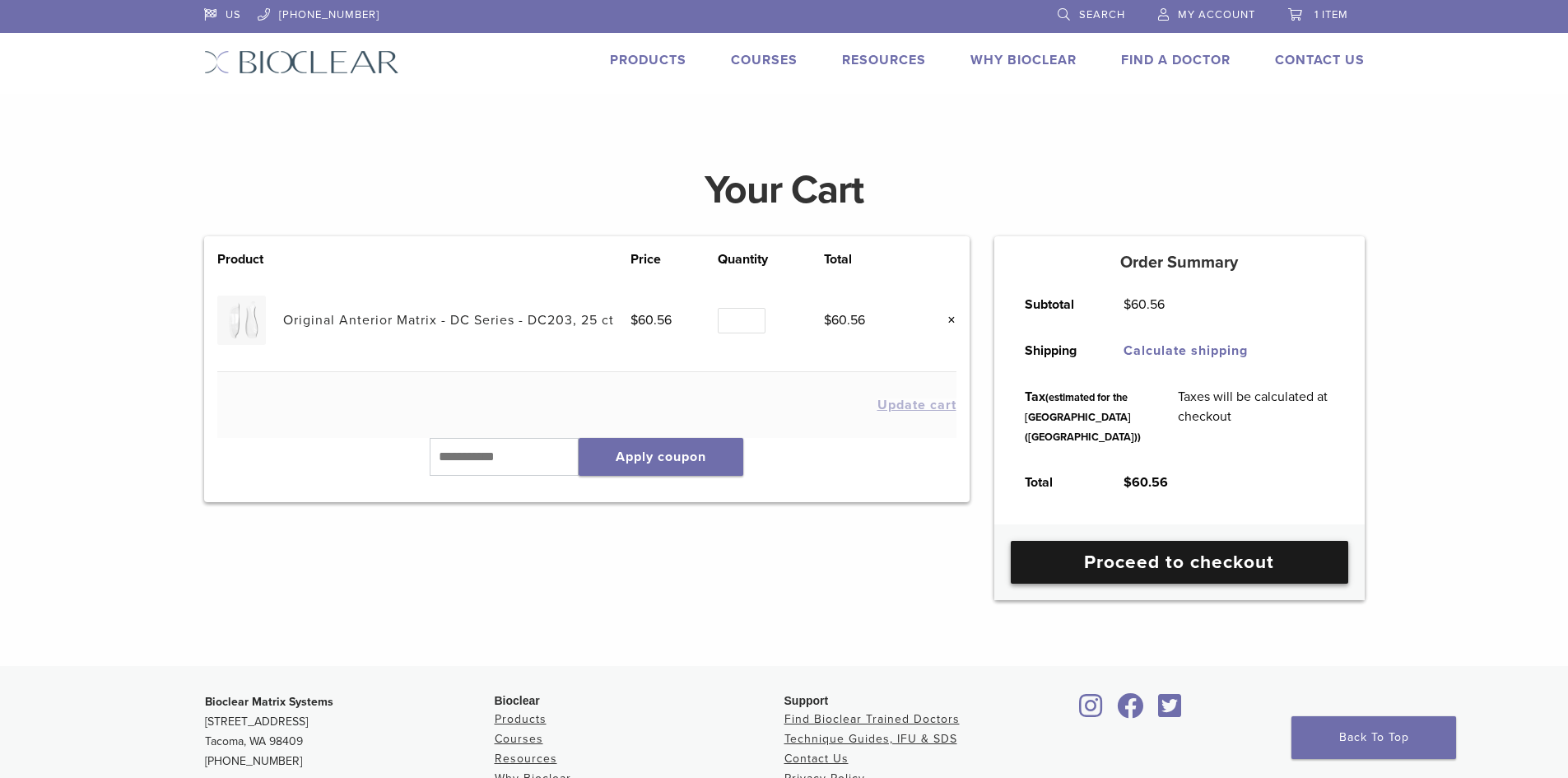
click at [1224, 584] on link "Proceed to checkout" at bounding box center [1180, 562] width 338 height 43
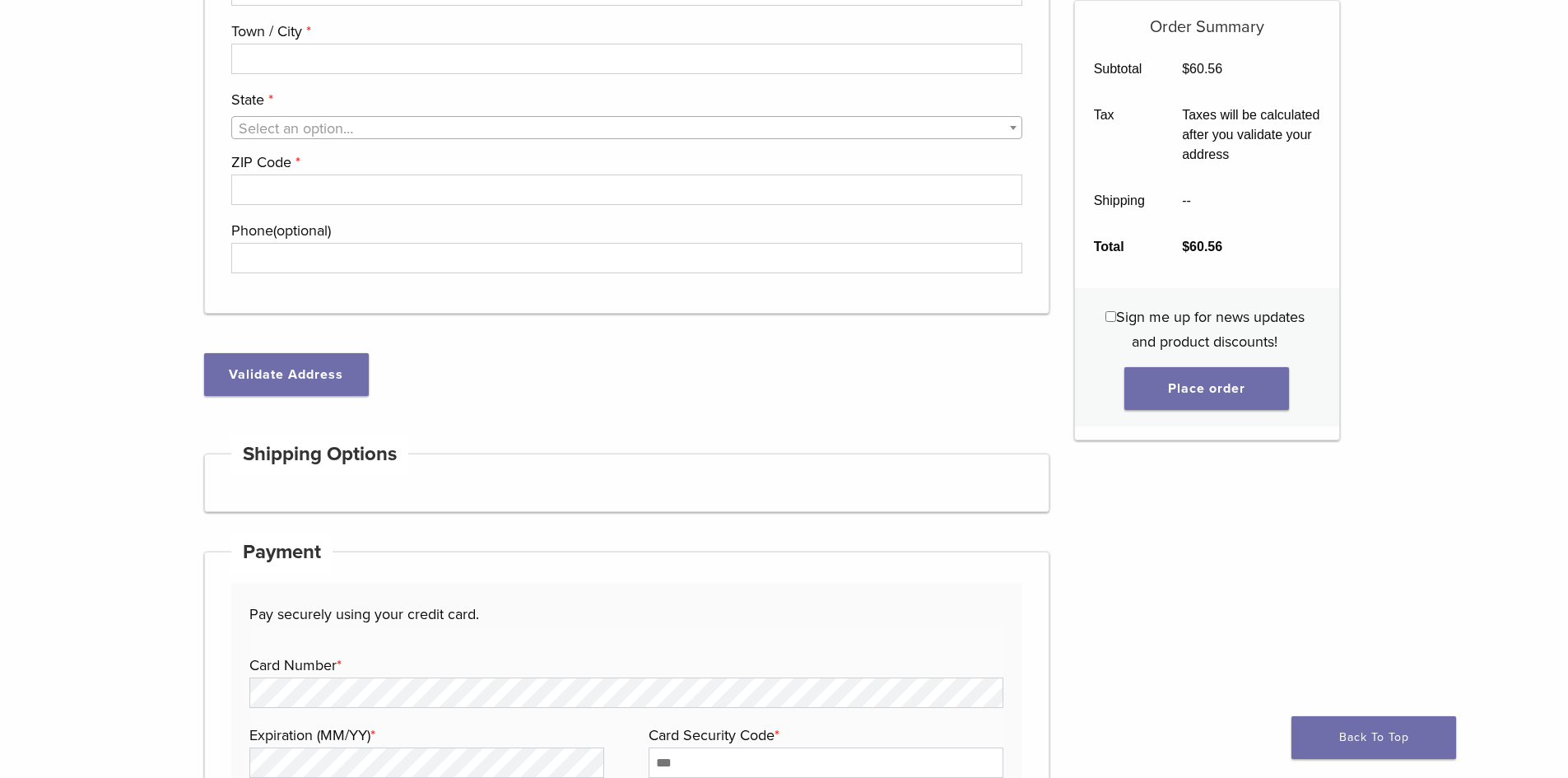
scroll to position [330, 0]
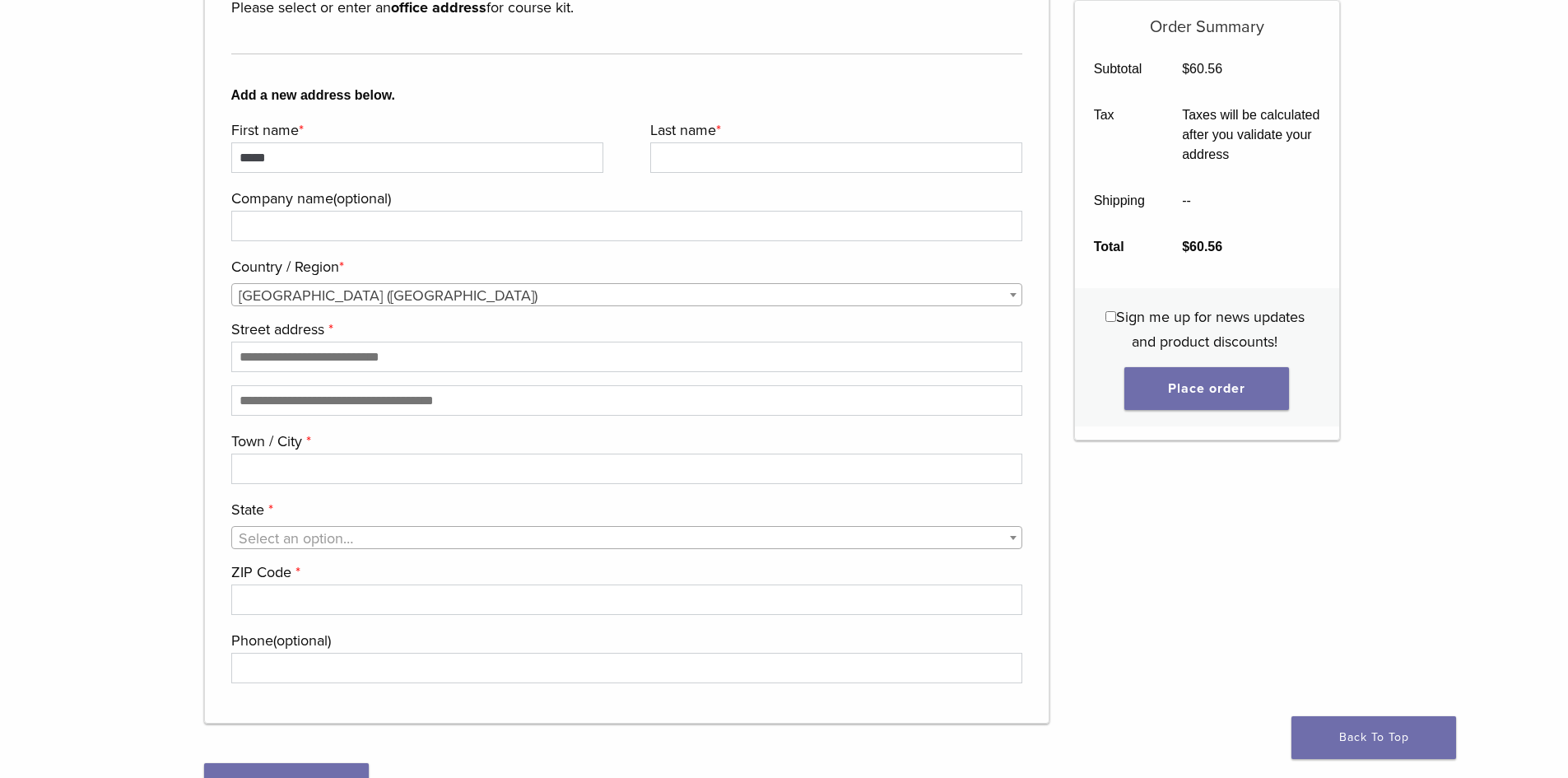
type input "*****"
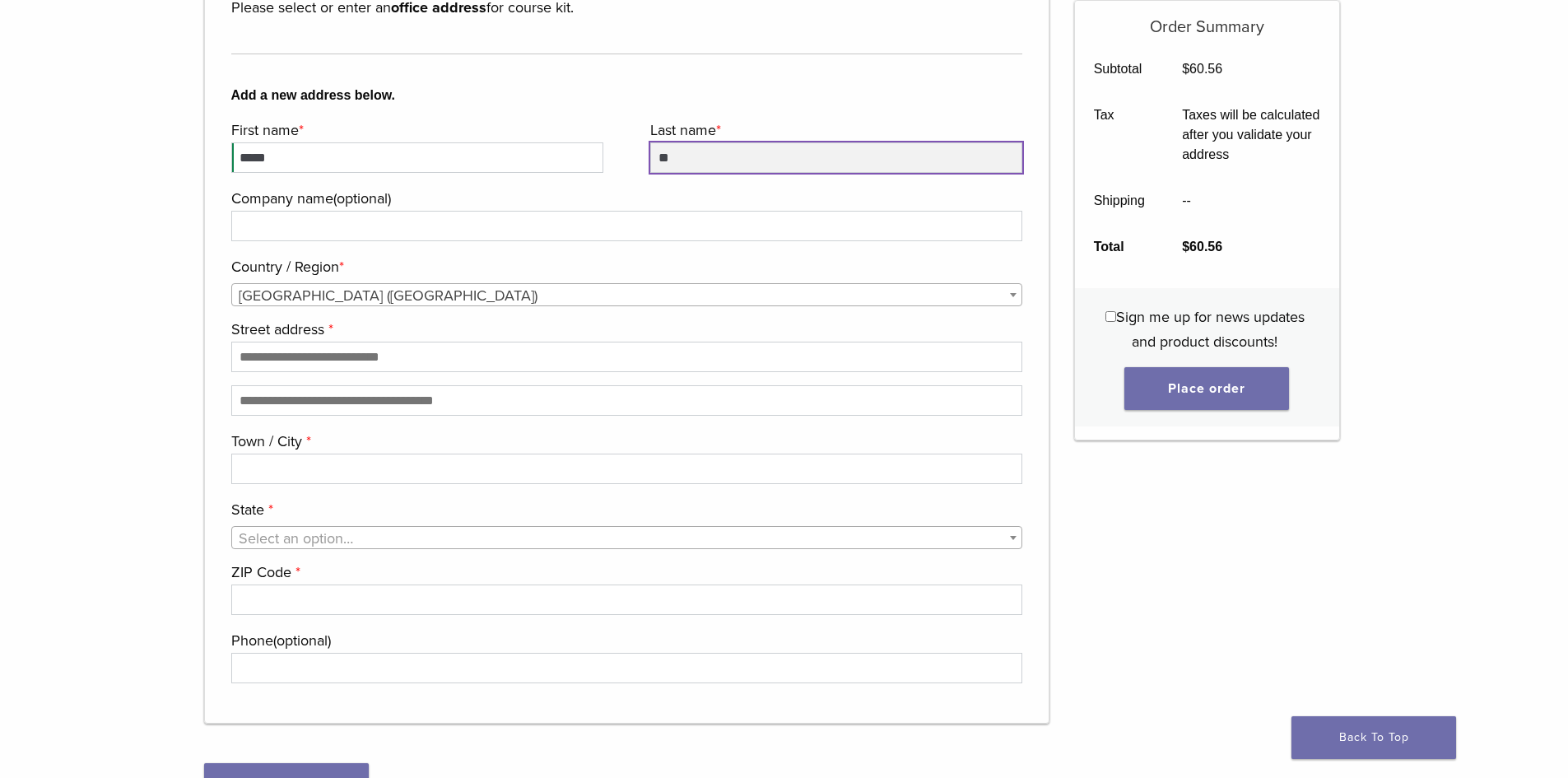
type input "***"
